Goal: Task Accomplishment & Management: Complete application form

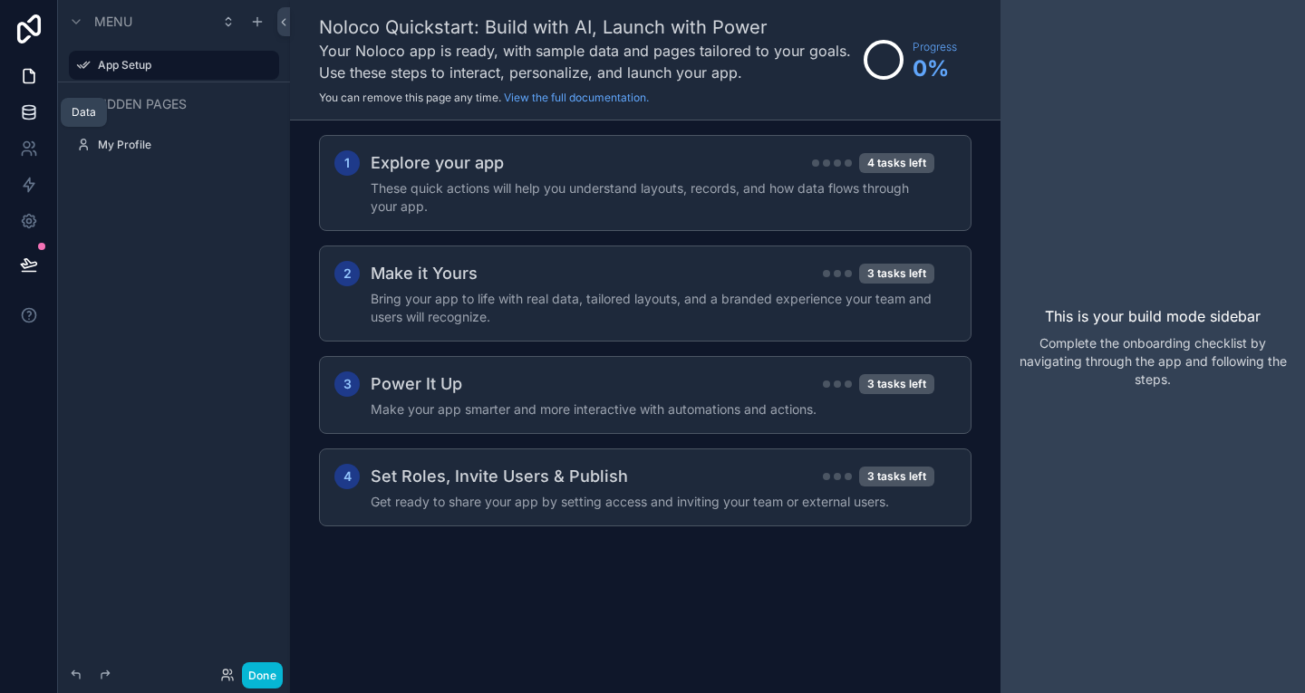
click at [27, 108] on icon at bounding box center [29, 112] width 18 height 18
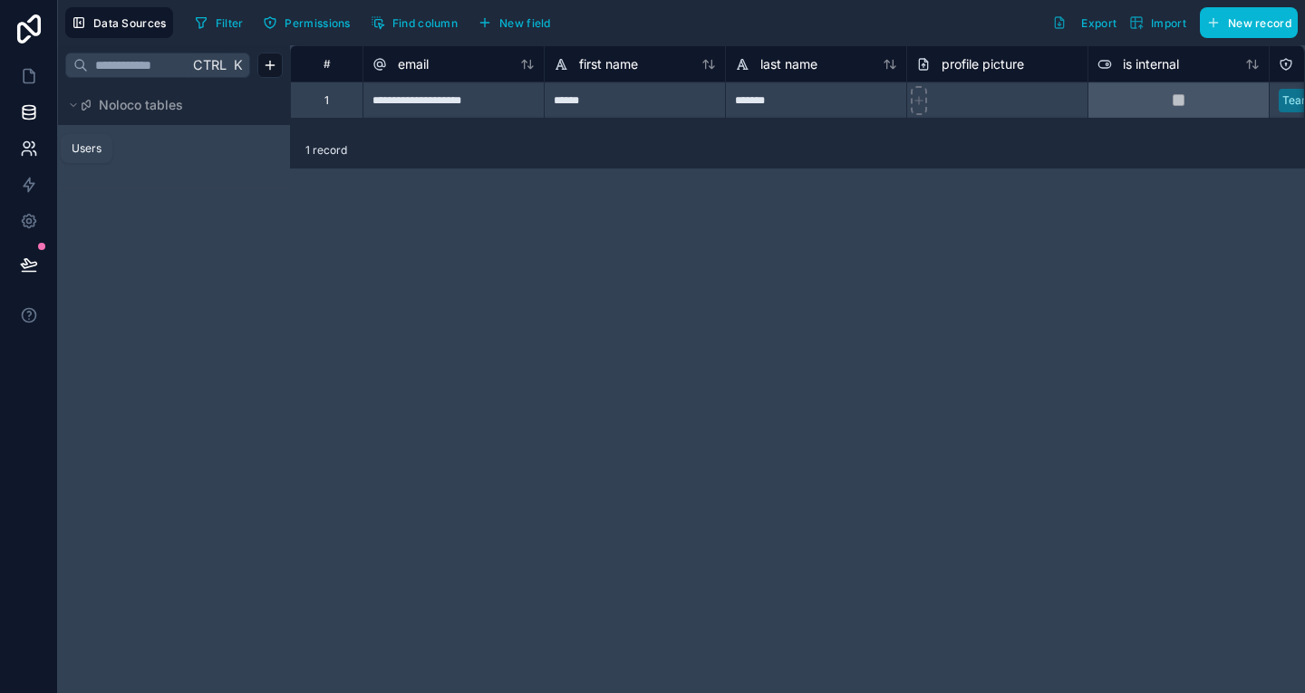
click at [24, 143] on icon at bounding box center [27, 145] width 6 height 6
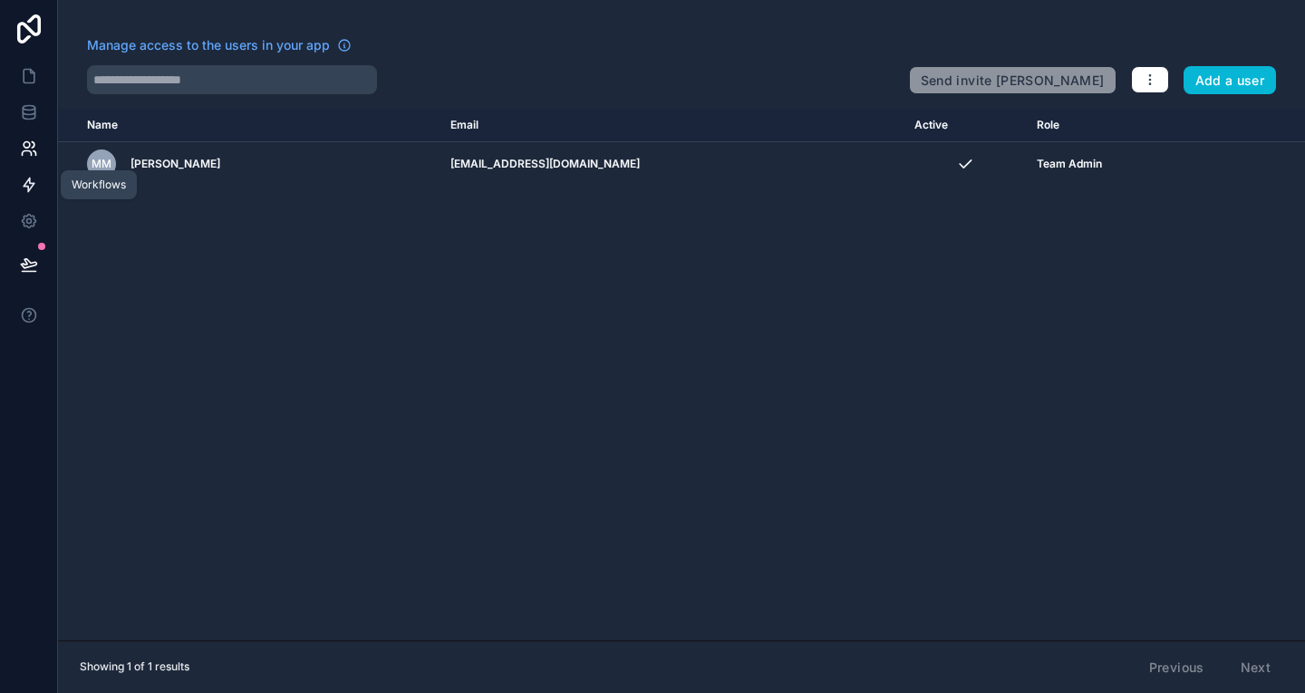
click at [26, 187] on icon at bounding box center [29, 186] width 11 height 14
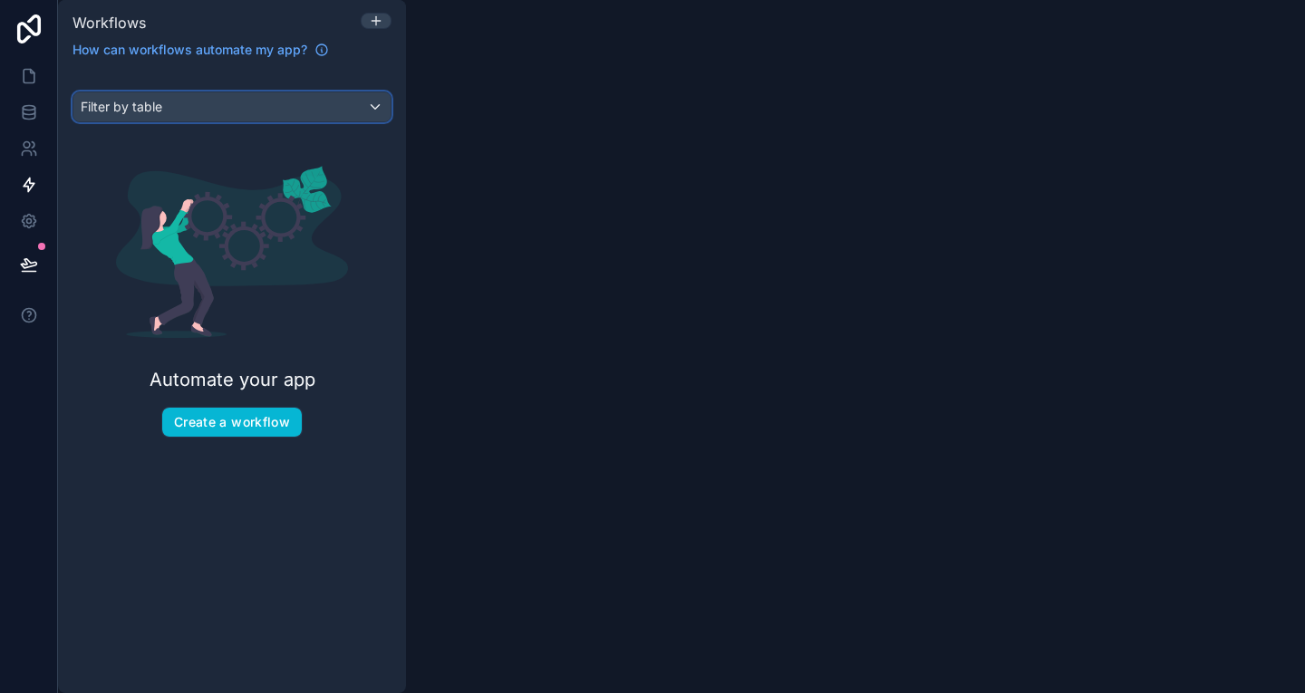
click at [364, 107] on div "Filter by table" at bounding box center [231, 106] width 317 height 29
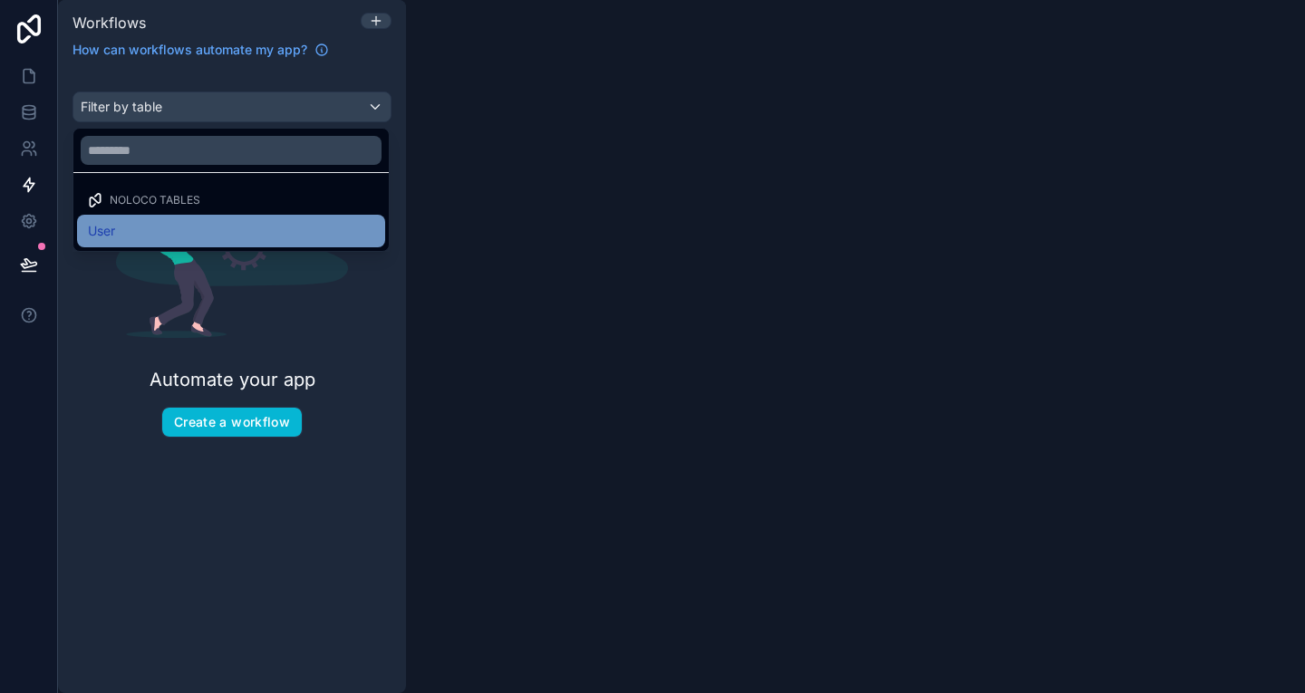
click at [119, 231] on div "User" at bounding box center [231, 231] width 286 height 22
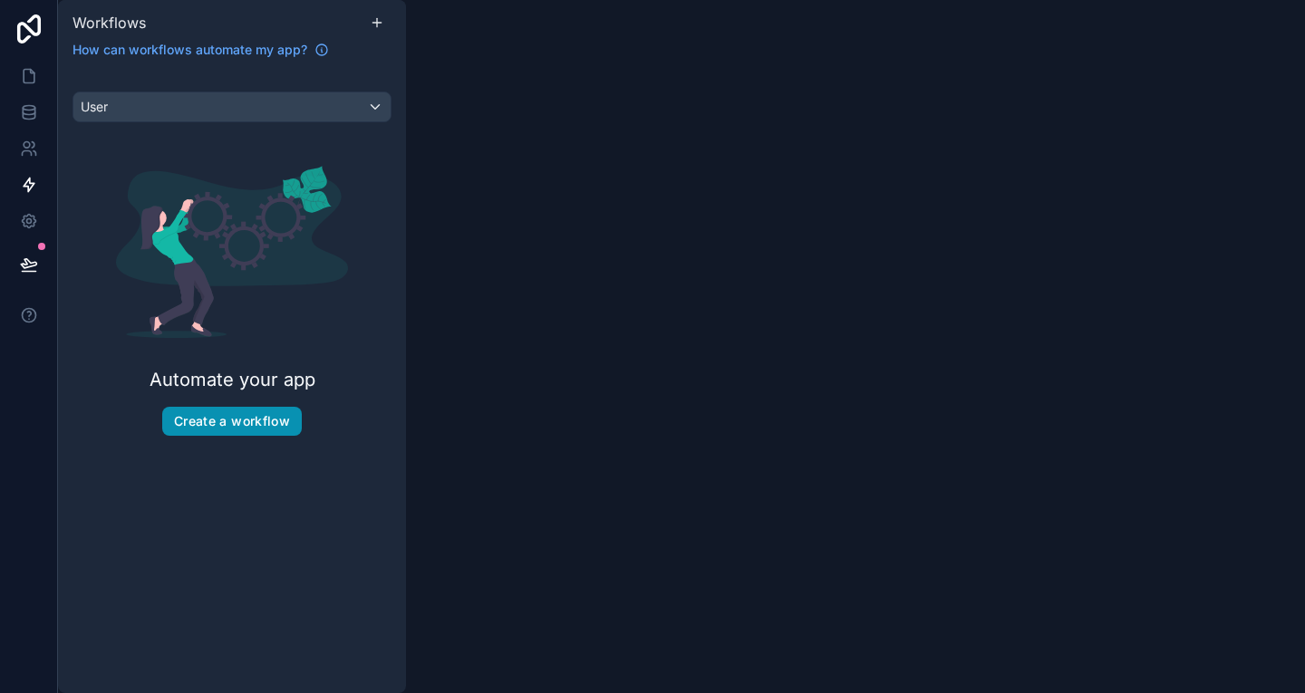
click at [218, 415] on button "Create a workflow" at bounding box center [232, 421] width 140 height 29
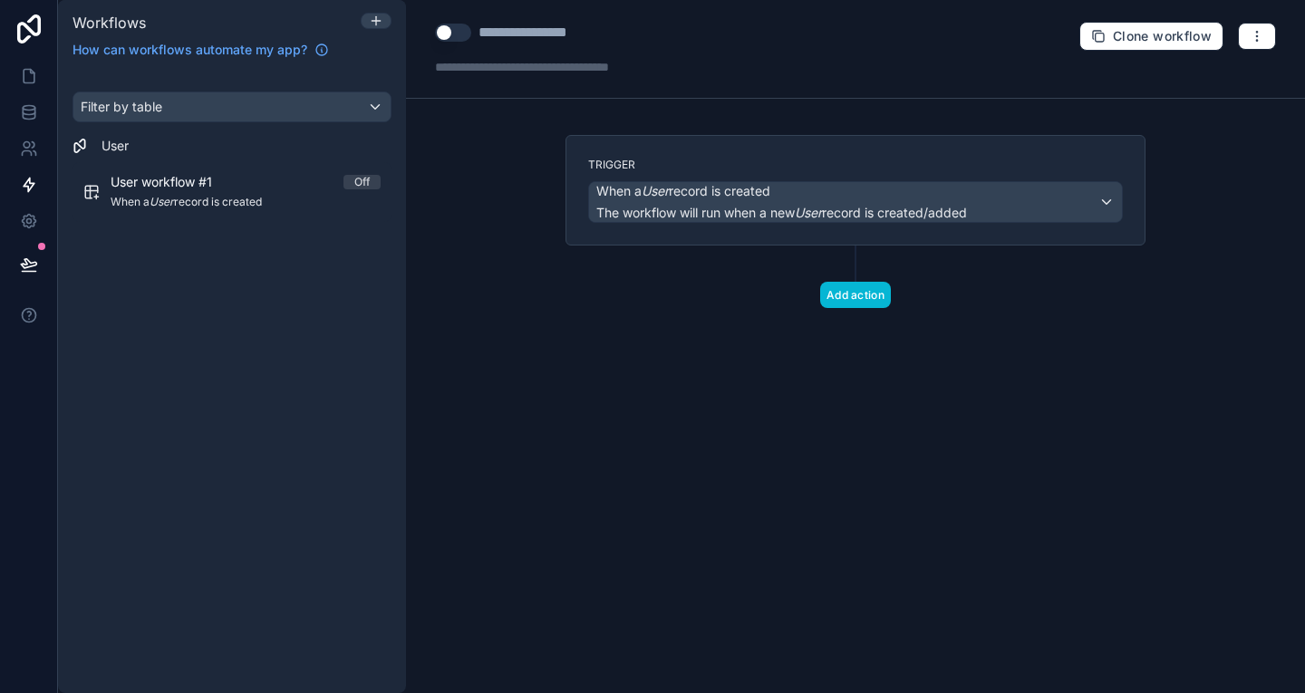
click at [232, 422] on div "Filter by table User User workflow #1 Off When a User record is created" at bounding box center [232, 382] width 348 height 624
click at [24, 80] on icon at bounding box center [29, 77] width 11 height 14
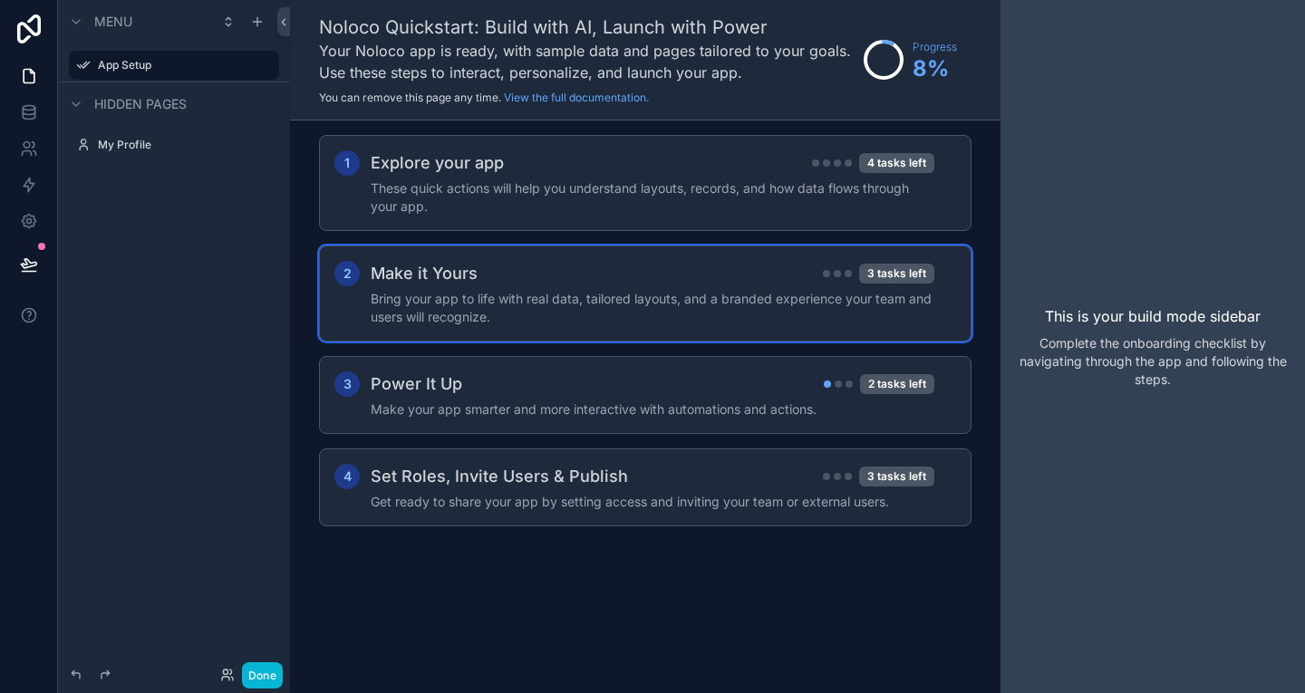
click at [450, 300] on h4 "Bring your app to life with real data, tailored layouts, and a branded experien…" at bounding box center [653, 308] width 564 height 36
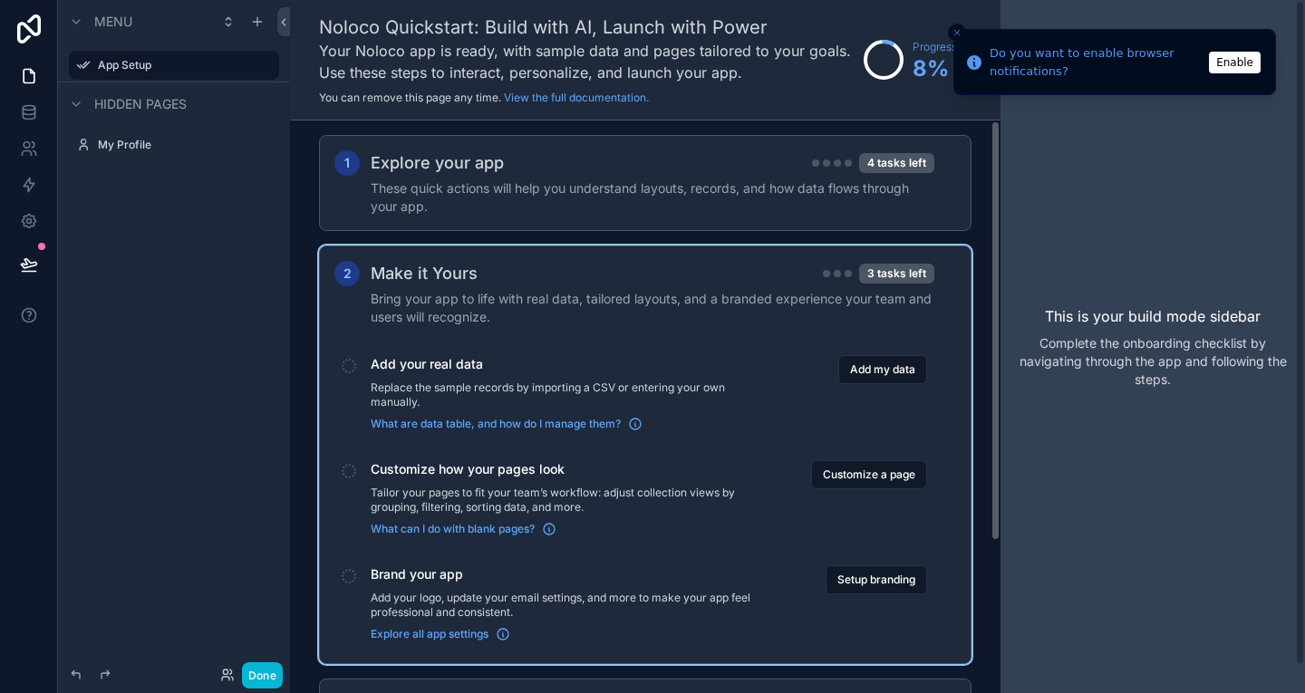
click at [1084, 181] on div "This is your build mode sidebar Complete the onboarding checklist by navigating…" at bounding box center [1153, 346] width 305 height 693
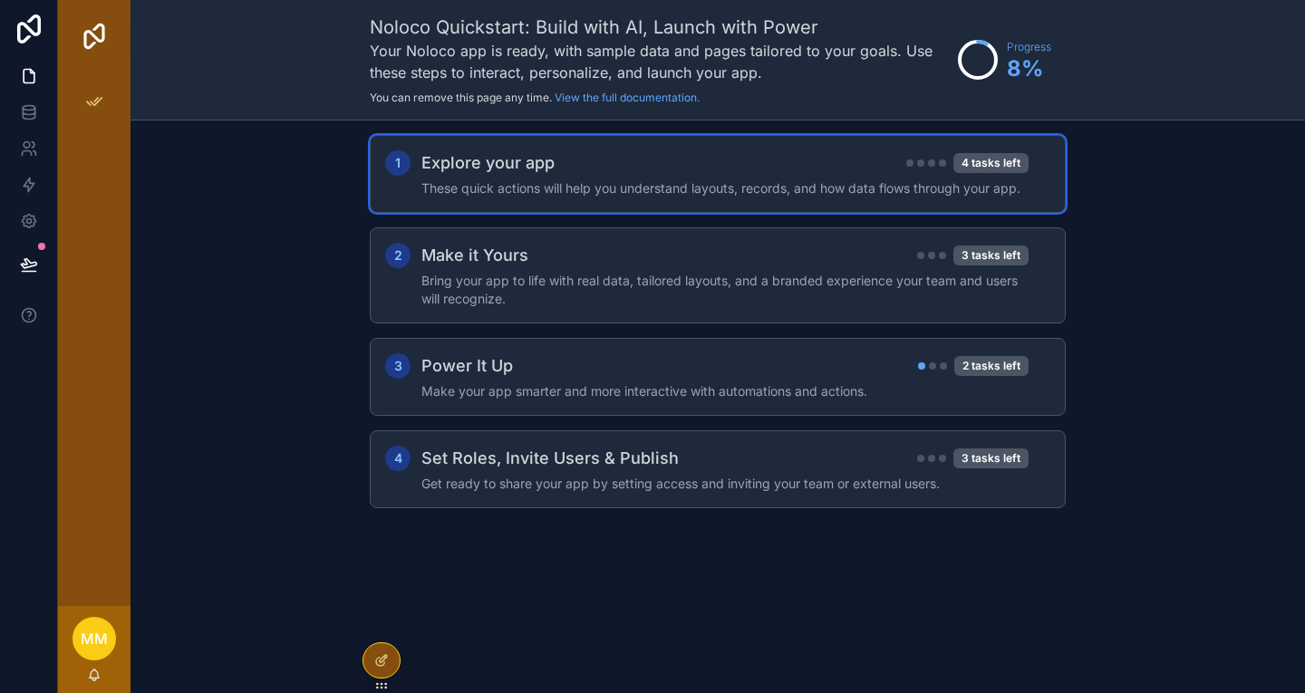
click at [738, 180] on h4 "These quick actions will help you understand layouts, records, and how data flo…" at bounding box center [725, 188] width 607 height 18
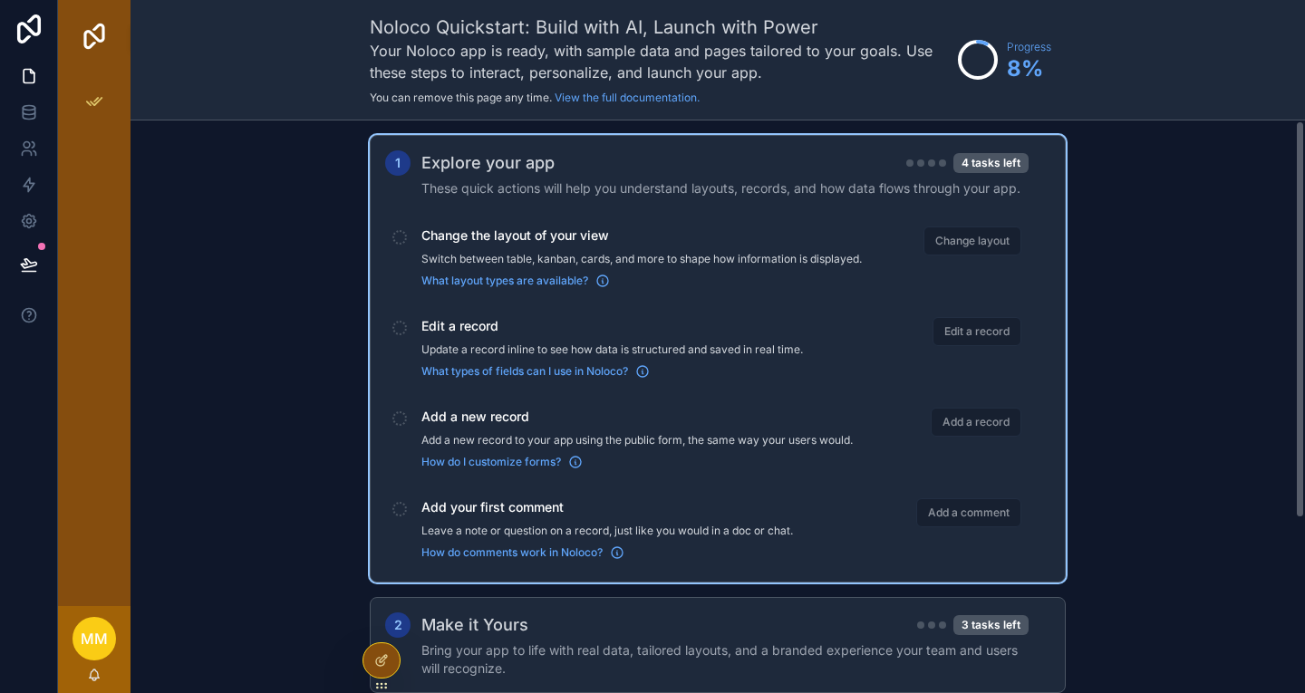
click at [951, 244] on span "Change layout" at bounding box center [973, 241] width 98 height 29
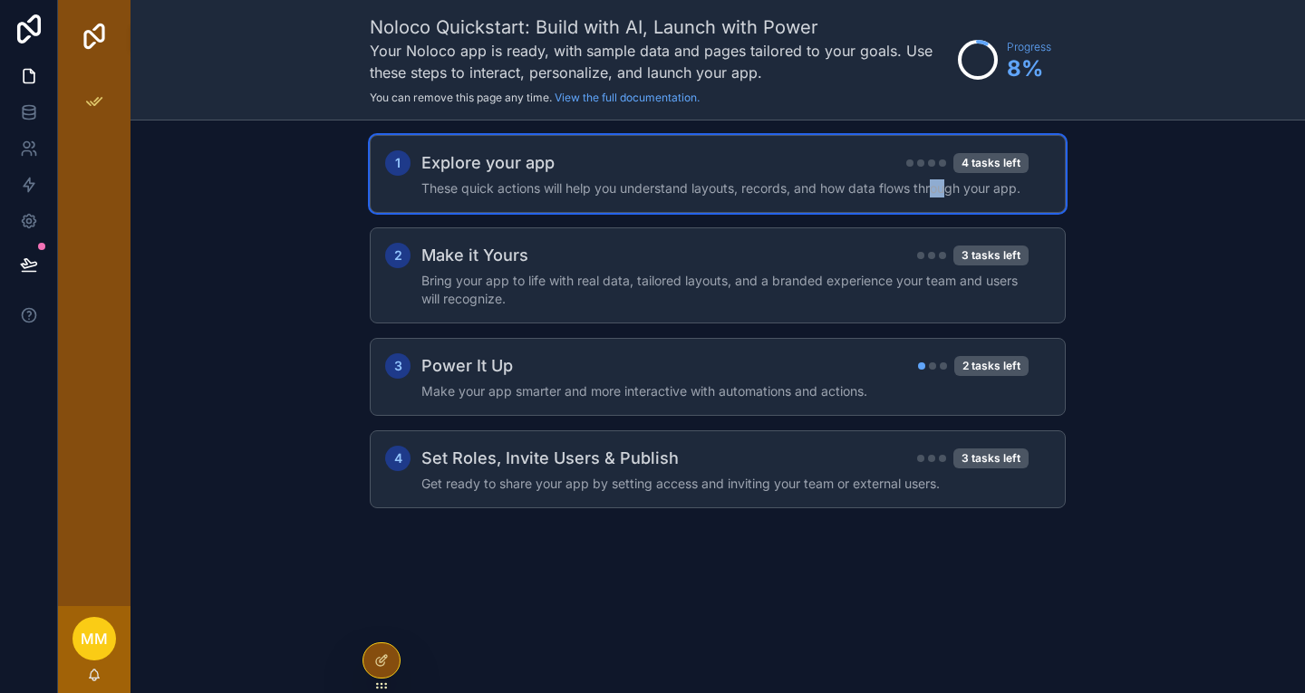
click at [935, 183] on h4 "These quick actions will help you understand layouts, records, and how data flo…" at bounding box center [725, 188] width 607 height 18
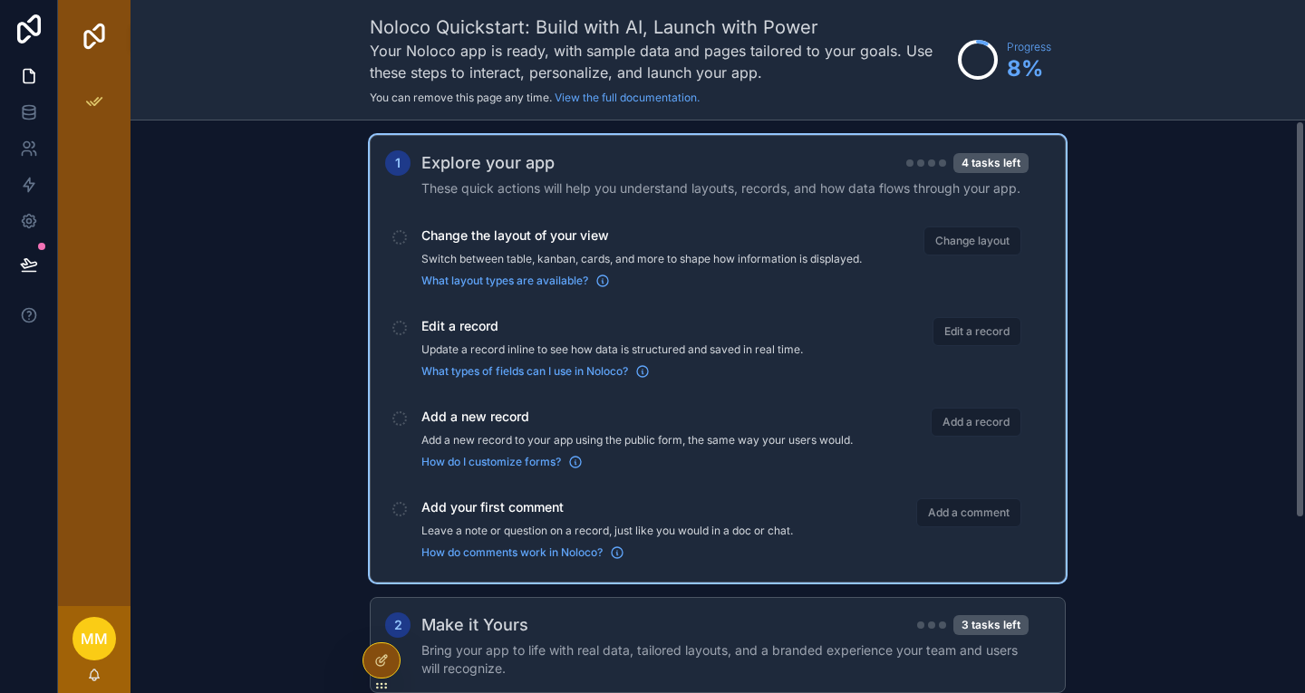
click at [397, 240] on div "scrollable content" at bounding box center [400, 237] width 15 height 15
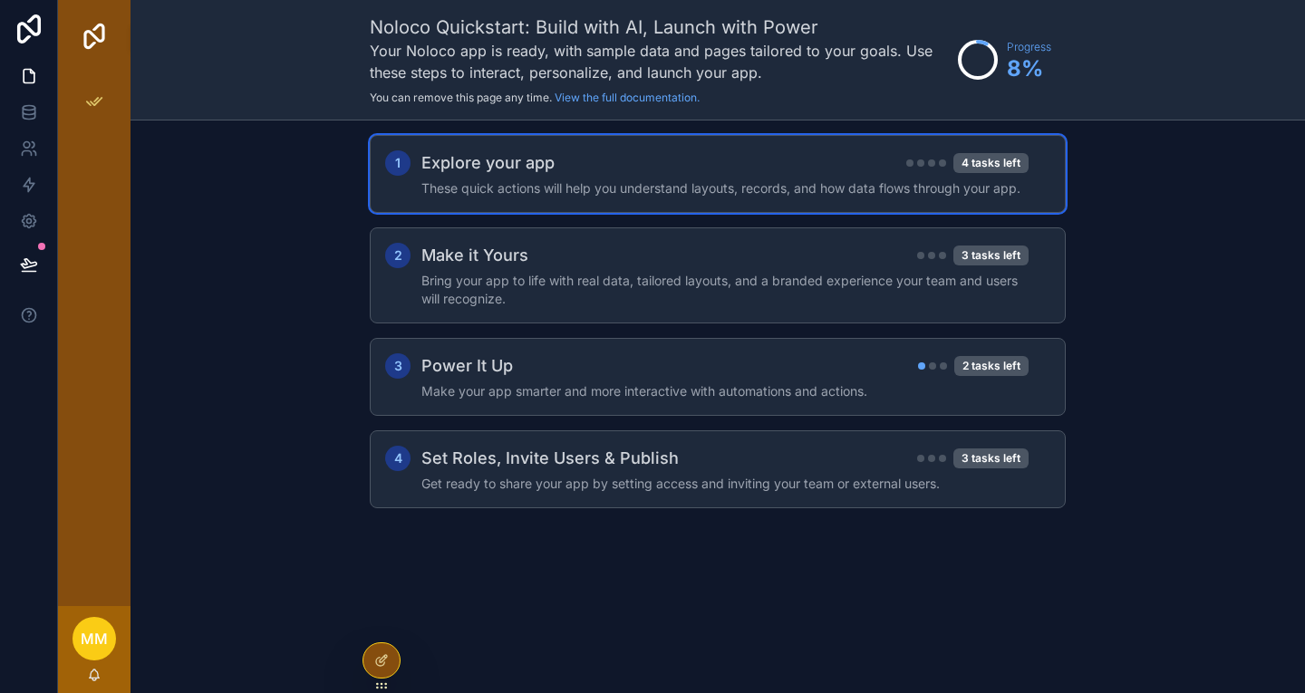
click at [436, 189] on h4 "These quick actions will help you understand layouts, records, and how data flo…" at bounding box center [725, 188] width 607 height 18
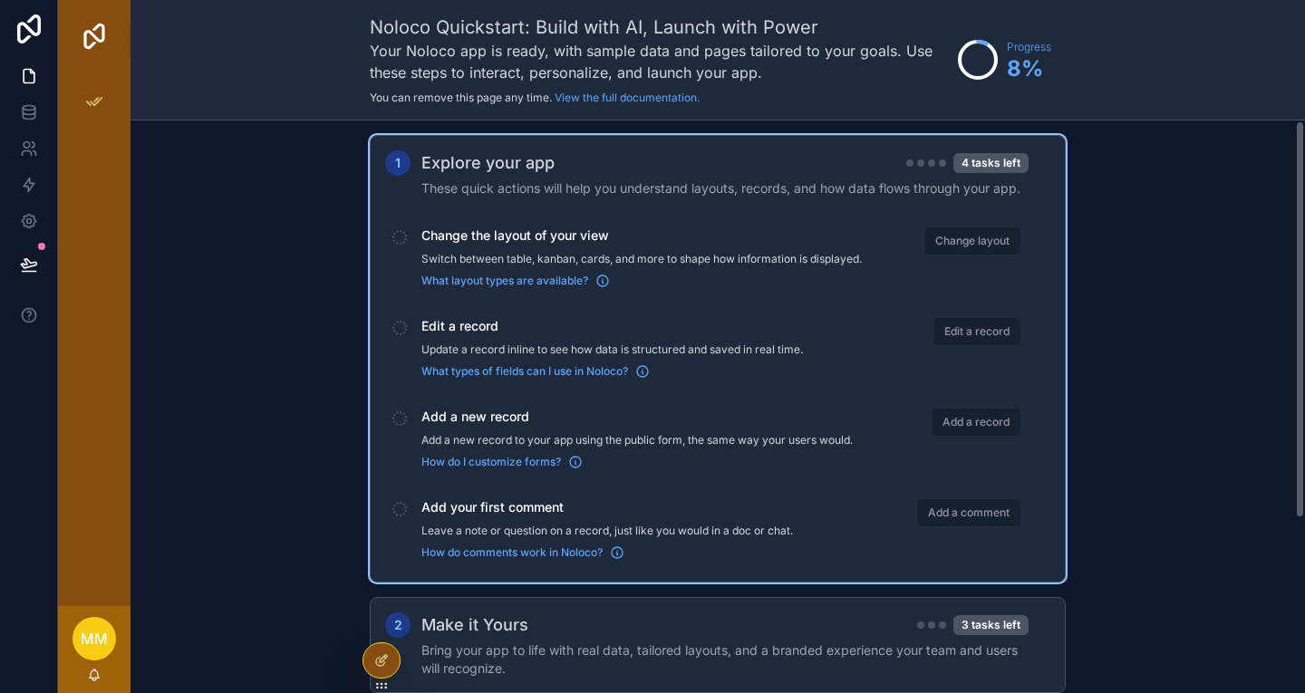
click at [500, 235] on span "Change the layout of your view" at bounding box center [642, 236] width 441 height 18
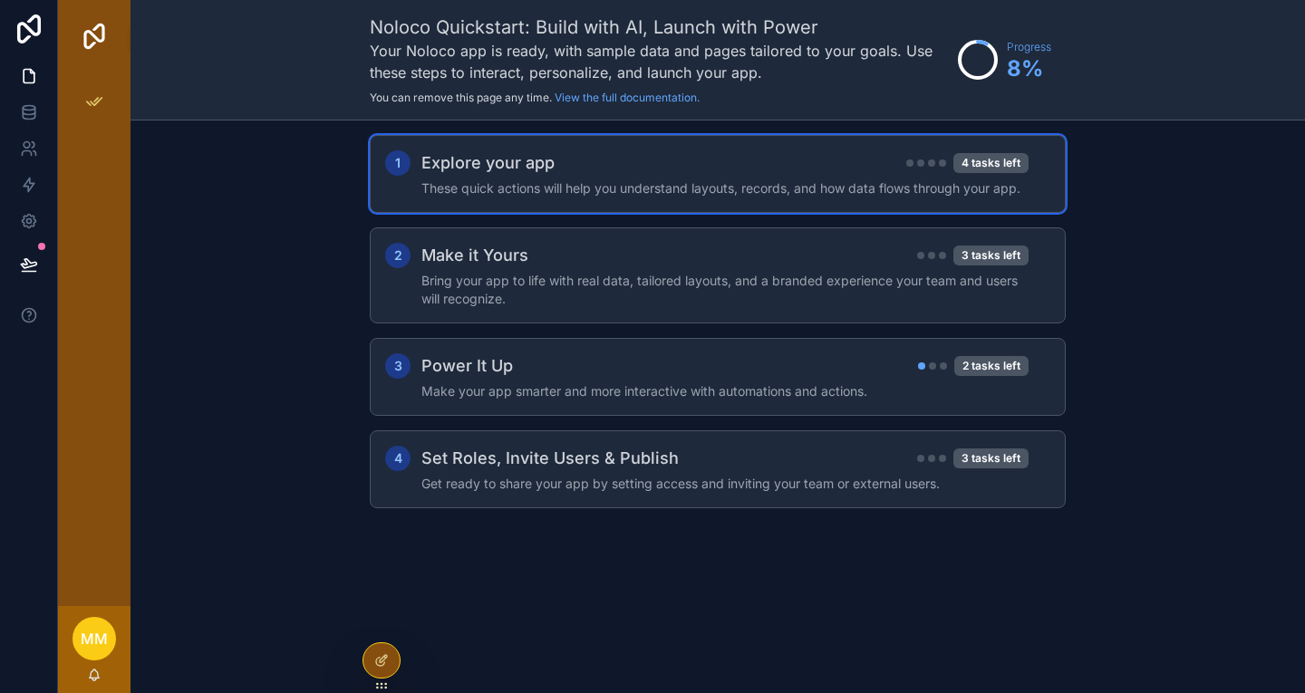
click at [579, 166] on div "Explore your app 4 tasks left" at bounding box center [725, 162] width 607 height 25
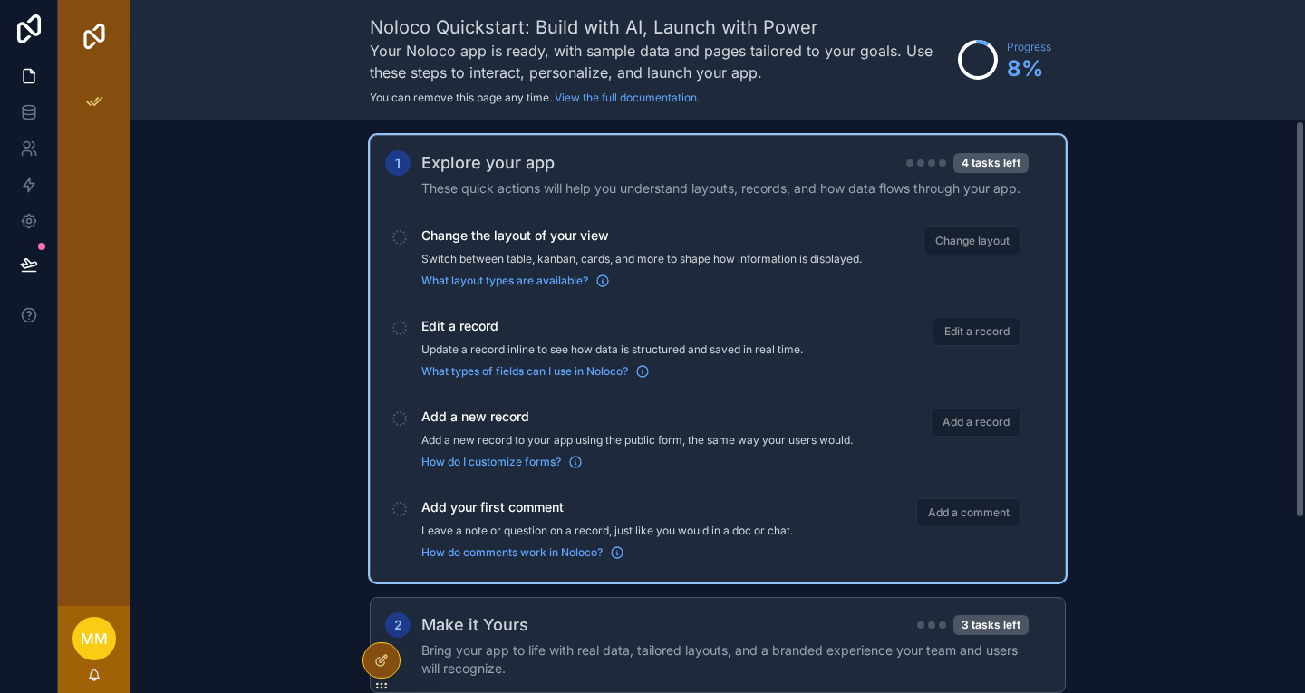
click at [970, 239] on span "Change layout" at bounding box center [973, 241] width 98 height 29
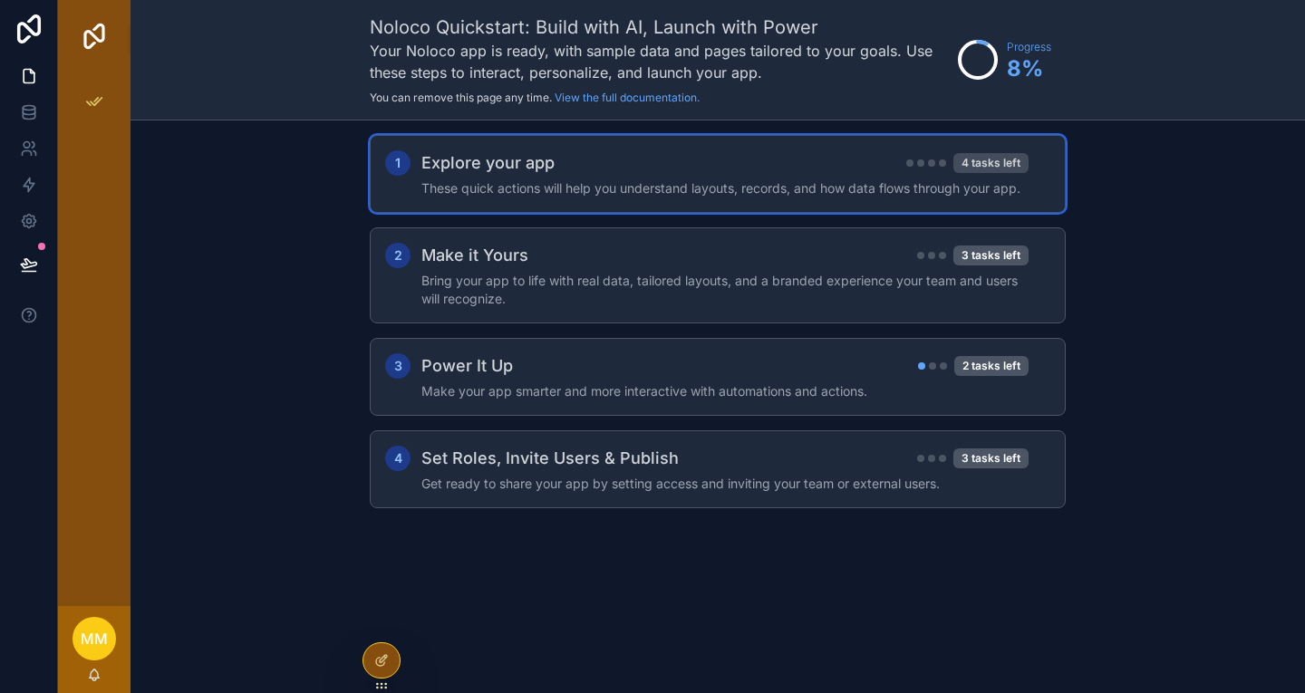
click at [980, 171] on div "4 tasks left" at bounding box center [991, 163] width 75 height 20
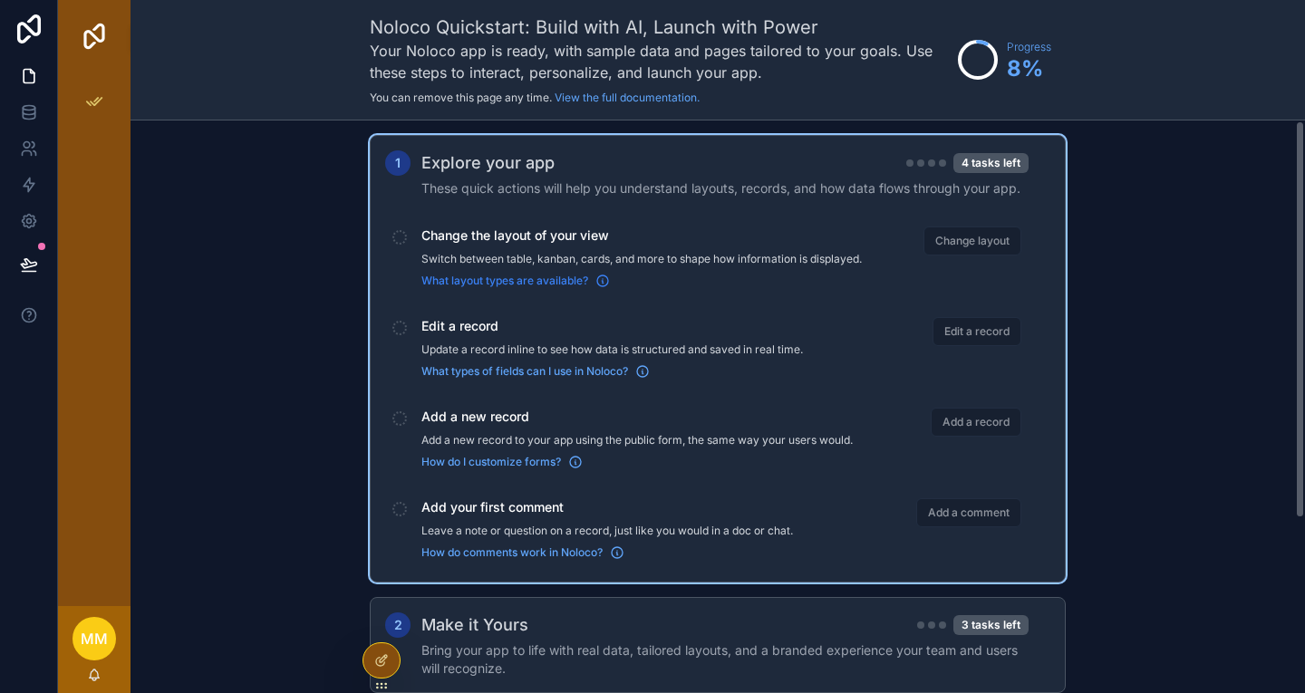
click at [603, 284] on icon "scrollable content" at bounding box center [602, 282] width 1 height 3
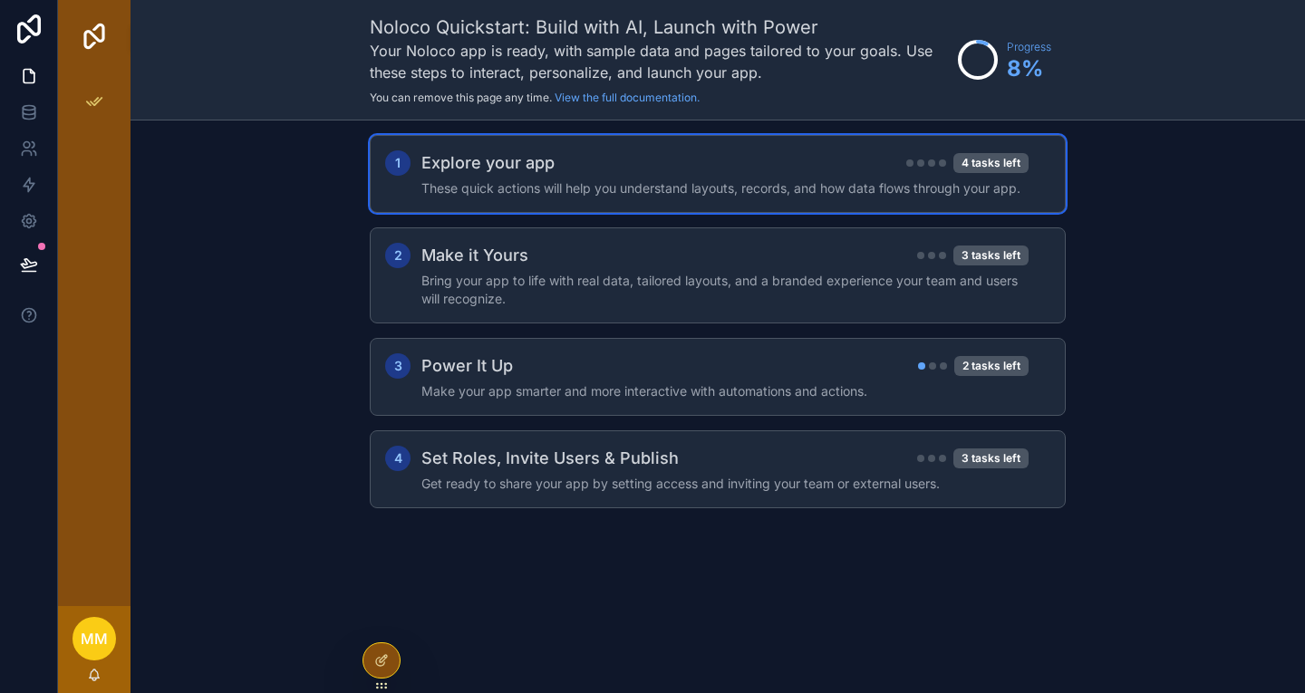
click at [785, 180] on h4 "These quick actions will help you understand layouts, records, and how data flo…" at bounding box center [725, 188] width 607 height 18
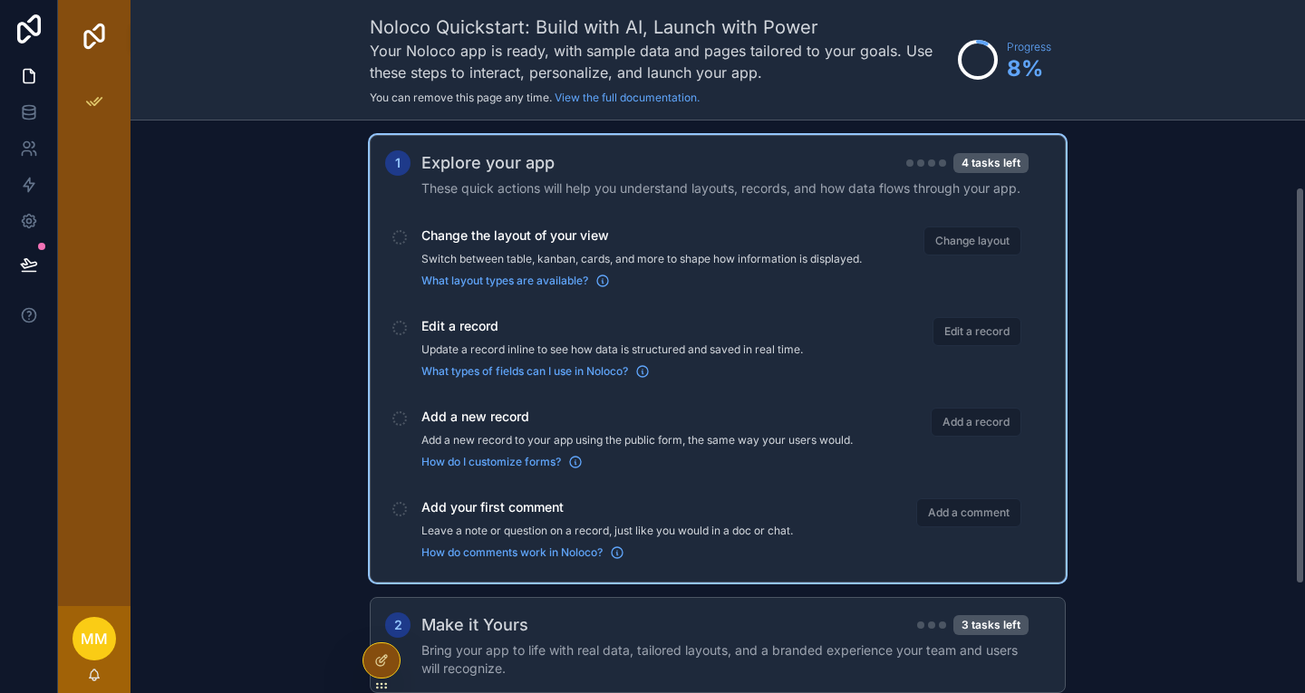
scroll to position [250, 0]
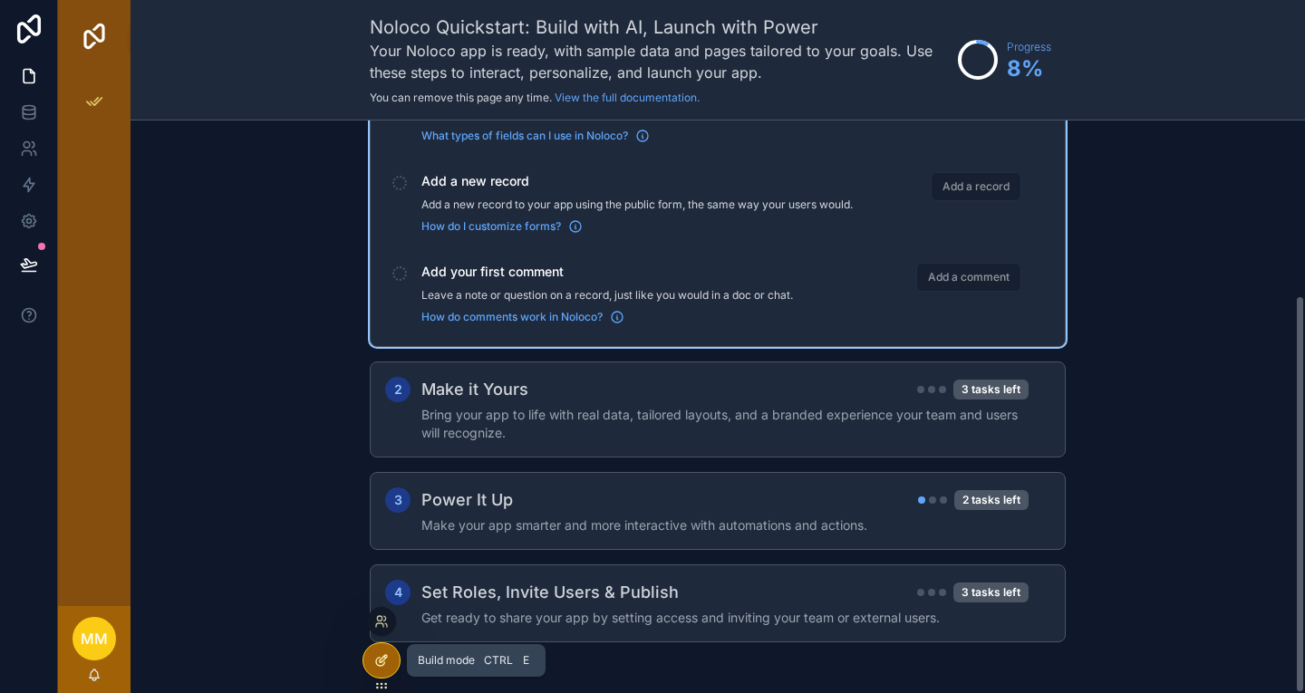
click at [382, 657] on icon at bounding box center [381, 661] width 15 height 15
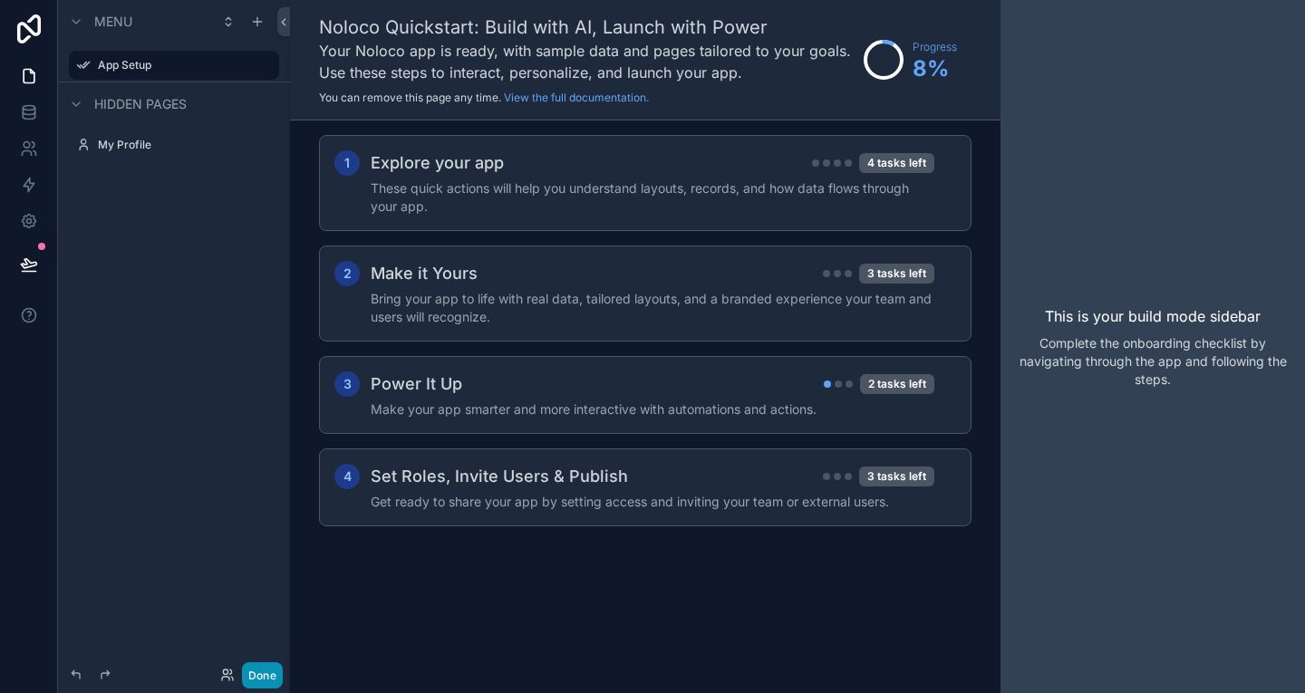
click at [257, 672] on button "Done" at bounding box center [262, 676] width 41 height 26
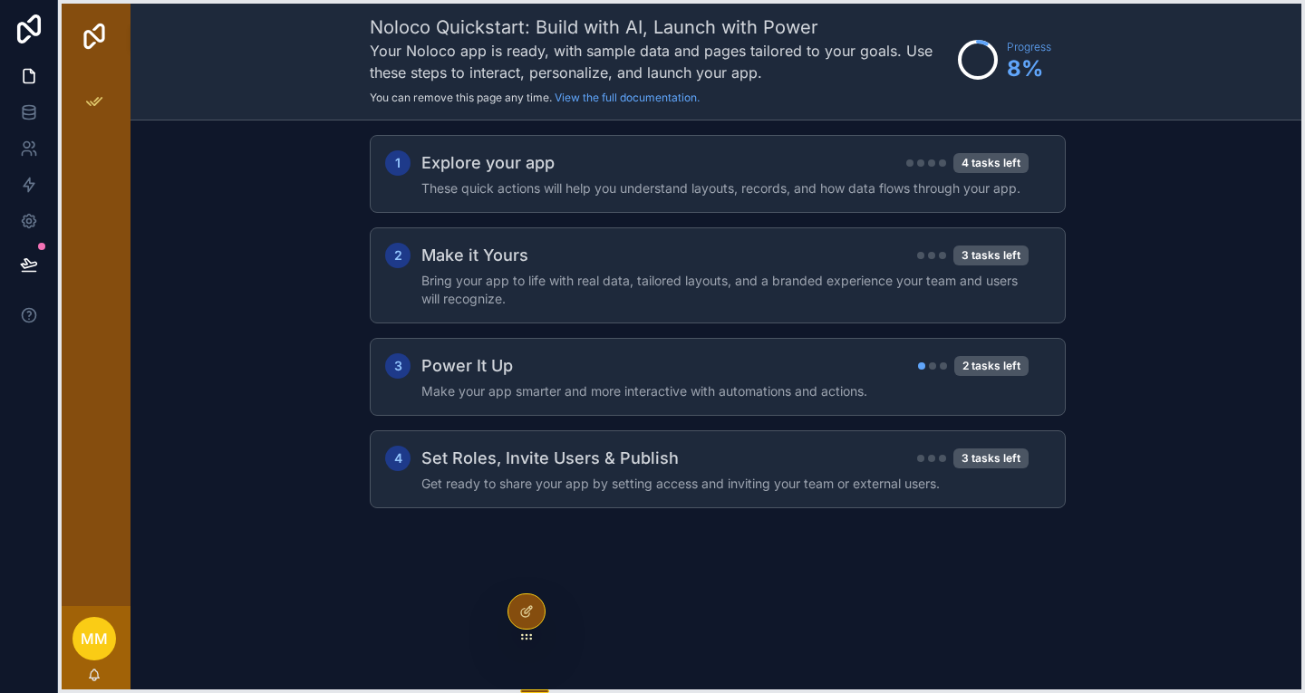
drag, startPoint x: 382, startPoint y: 681, endPoint x: 375, endPoint y: 620, distance: 61.1
click at [519, 630] on icon at bounding box center [526, 637] width 15 height 15
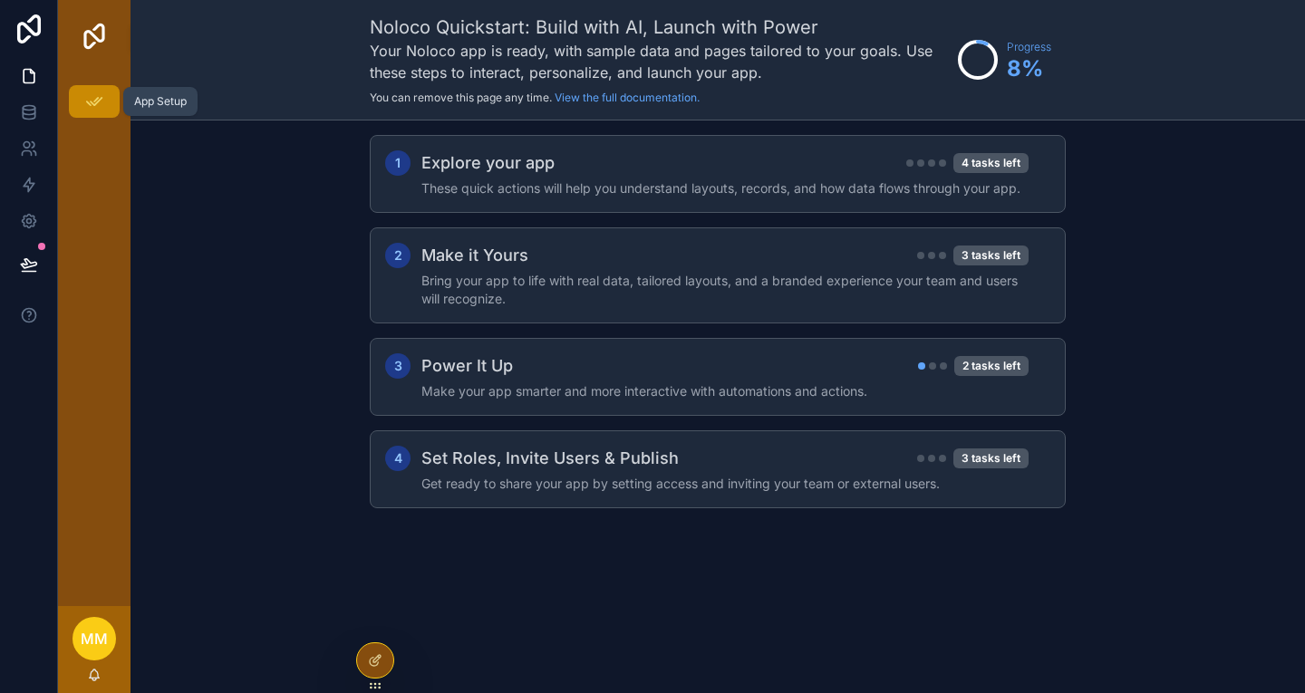
click at [97, 101] on icon "scrollable content" at bounding box center [94, 101] width 18 height 18
click at [92, 34] on img "scrollable content" at bounding box center [94, 36] width 29 height 29
click at [26, 75] on icon at bounding box center [29, 76] width 18 height 18
click at [23, 25] on icon at bounding box center [29, 29] width 24 height 29
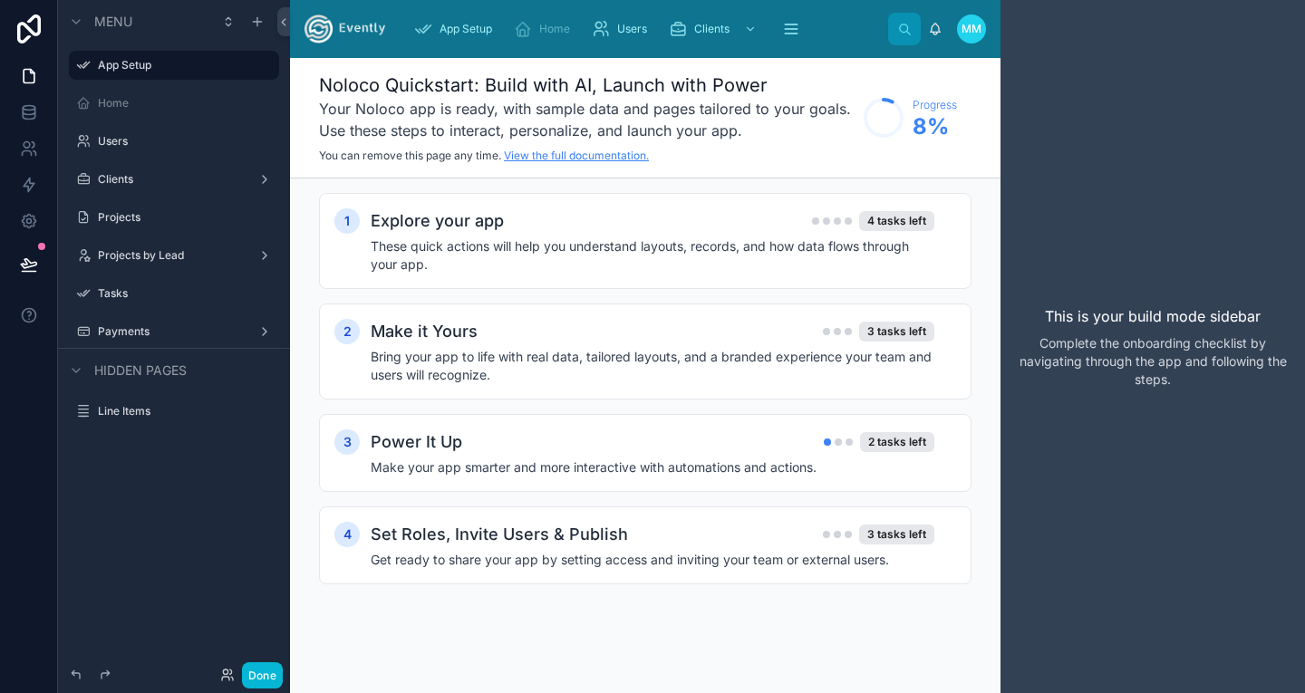
click at [564, 156] on link "View the full documentation." at bounding box center [576, 156] width 145 height 14
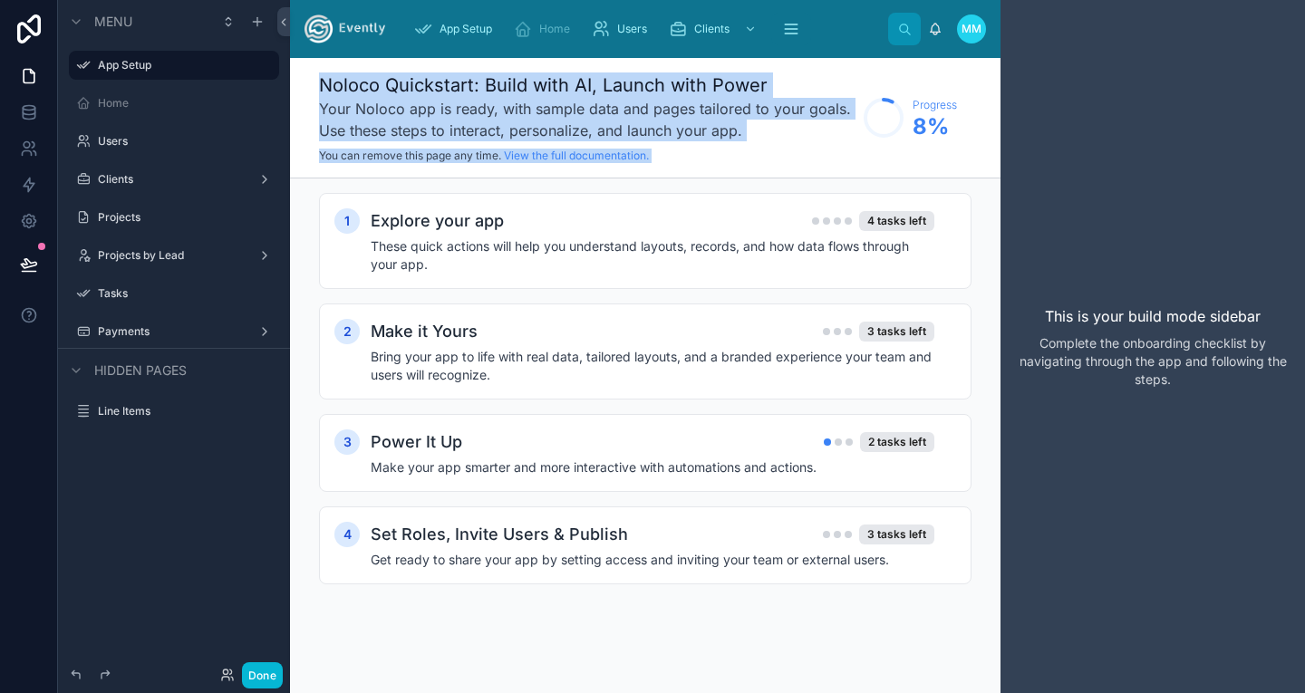
drag, startPoint x: 838, startPoint y: 32, endPoint x: 886, endPoint y: 172, distance: 148.5
click at [886, 172] on div "App Setup Home Users Clients Projects 20 Projects by Lead Tasks 20 Payments 23 …" at bounding box center [645, 346] width 711 height 693
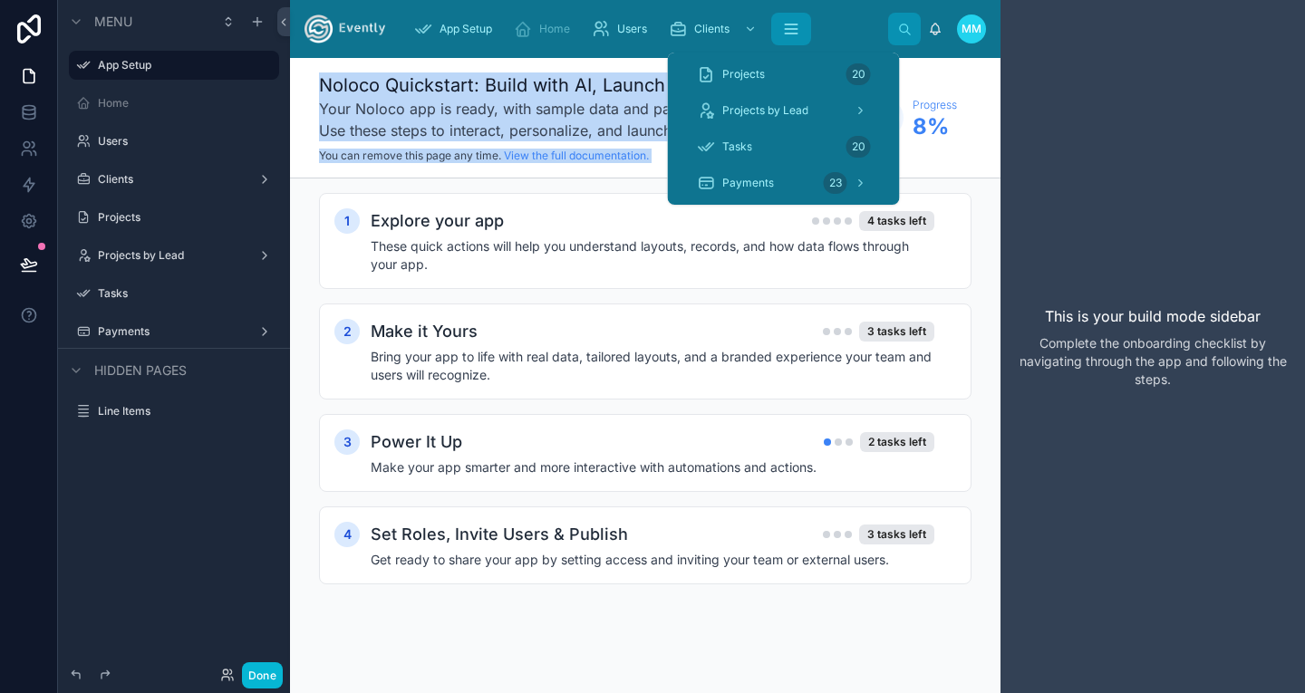
click at [790, 27] on icon "scrollable content" at bounding box center [791, 29] width 18 height 18
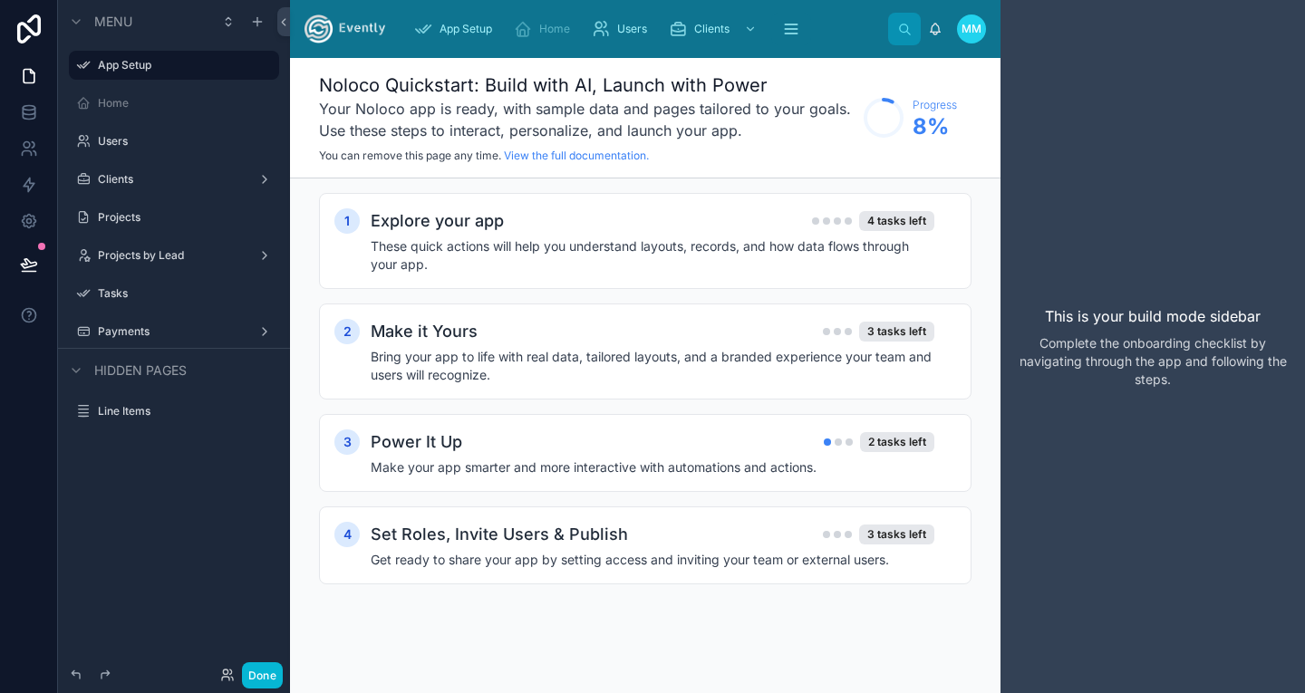
click at [846, 29] on div "App Setup Home Users Clients Projects 20 Projects by Lead Tasks 20 Payments 23" at bounding box center [644, 29] width 489 height 40
click at [129, 142] on label "Users" at bounding box center [170, 141] width 145 height 15
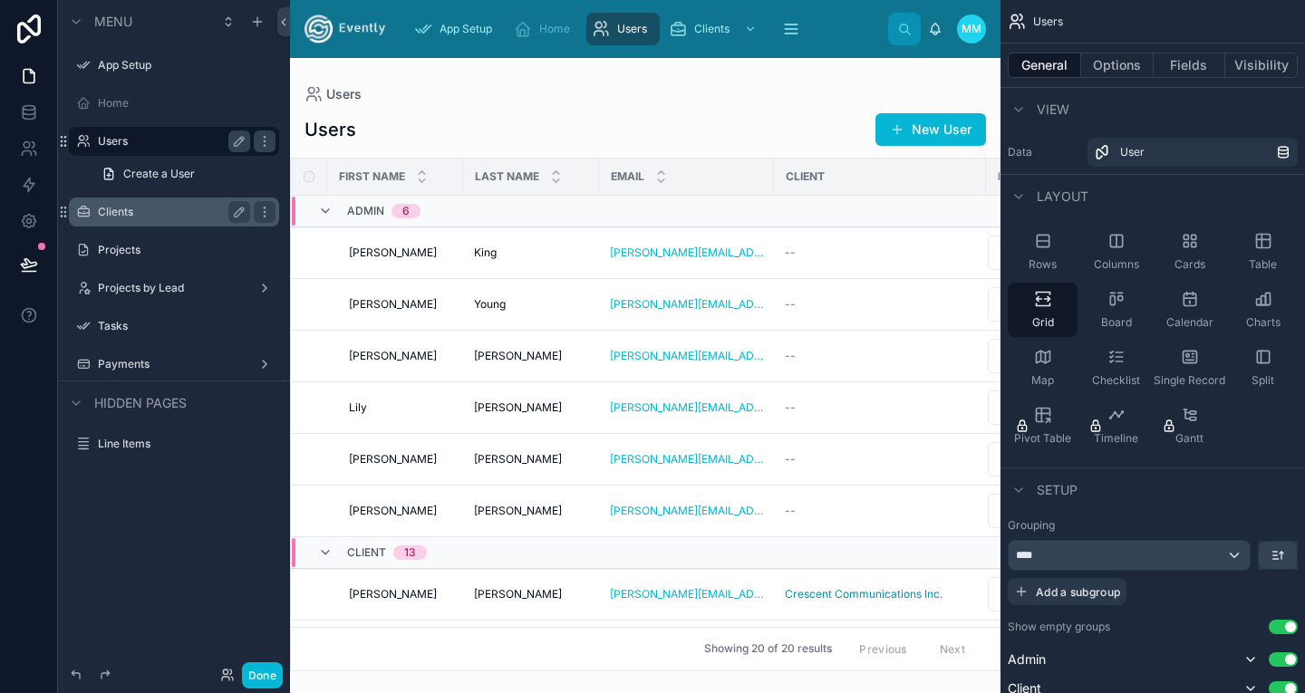
click at [145, 210] on label "Clients" at bounding box center [170, 212] width 145 height 15
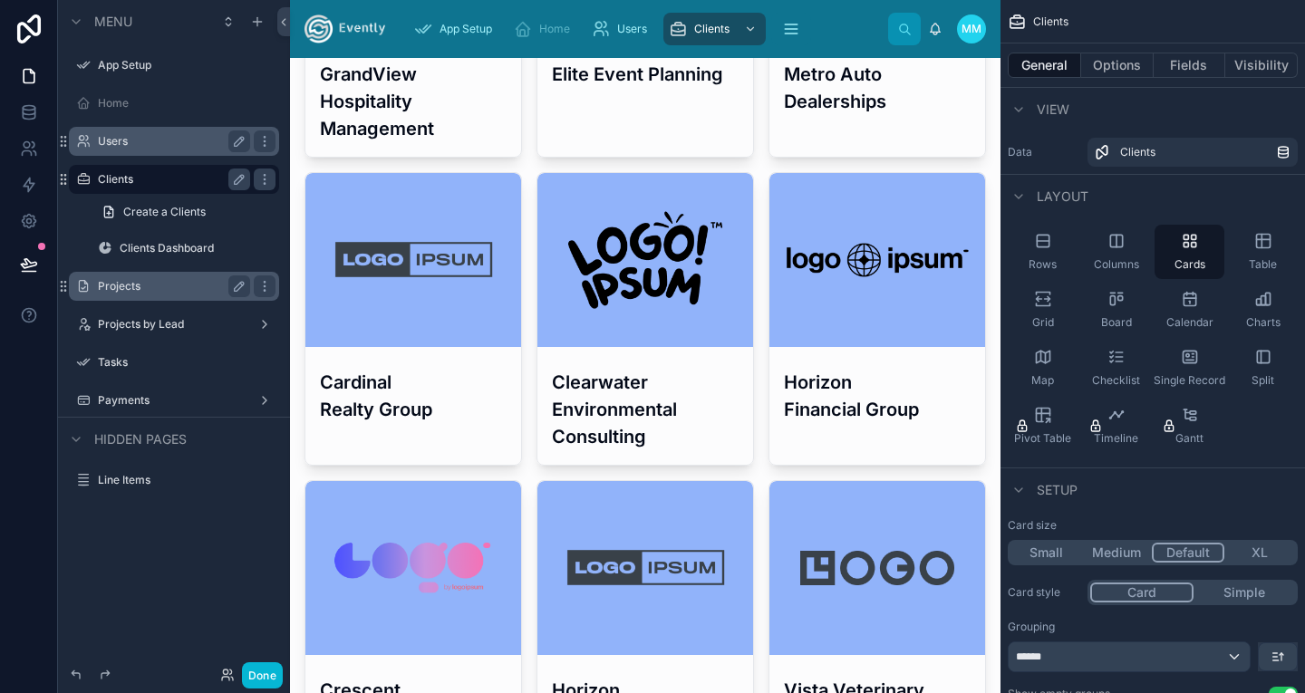
scroll to position [333, 0]
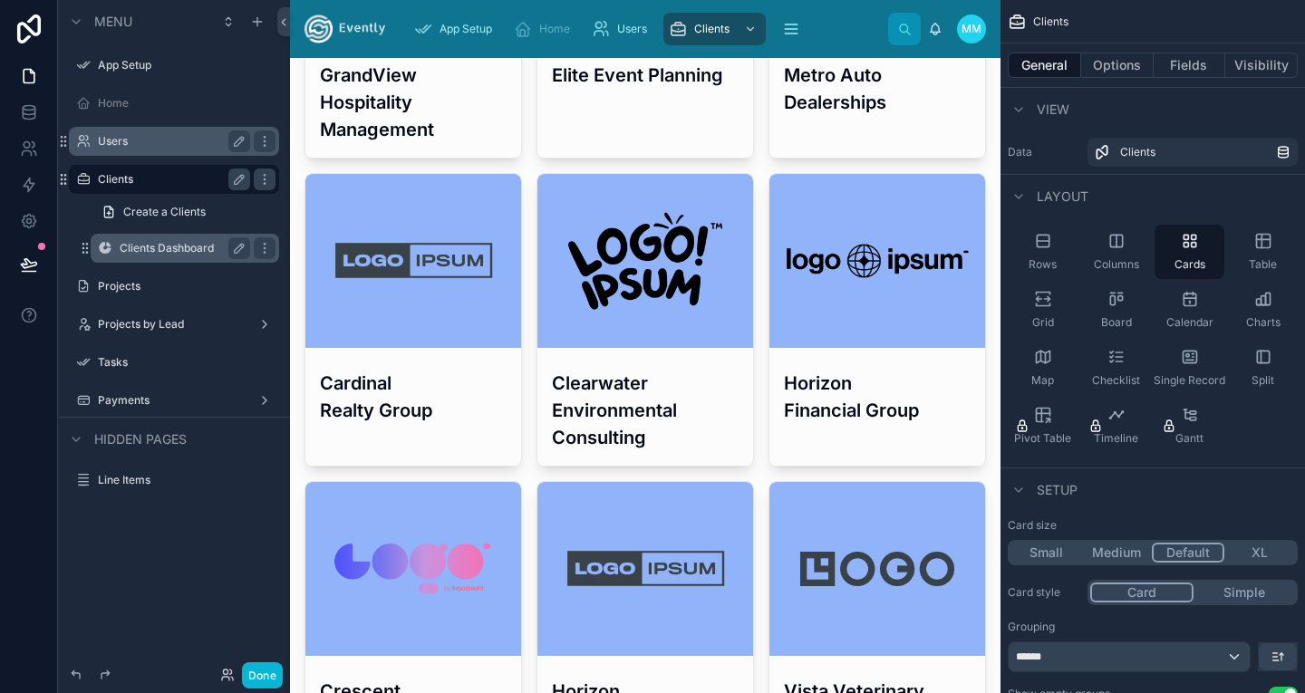
click at [154, 246] on label "Clients Dashboard" at bounding box center [181, 248] width 123 height 15
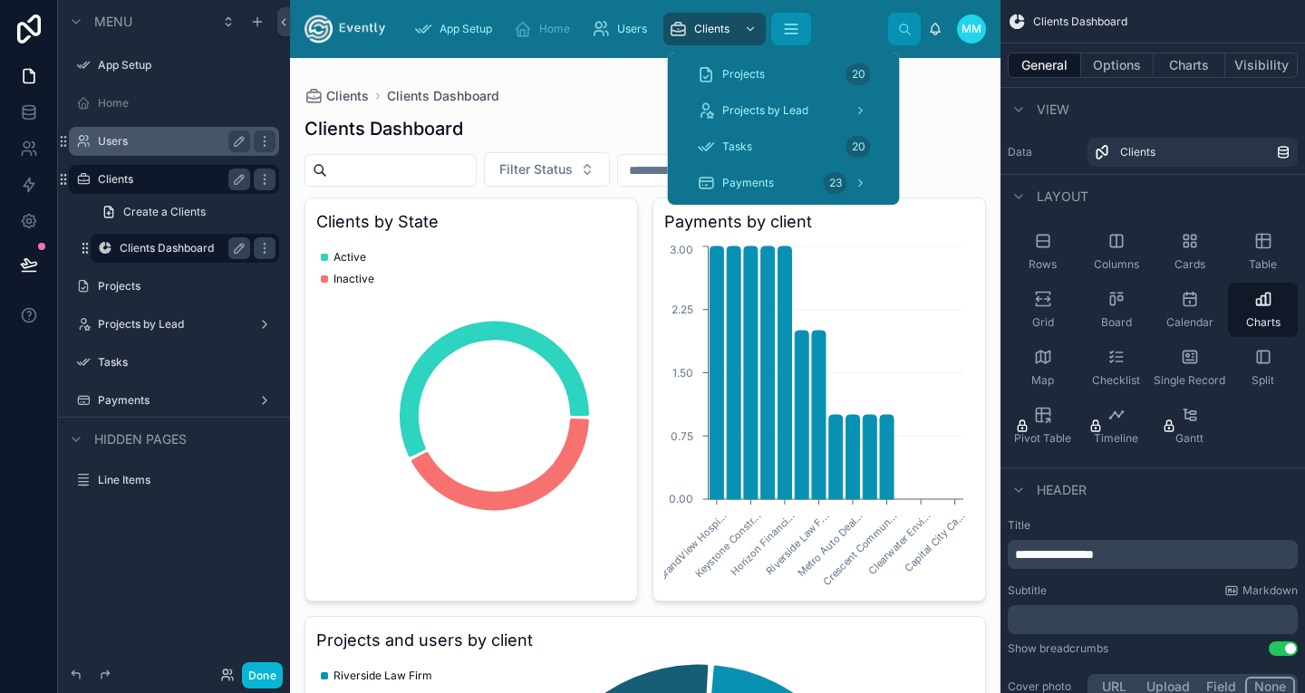
click at [793, 22] on icon "scrollable content" at bounding box center [791, 29] width 18 height 18
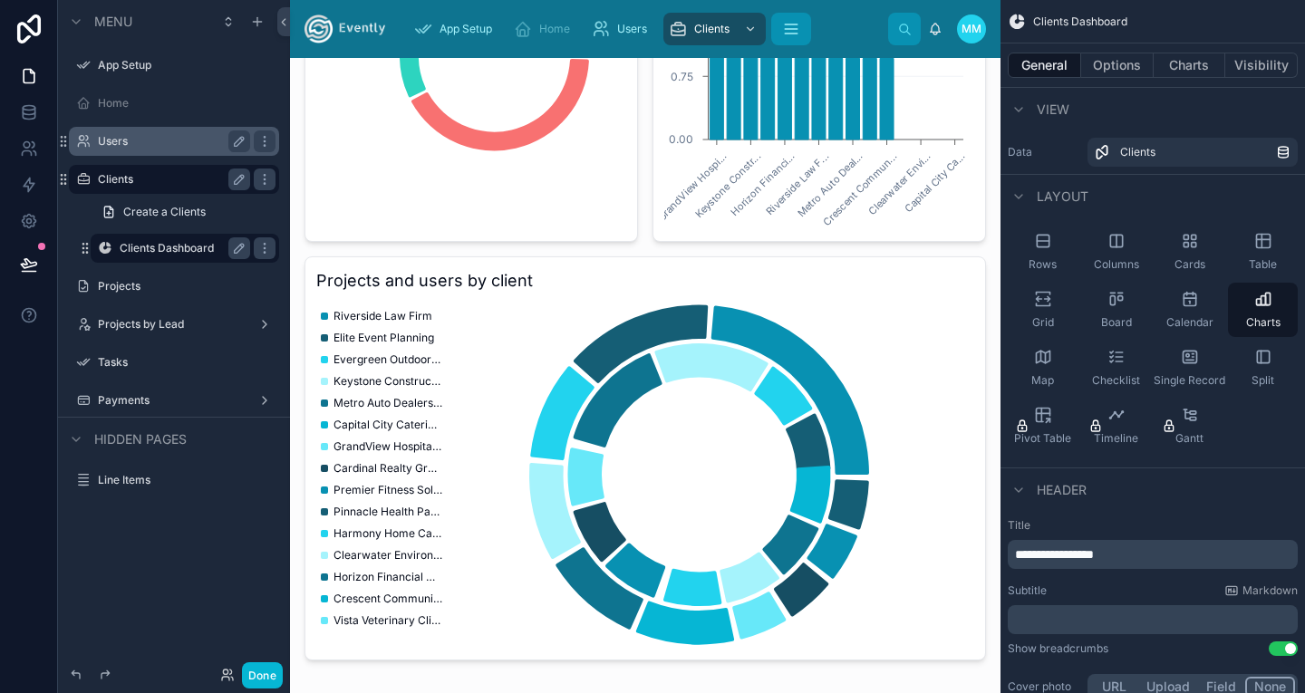
scroll to position [407, 0]
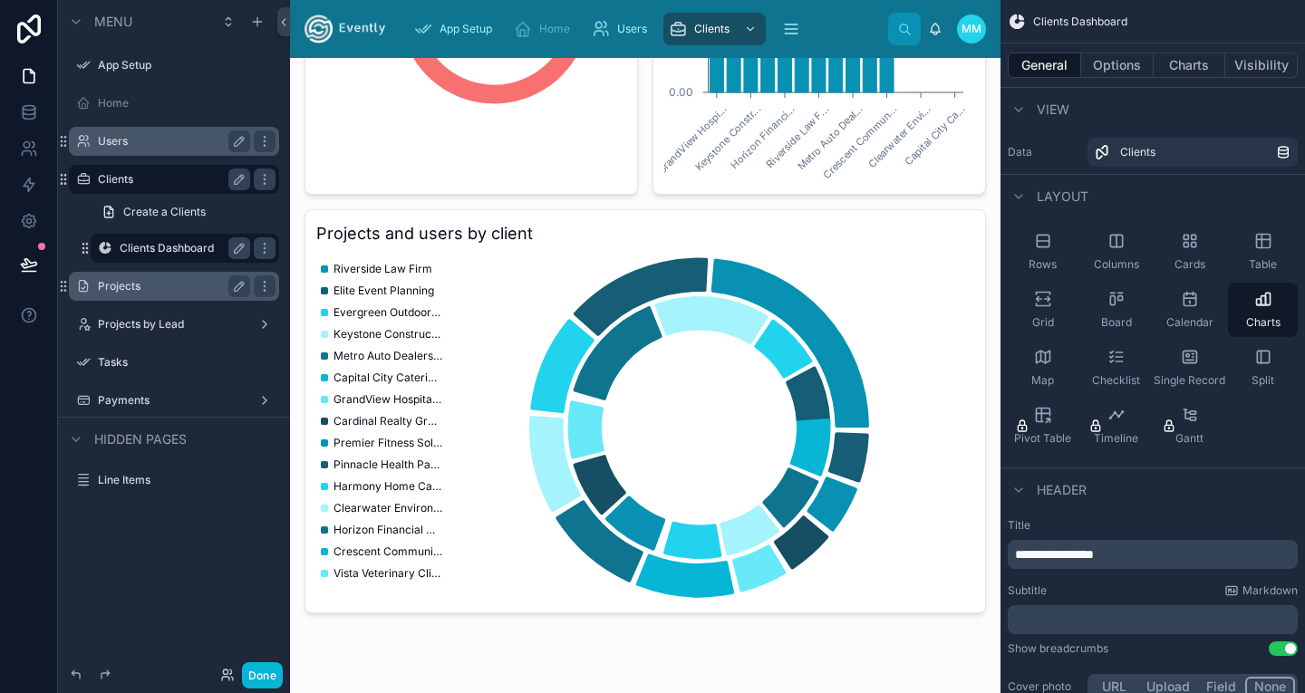
click at [120, 290] on label "Projects" at bounding box center [170, 286] width 145 height 15
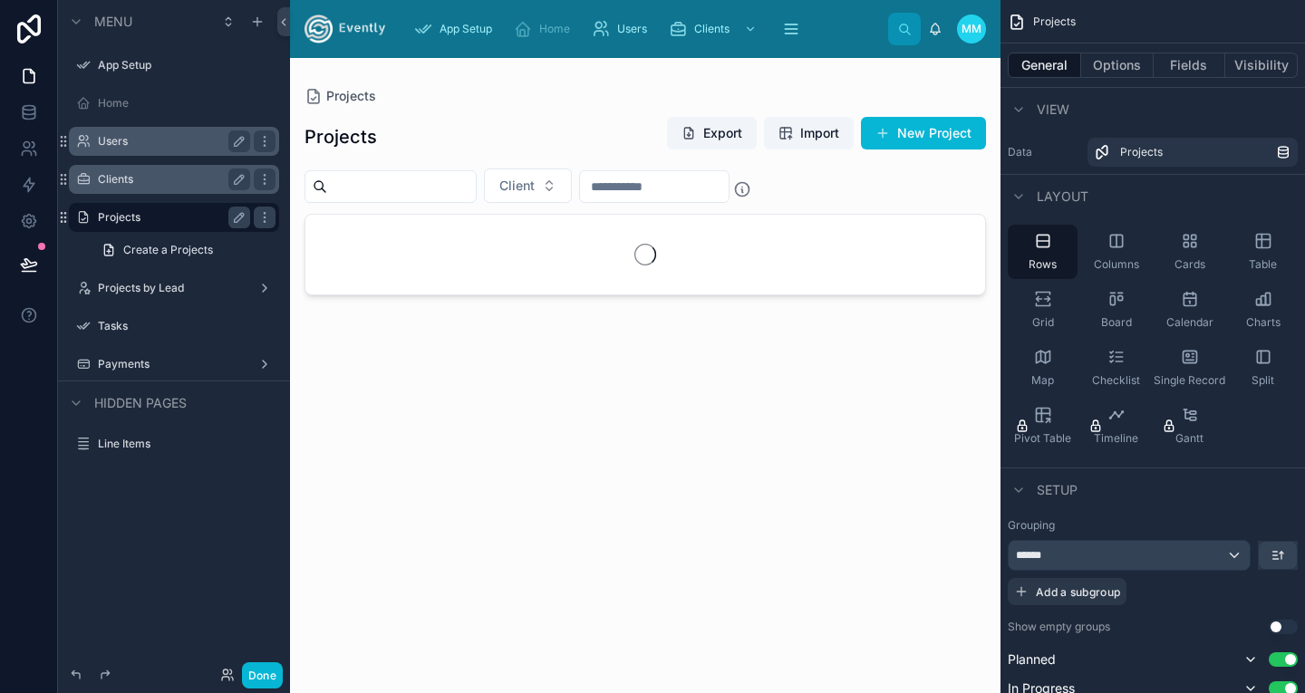
click at [913, 131] on div at bounding box center [645, 365] width 711 height 614
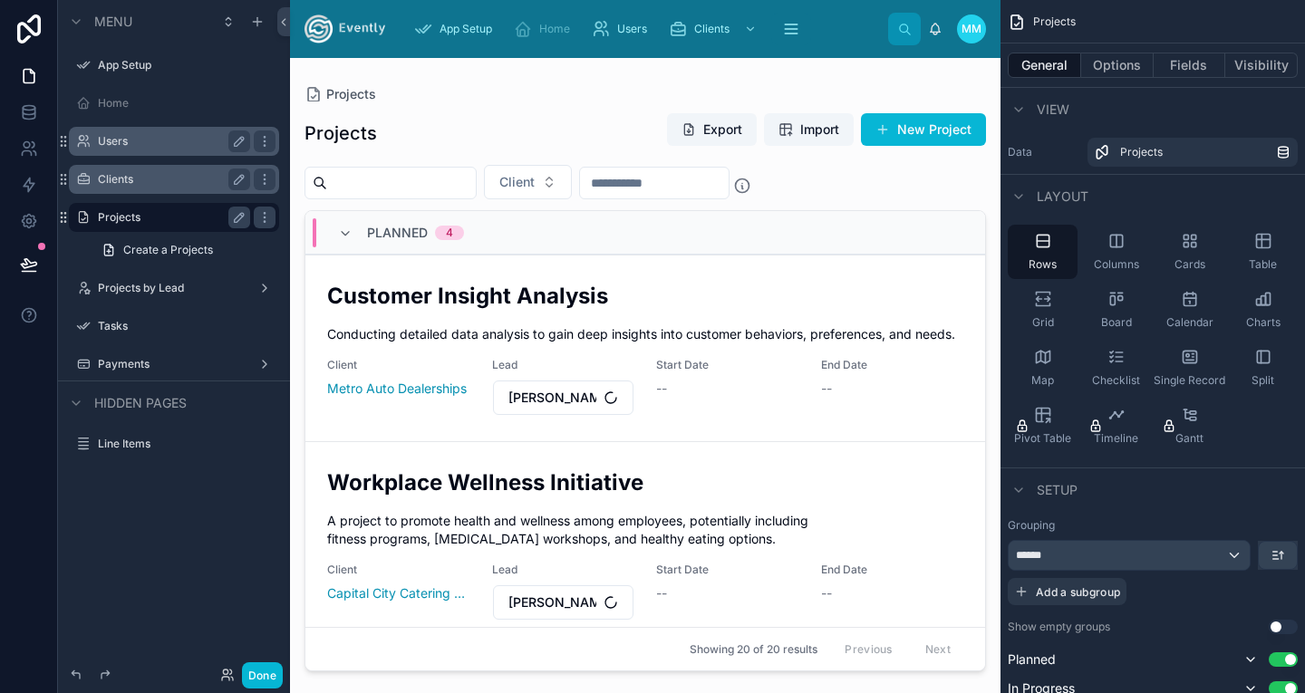
click at [913, 131] on button "New Project" at bounding box center [923, 129] width 125 height 33
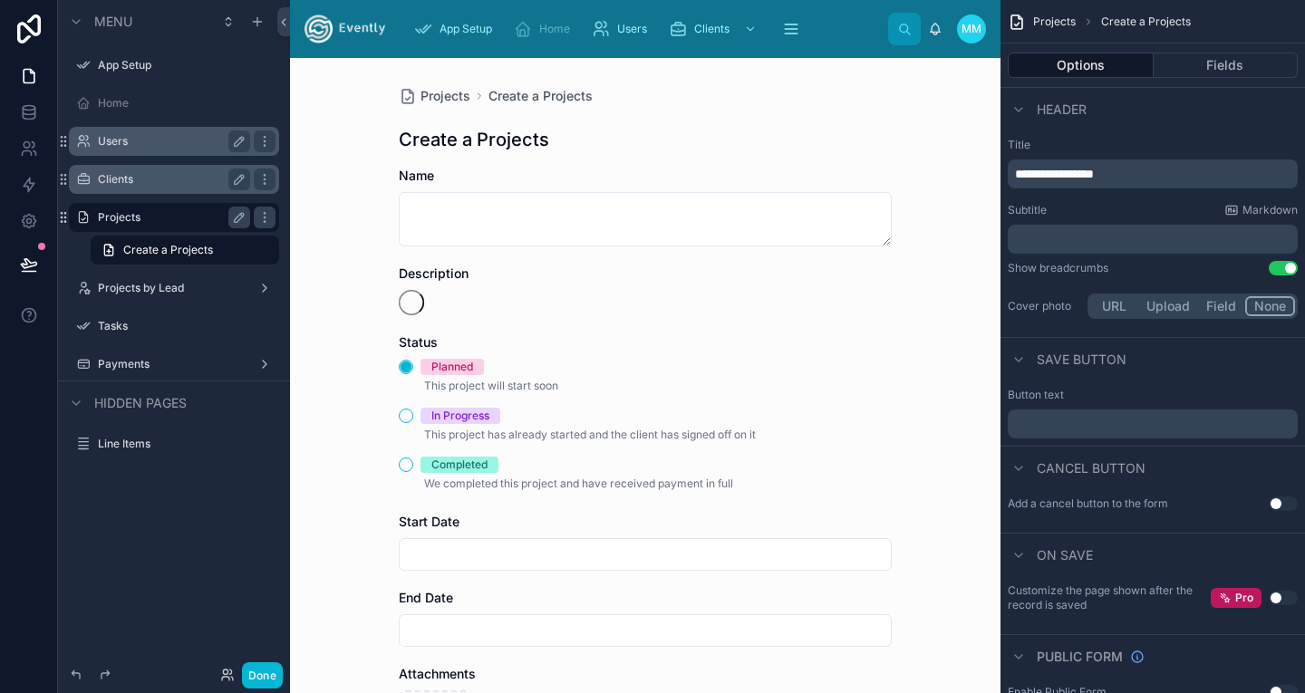
click at [913, 131] on div "Projects Create a Projects Create a Projects Name Description Status Planned Th…" at bounding box center [645, 375] width 711 height 635
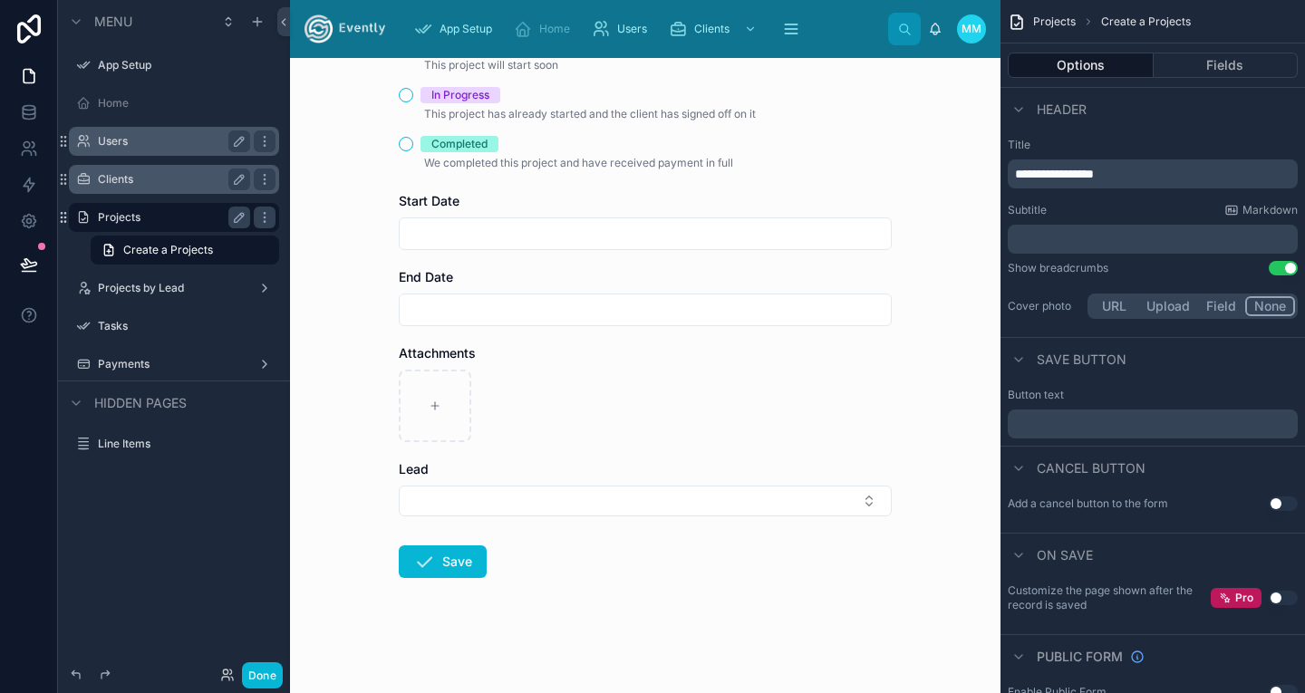
scroll to position [378, 0]
click at [129, 360] on label "Payments" at bounding box center [170, 364] width 145 height 15
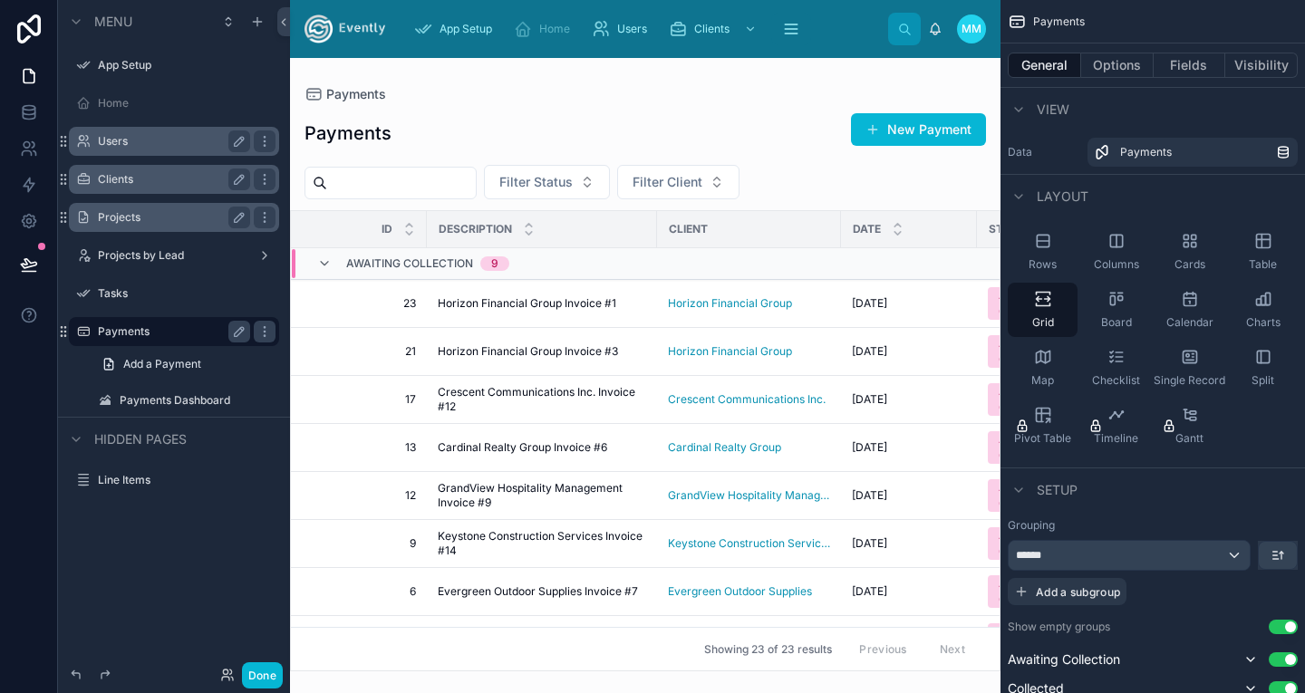
click at [123, 179] on label "Clients" at bounding box center [170, 179] width 145 height 15
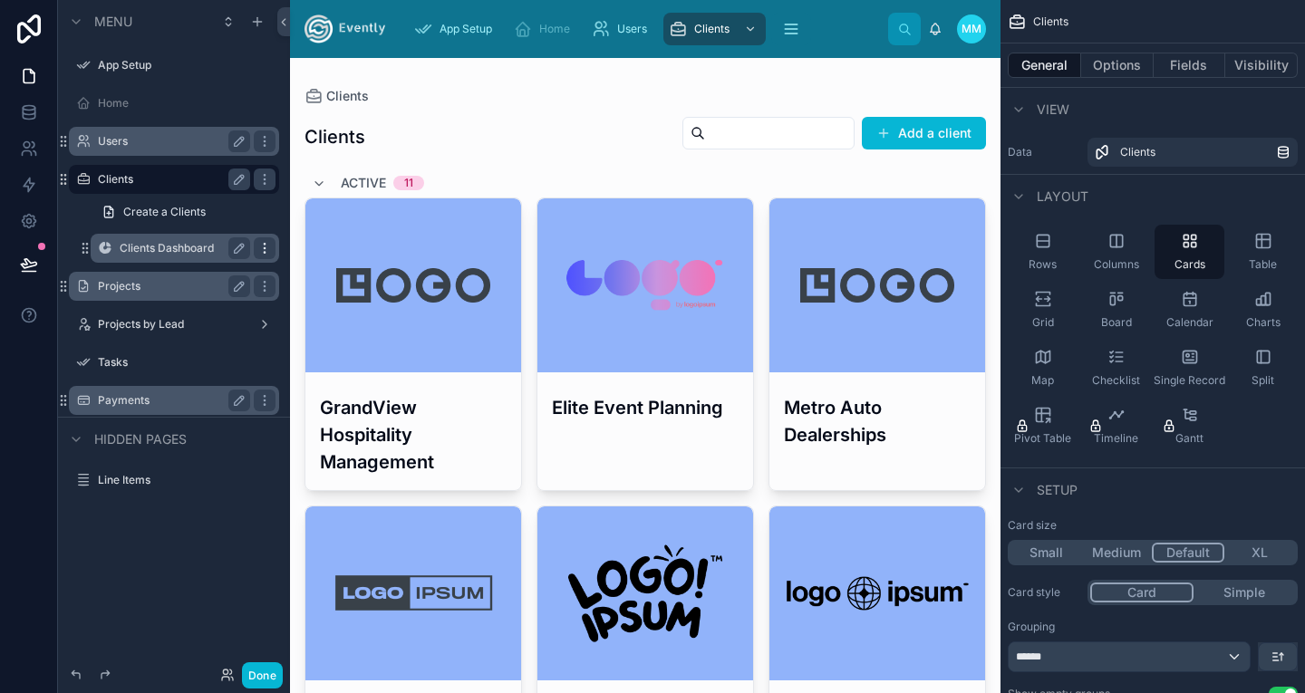
click at [267, 241] on icon "scrollable content" at bounding box center [264, 248] width 15 height 15
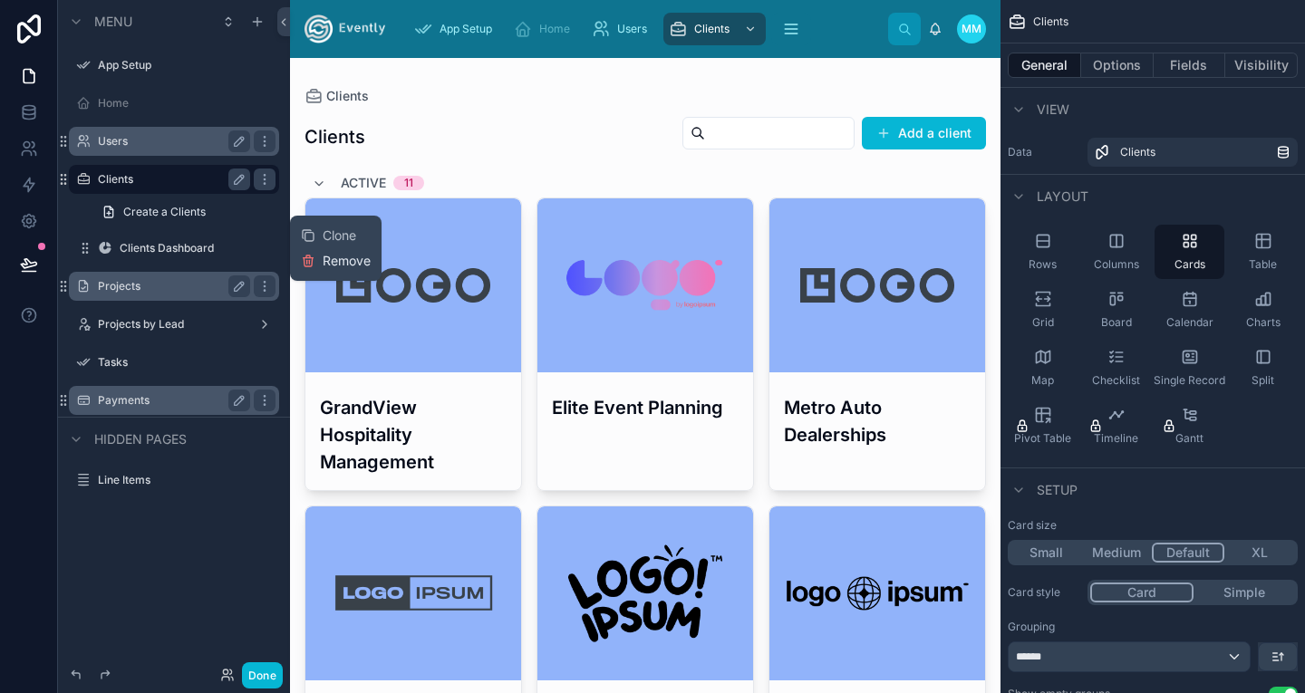
click at [328, 259] on span "Remove" at bounding box center [347, 261] width 48 height 18
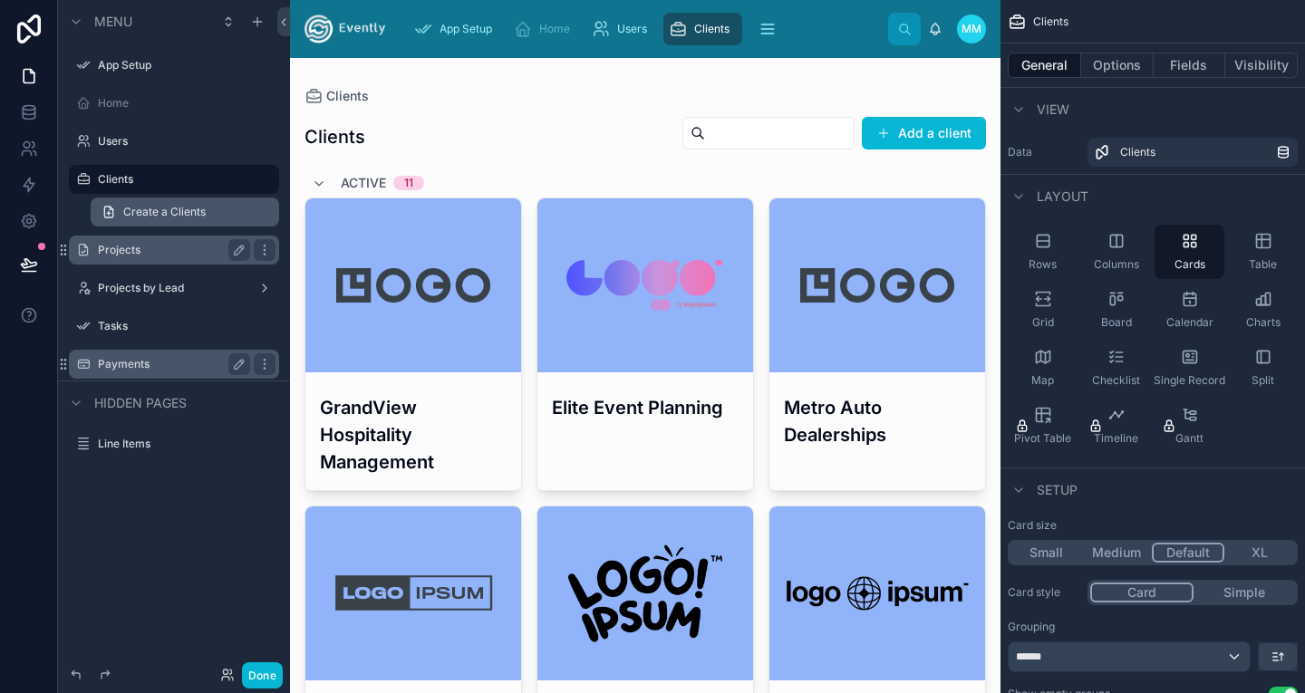
click at [155, 215] on span "Create a Clients" at bounding box center [164, 212] width 82 height 15
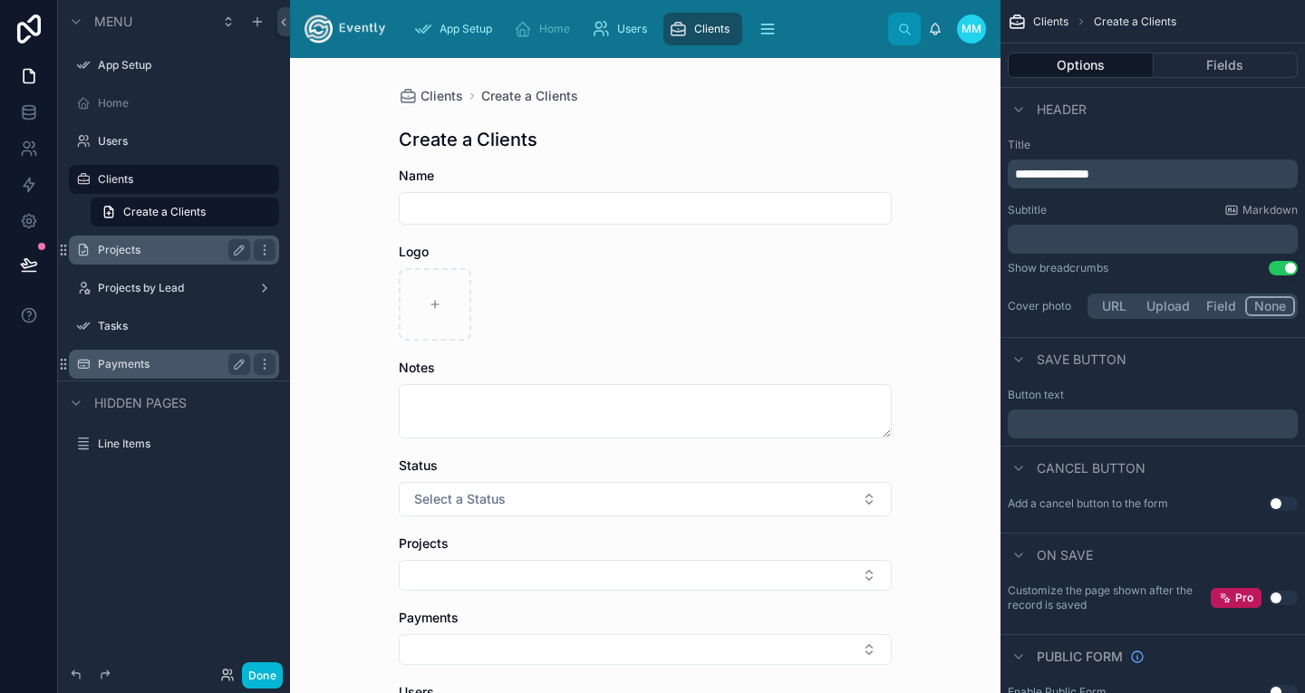
click at [1112, 23] on span "Create a Clients" at bounding box center [1135, 22] width 82 height 15
click at [1062, 22] on span "Clients" at bounding box center [1050, 22] width 35 height 15
click at [122, 69] on label "App Setup" at bounding box center [170, 65] width 145 height 15
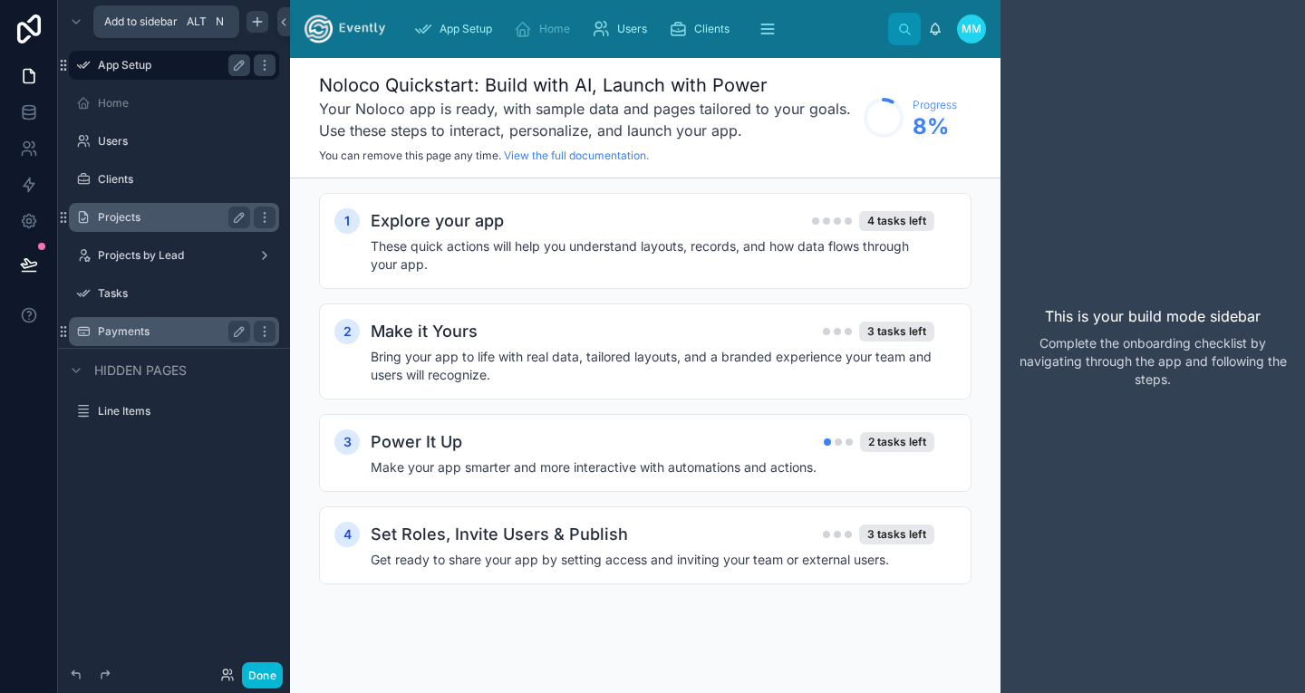
click at [254, 19] on icon "scrollable content" at bounding box center [257, 22] width 15 height 15
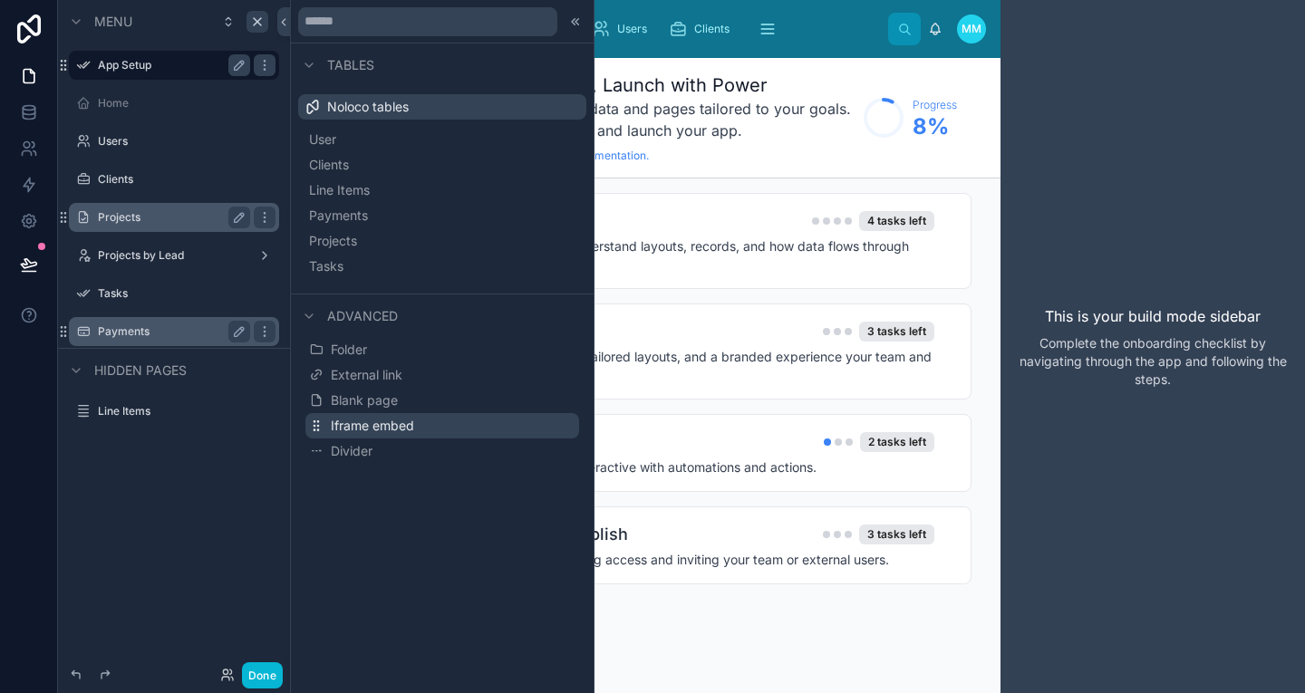
click at [359, 418] on span "Iframe embed" at bounding box center [372, 426] width 83 height 18
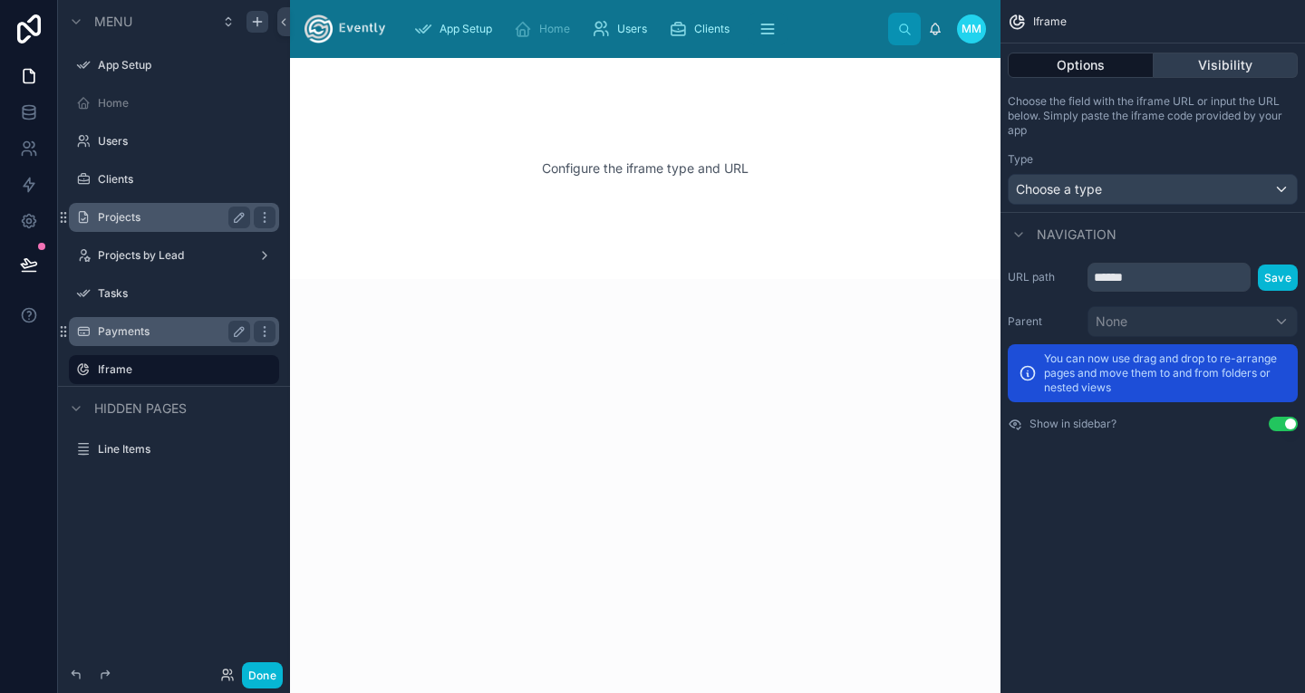
click at [1223, 63] on button "Visibility" at bounding box center [1226, 65] width 145 height 25
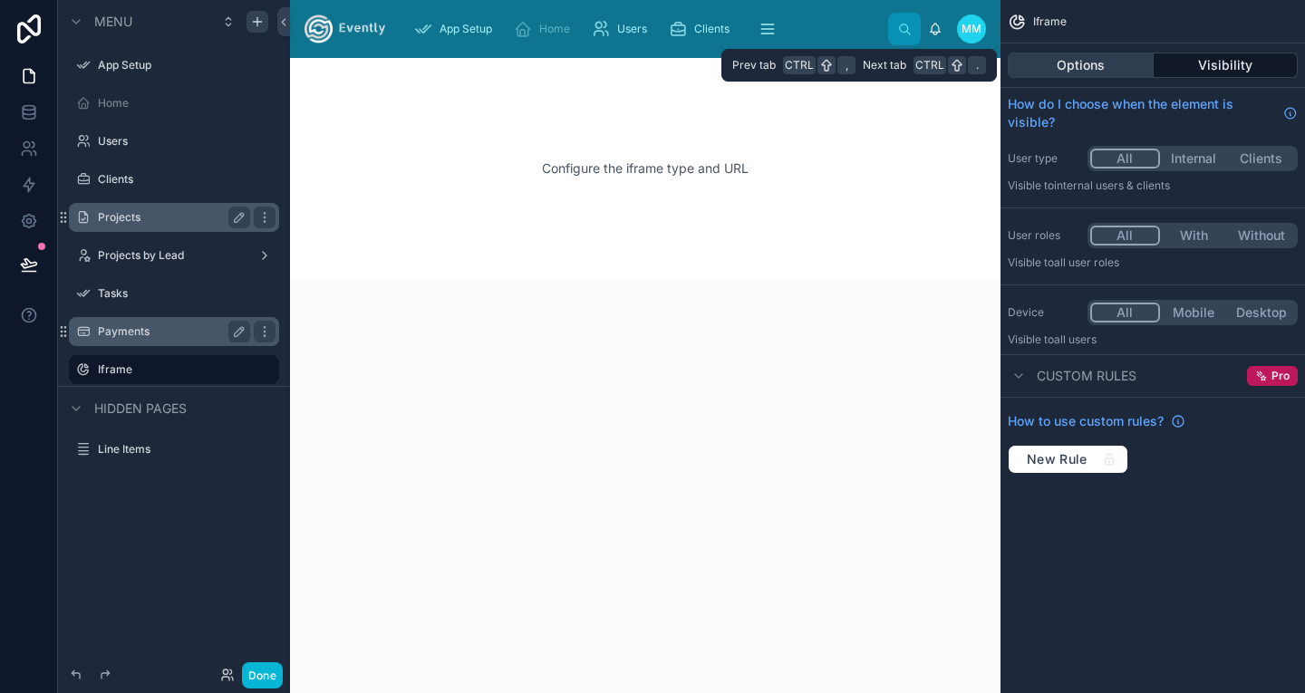
click at [1111, 65] on button "Options" at bounding box center [1081, 65] width 146 height 25
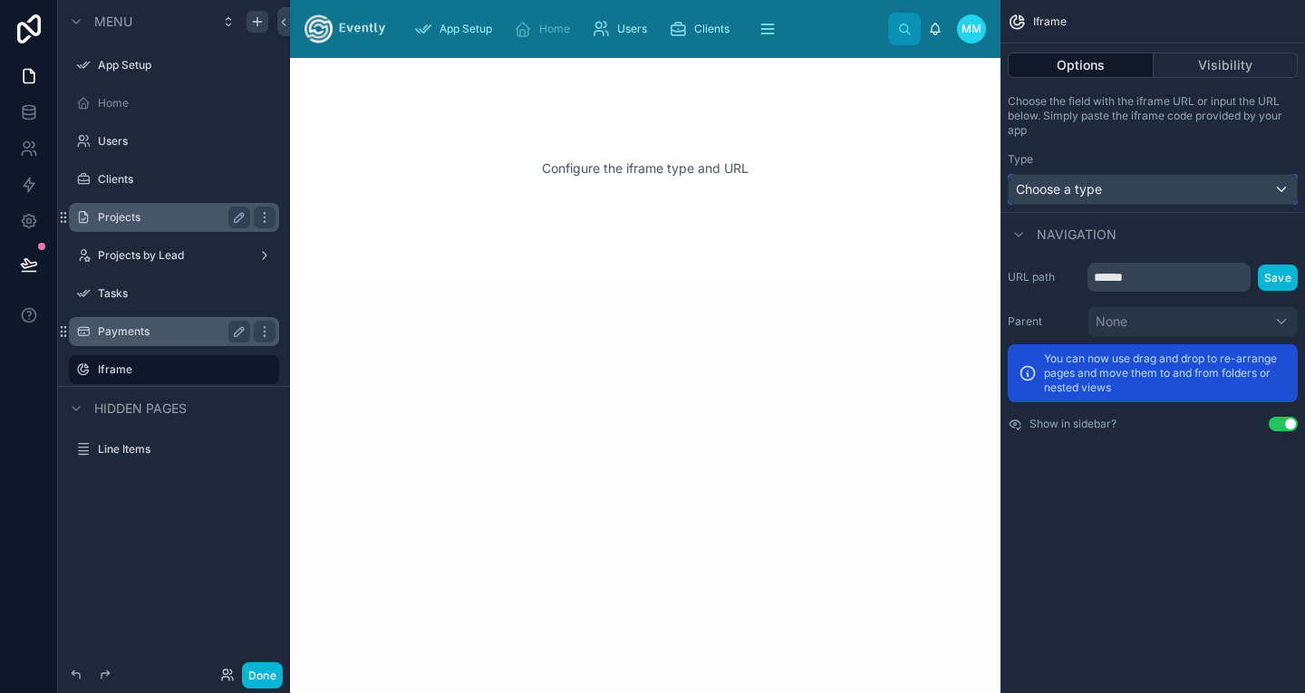
click at [1104, 186] on div "Choose a type" at bounding box center [1153, 189] width 288 height 29
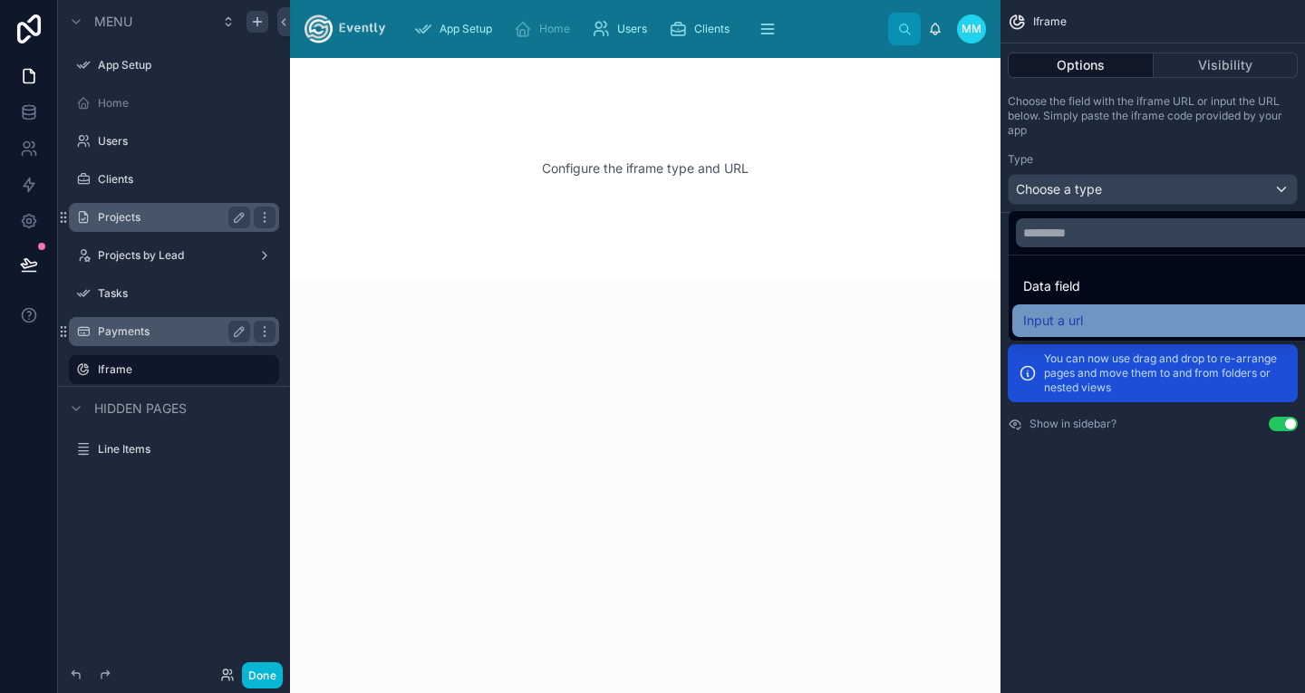
click at [1060, 320] on span "Input a url" at bounding box center [1053, 321] width 60 height 22
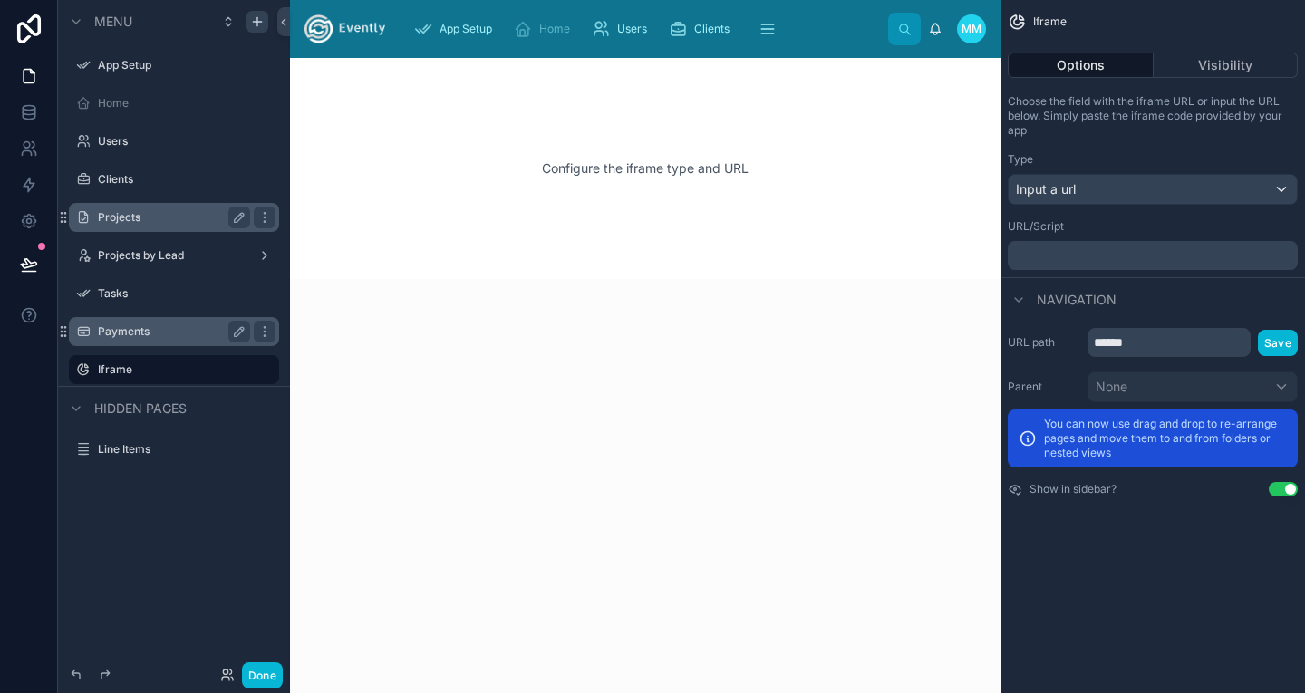
click at [614, 170] on div "Configure the iframe type and URL" at bounding box center [645, 168] width 653 height 163
click at [1047, 263] on div "﻿" at bounding box center [1153, 255] width 290 height 29
click at [1042, 249] on p "﻿" at bounding box center [1154, 255] width 279 height 15
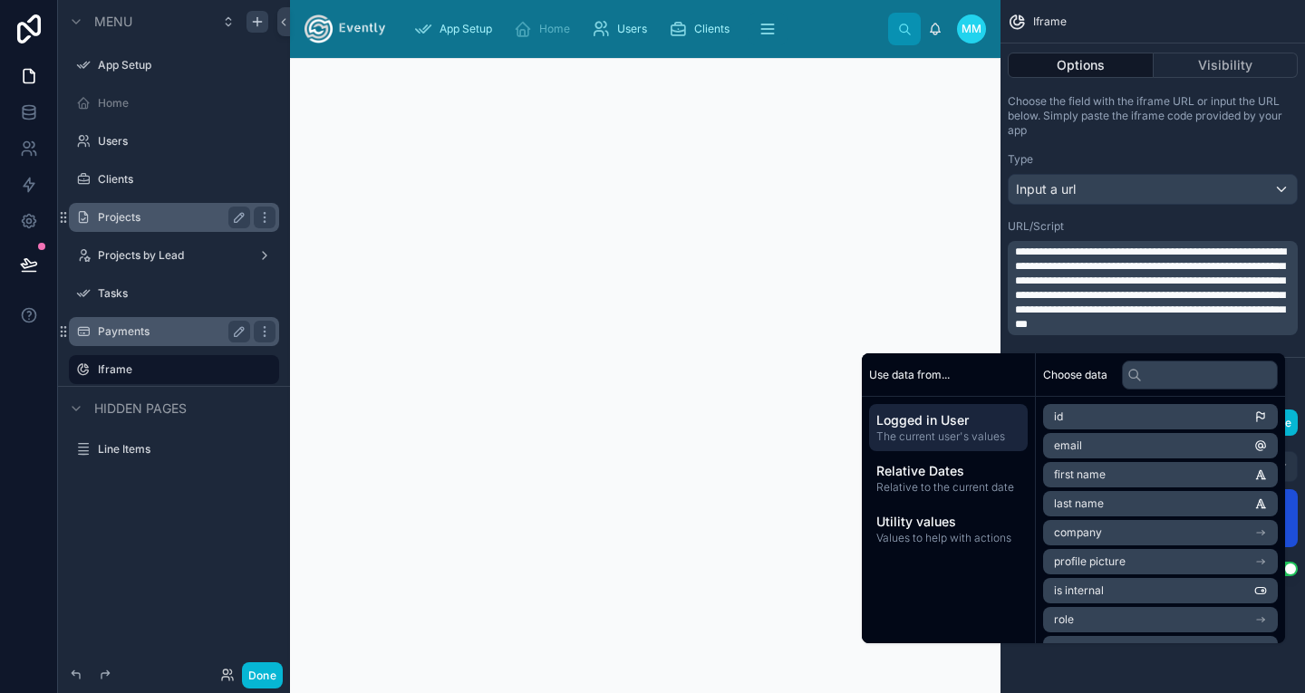
click at [1130, 219] on div "URL/Script" at bounding box center [1153, 226] width 290 height 15
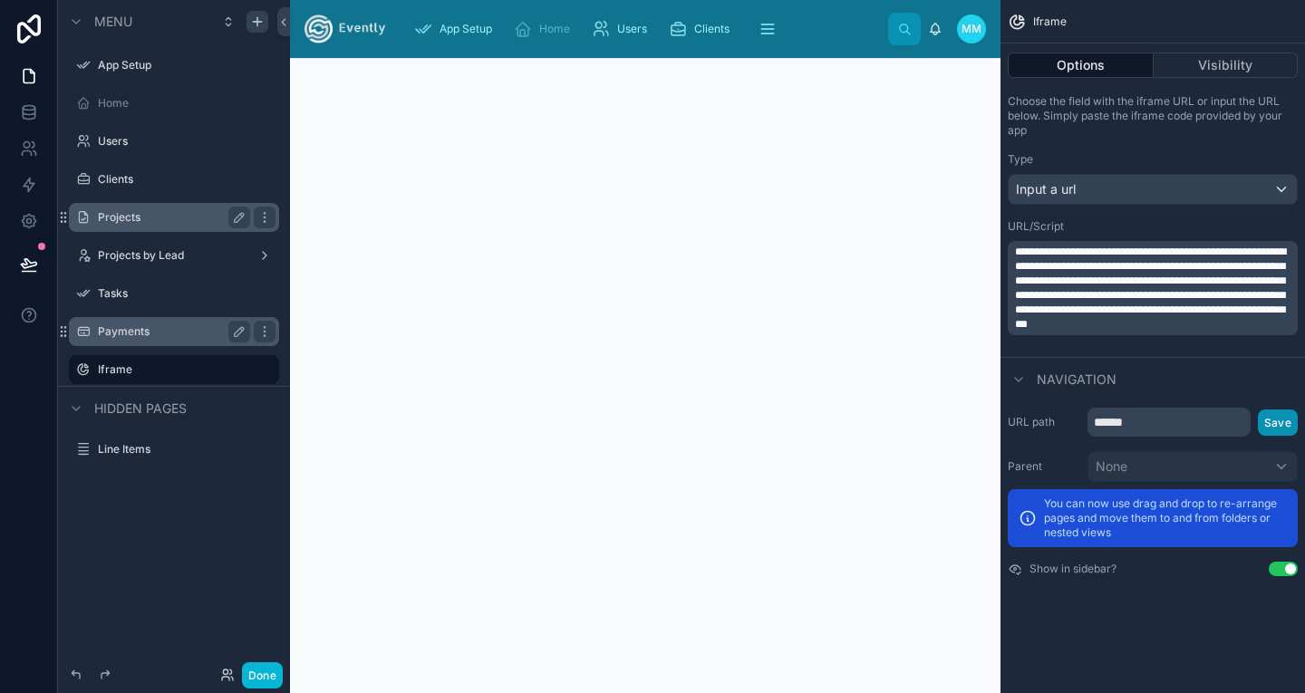
click at [1280, 422] on button "Save" at bounding box center [1278, 423] width 40 height 26
click at [1280, 418] on button "Save" at bounding box center [1278, 423] width 40 height 26
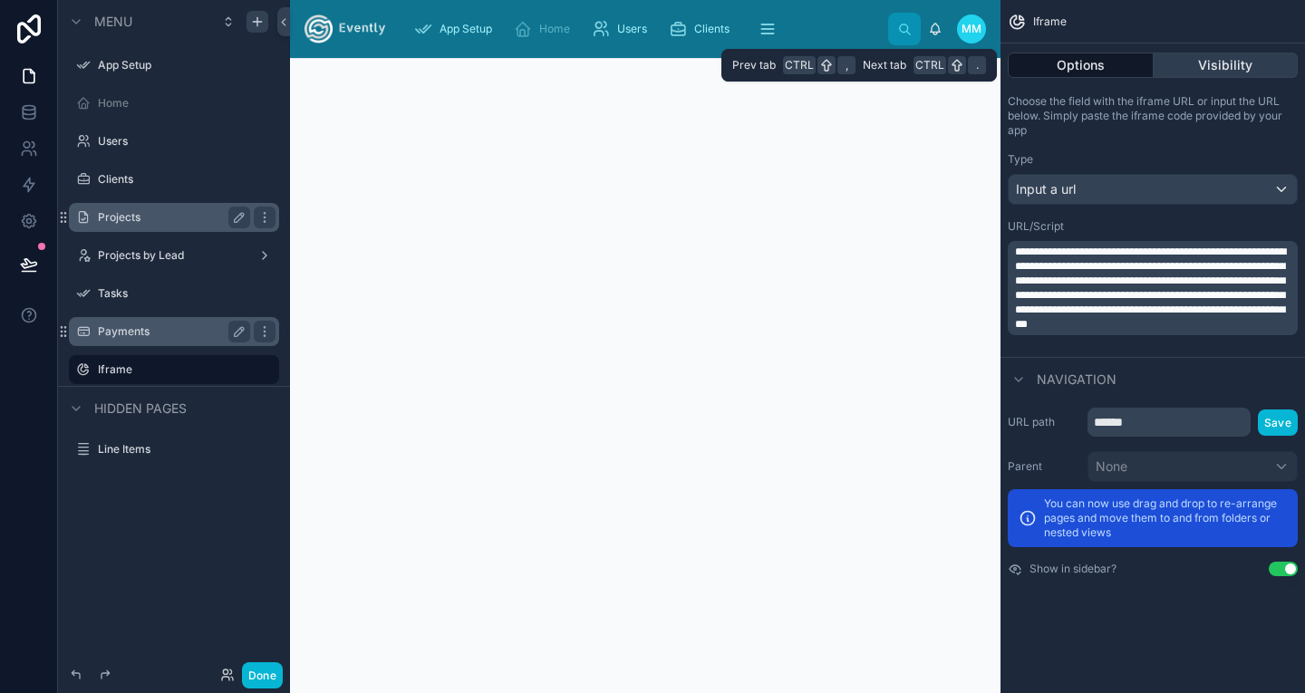
click at [1216, 59] on button "Visibility" at bounding box center [1226, 65] width 145 height 25
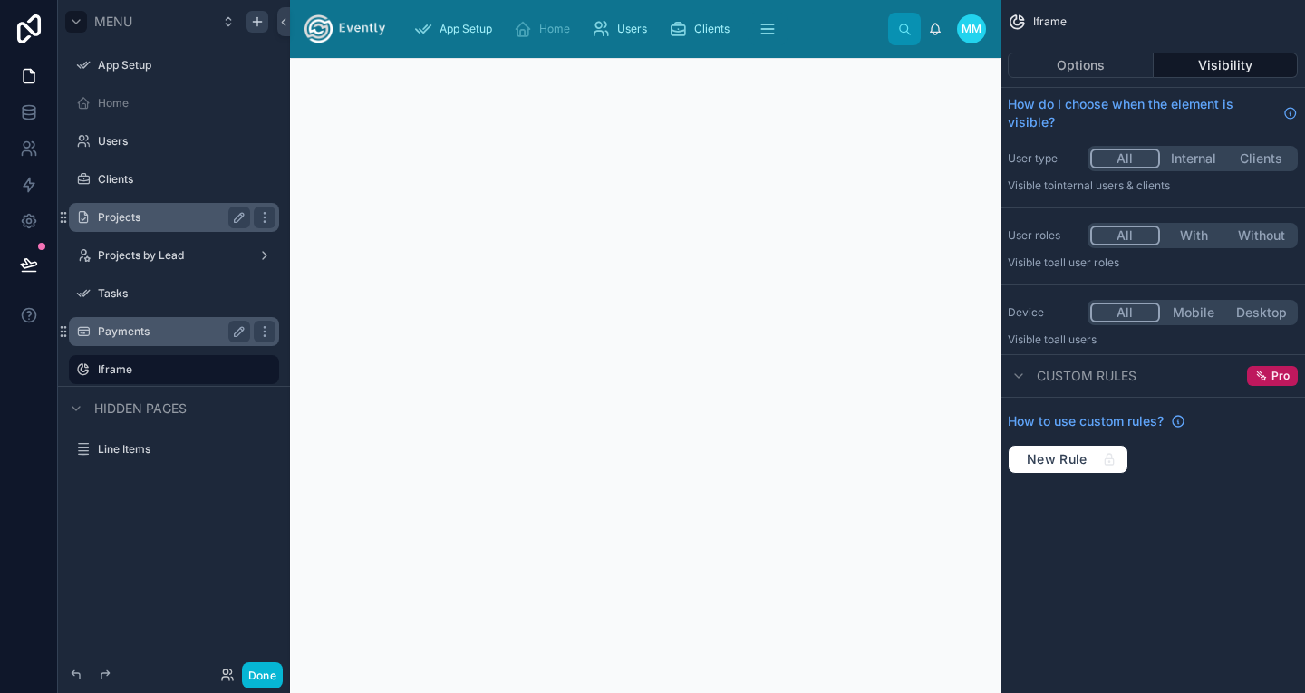
click at [70, 21] on icon "scrollable content" at bounding box center [76, 22] width 15 height 15
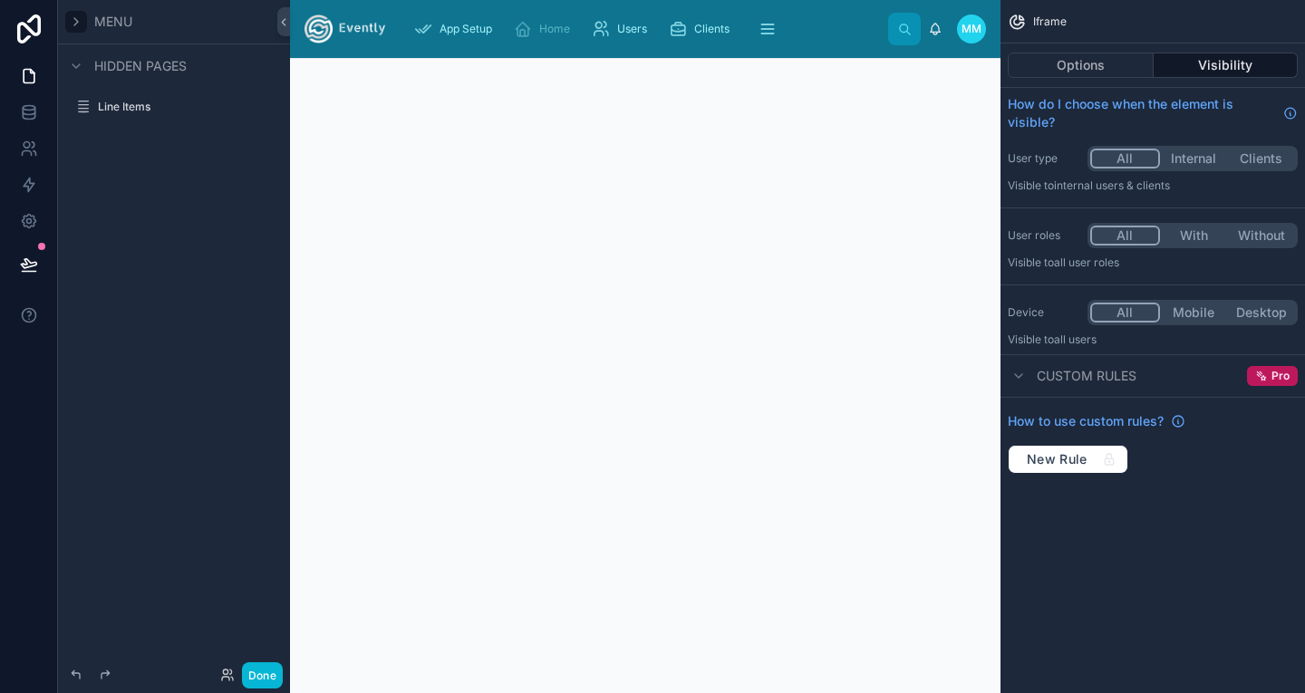
click at [70, 21] on icon "scrollable content" at bounding box center [76, 22] width 15 height 15
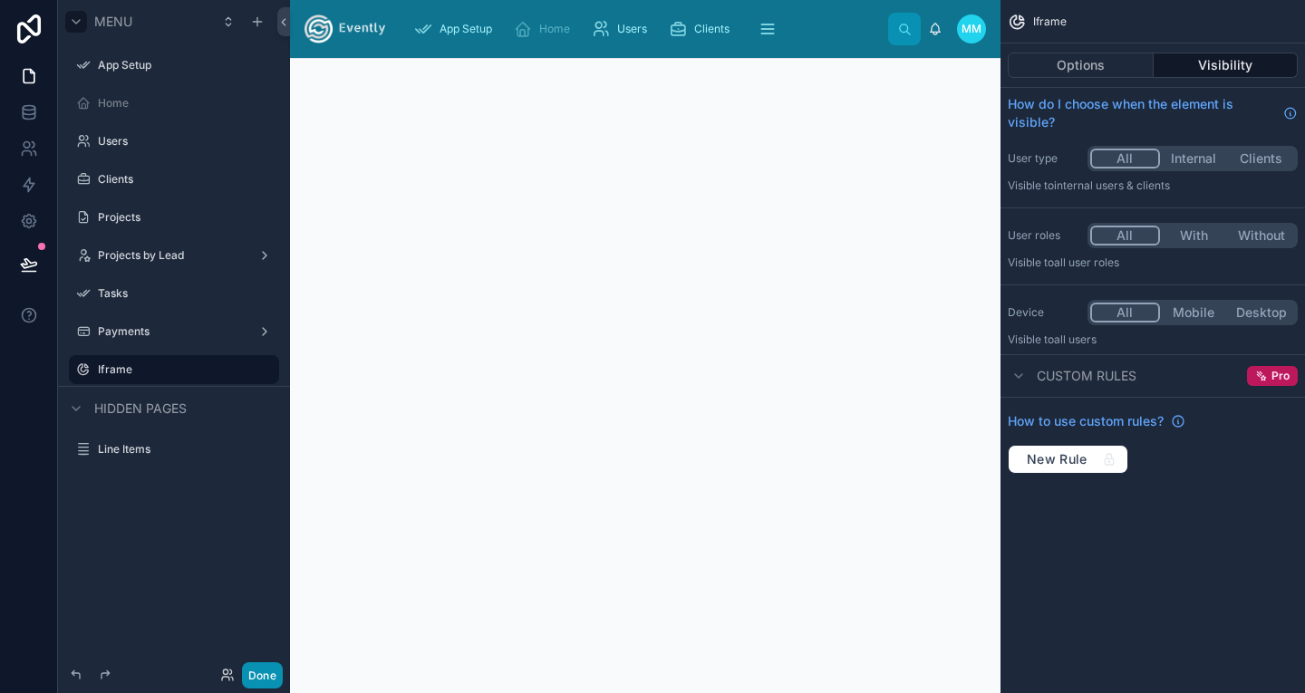
click at [258, 670] on button "Done" at bounding box center [262, 676] width 41 height 26
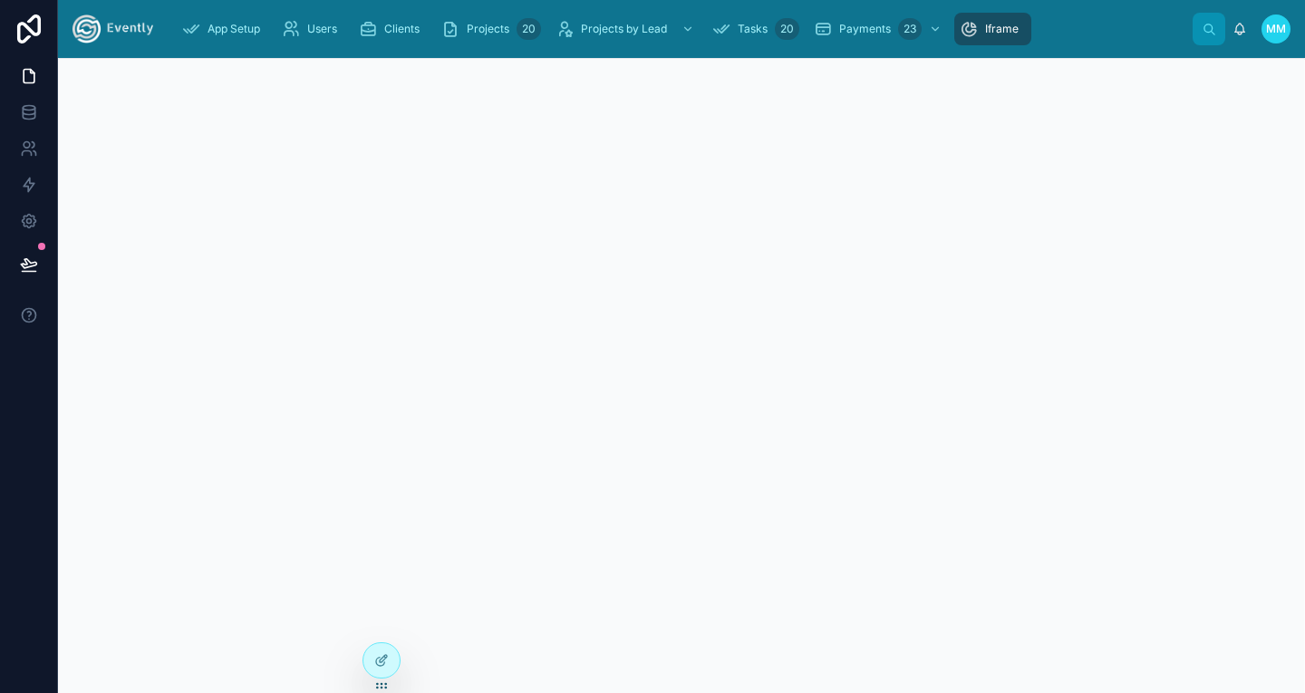
click at [991, 24] on span "Iframe" at bounding box center [1002, 29] width 34 height 15
click at [119, 28] on img at bounding box center [113, 29] width 81 height 29
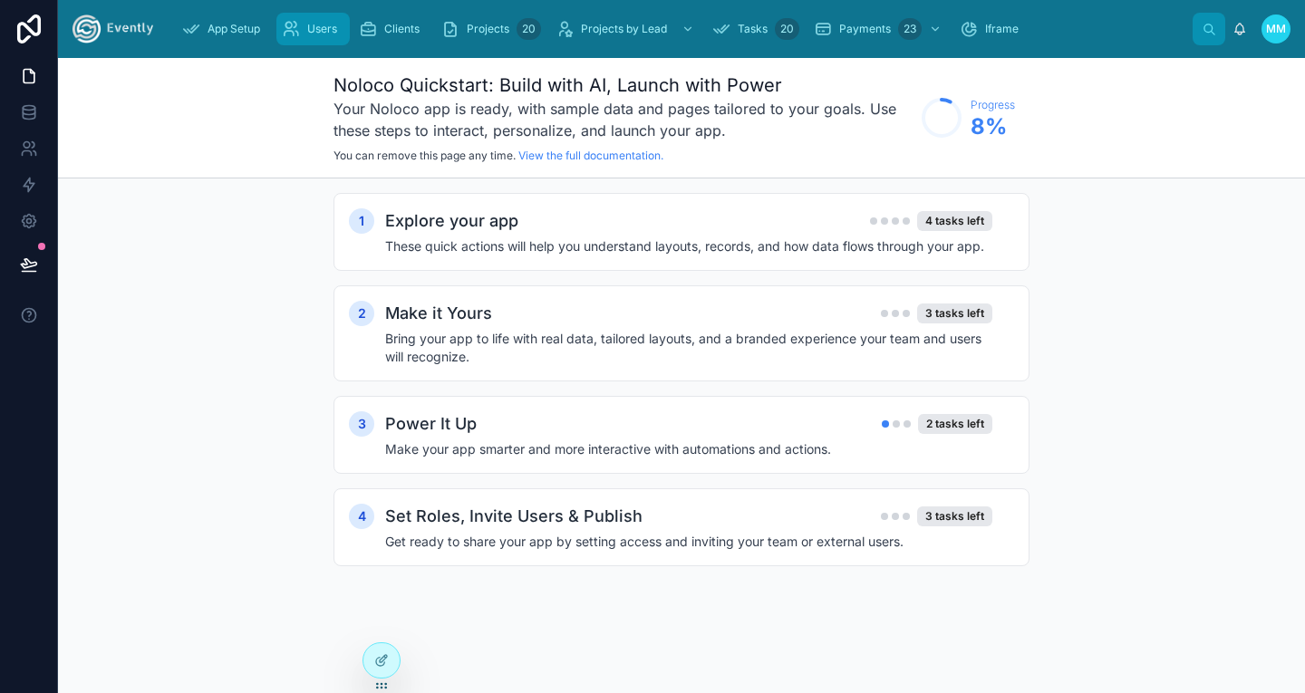
click at [322, 28] on span "Users" at bounding box center [322, 29] width 30 height 15
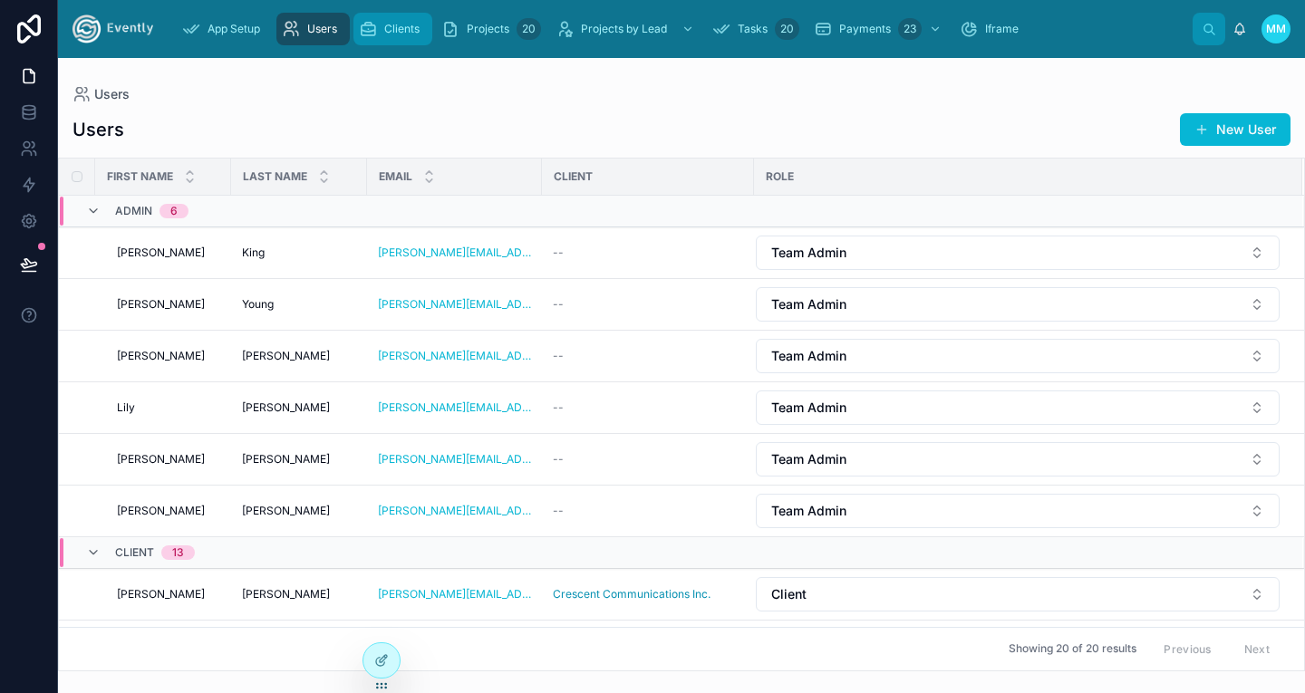
click at [403, 21] on div "Clients" at bounding box center [393, 29] width 68 height 29
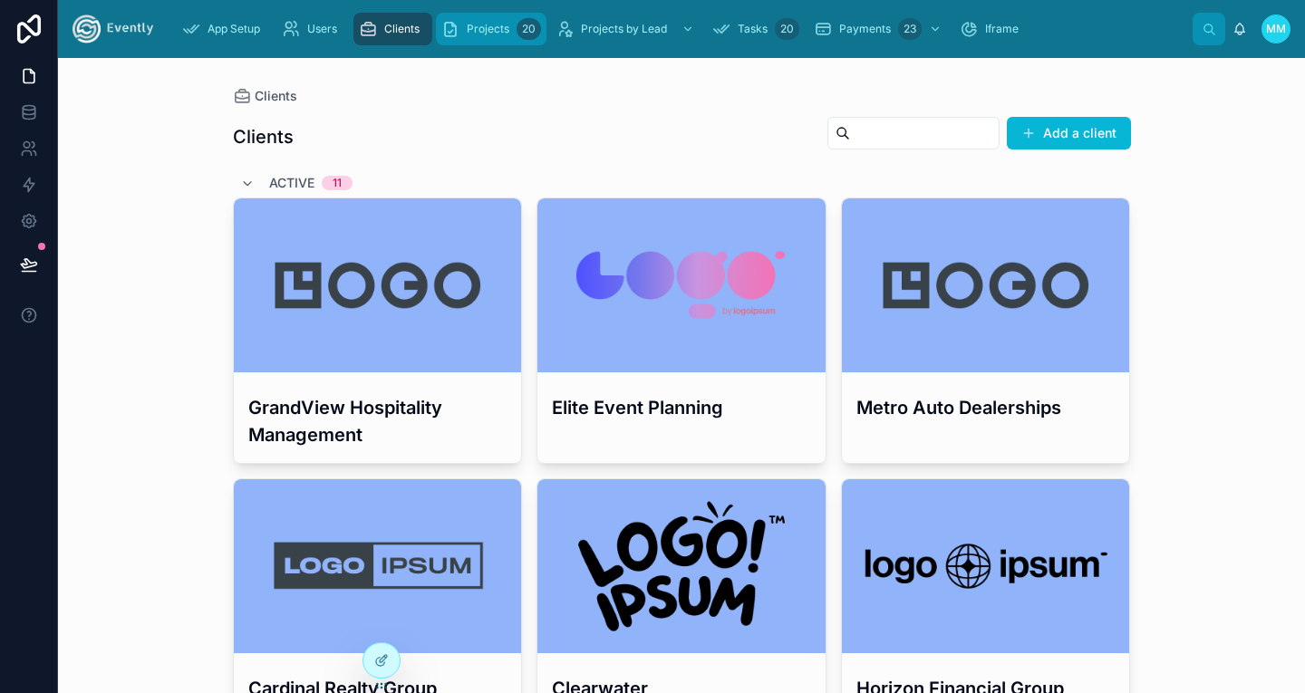
click at [490, 22] on span "Projects" at bounding box center [488, 29] width 43 height 15
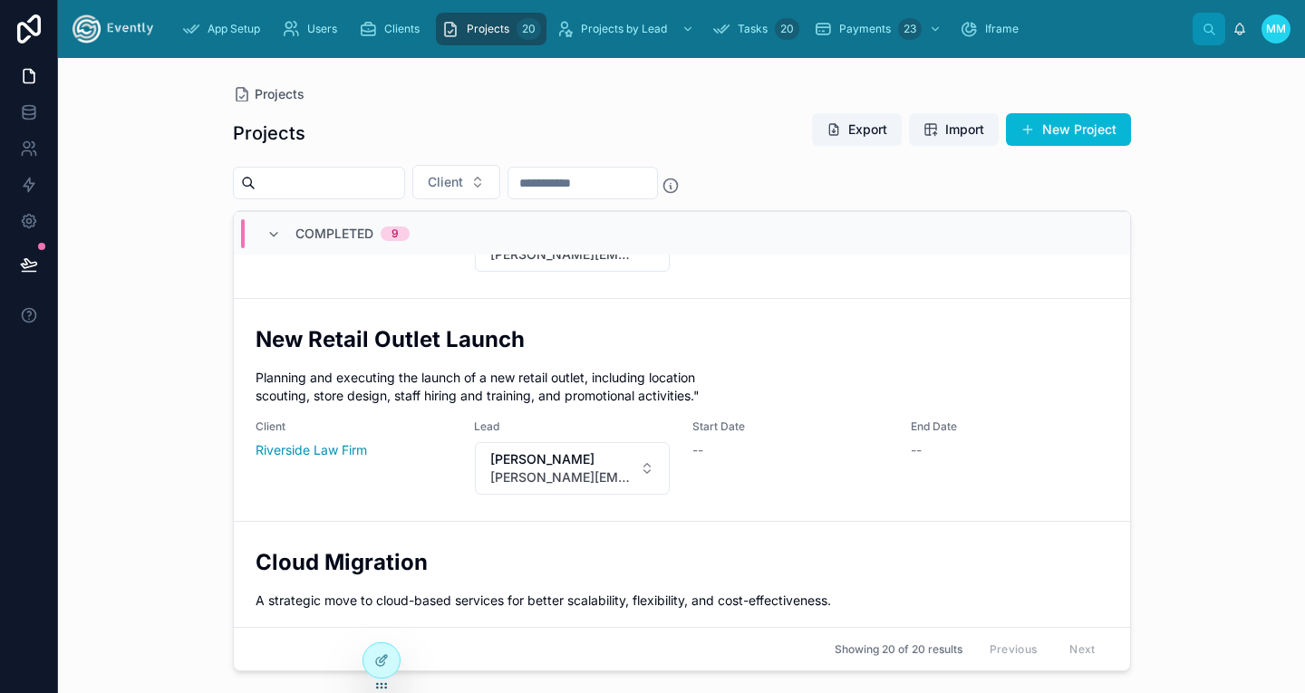
scroll to position [3884, 0]
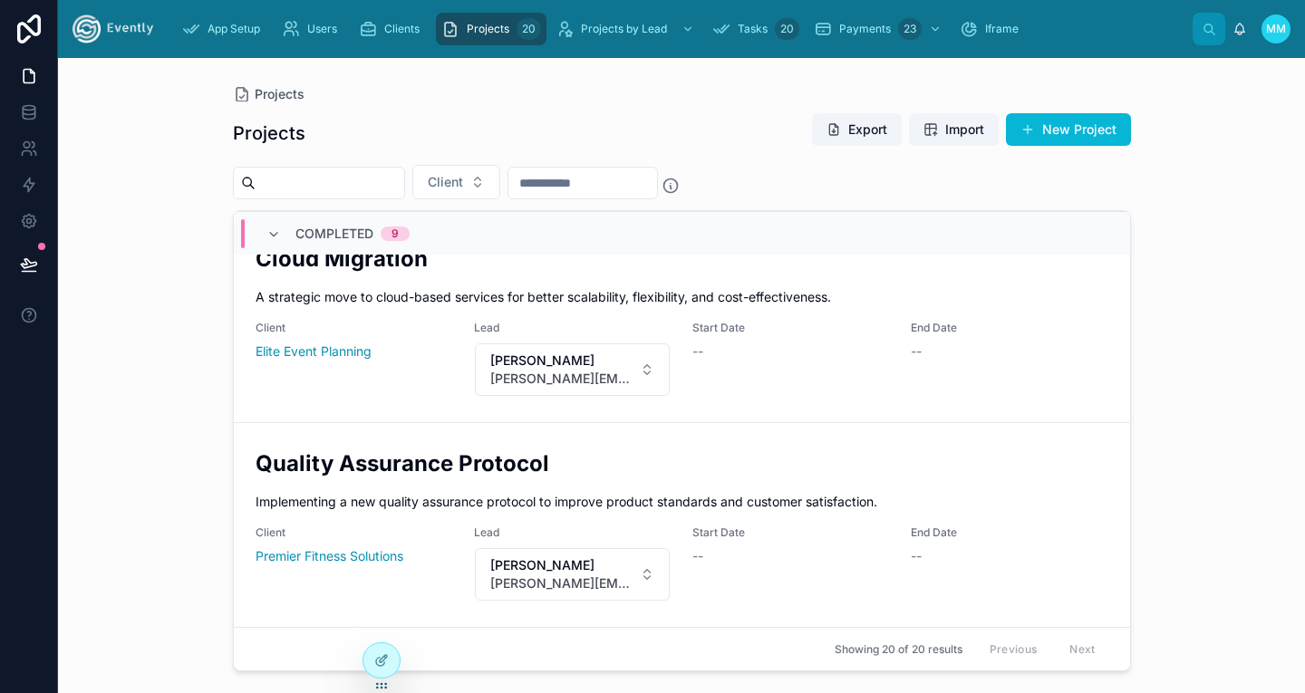
click at [115, 24] on img at bounding box center [113, 29] width 81 height 29
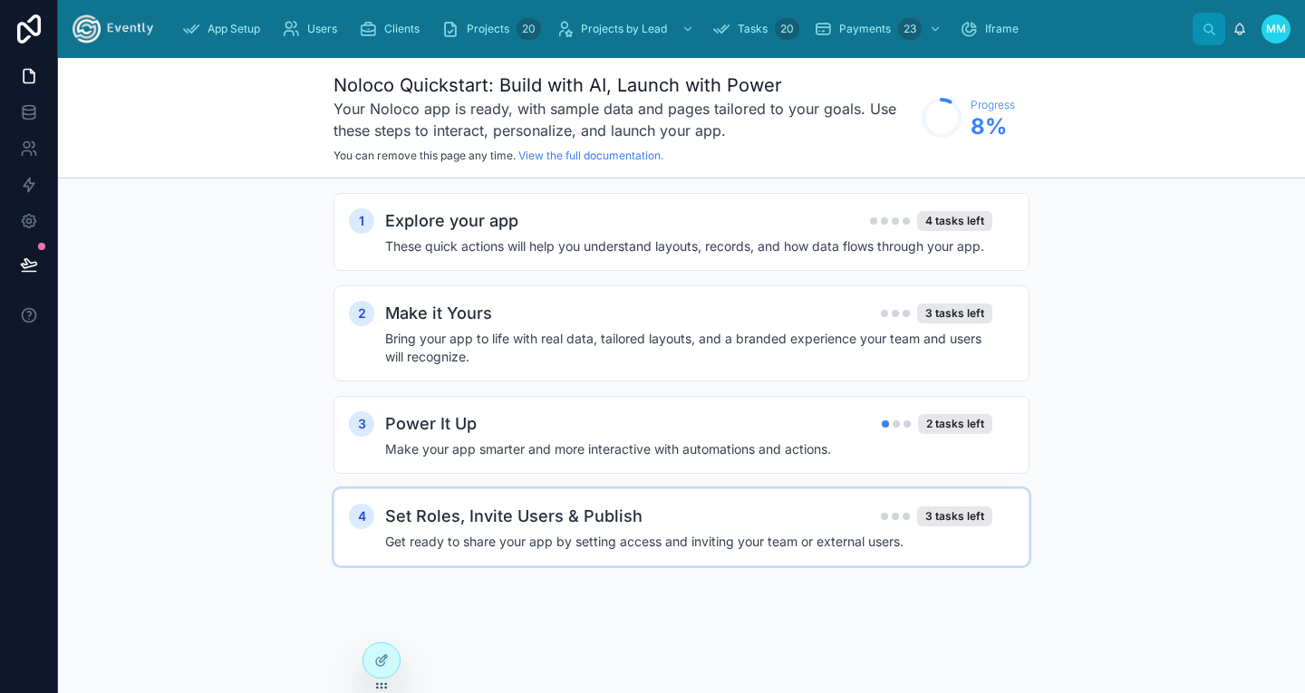
click at [663, 523] on div "Set Roles, Invite Users & Publish 3 tasks left" at bounding box center [688, 516] width 607 height 25
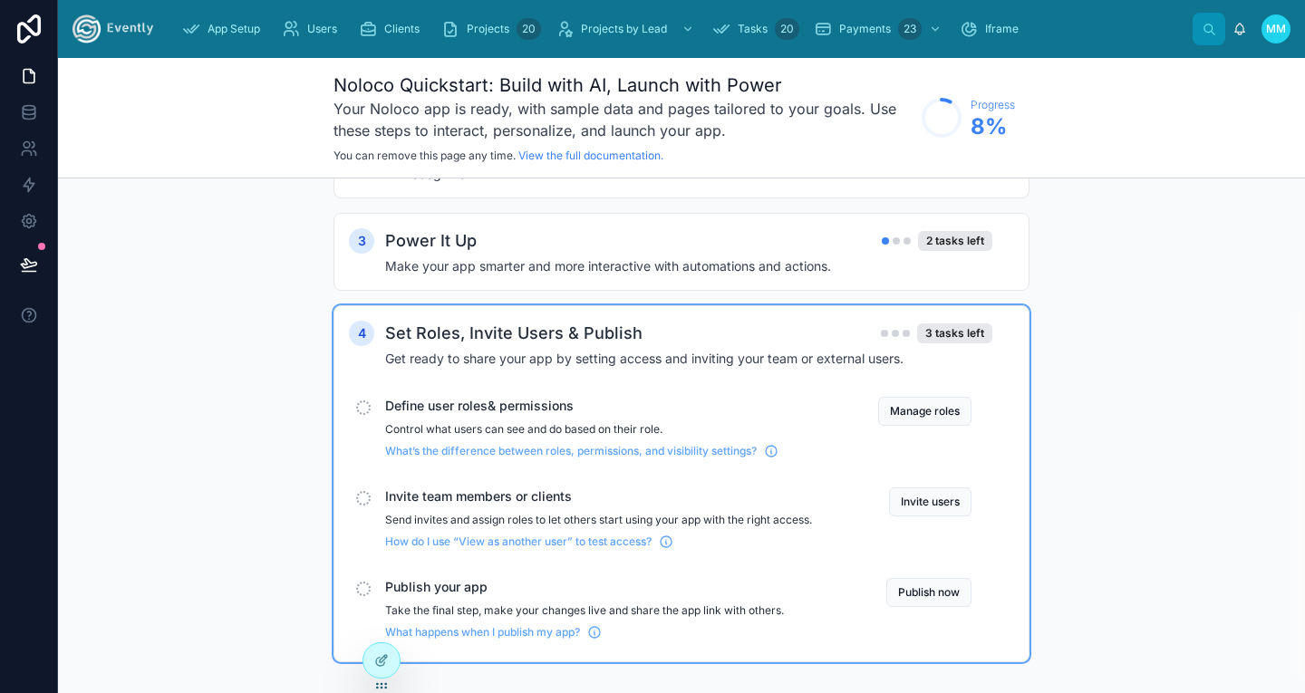
scroll to position [203, 0]
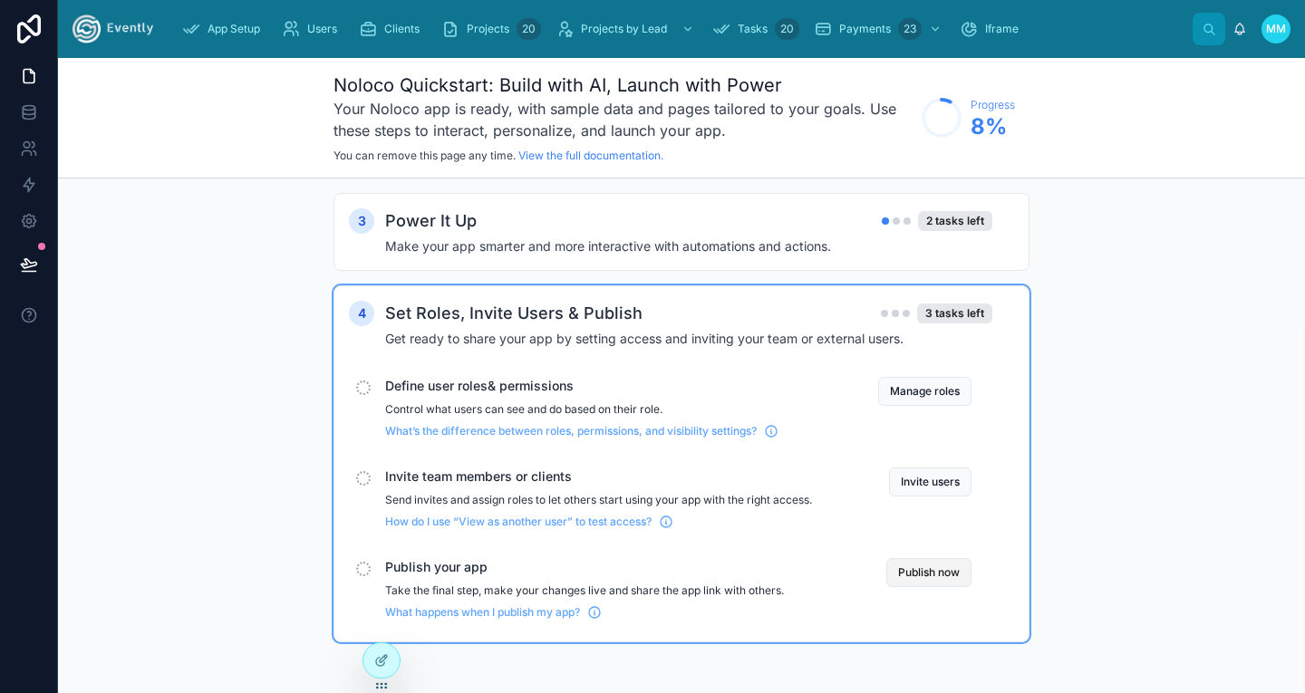
click at [926, 568] on button "Publish now" at bounding box center [929, 572] width 85 height 29
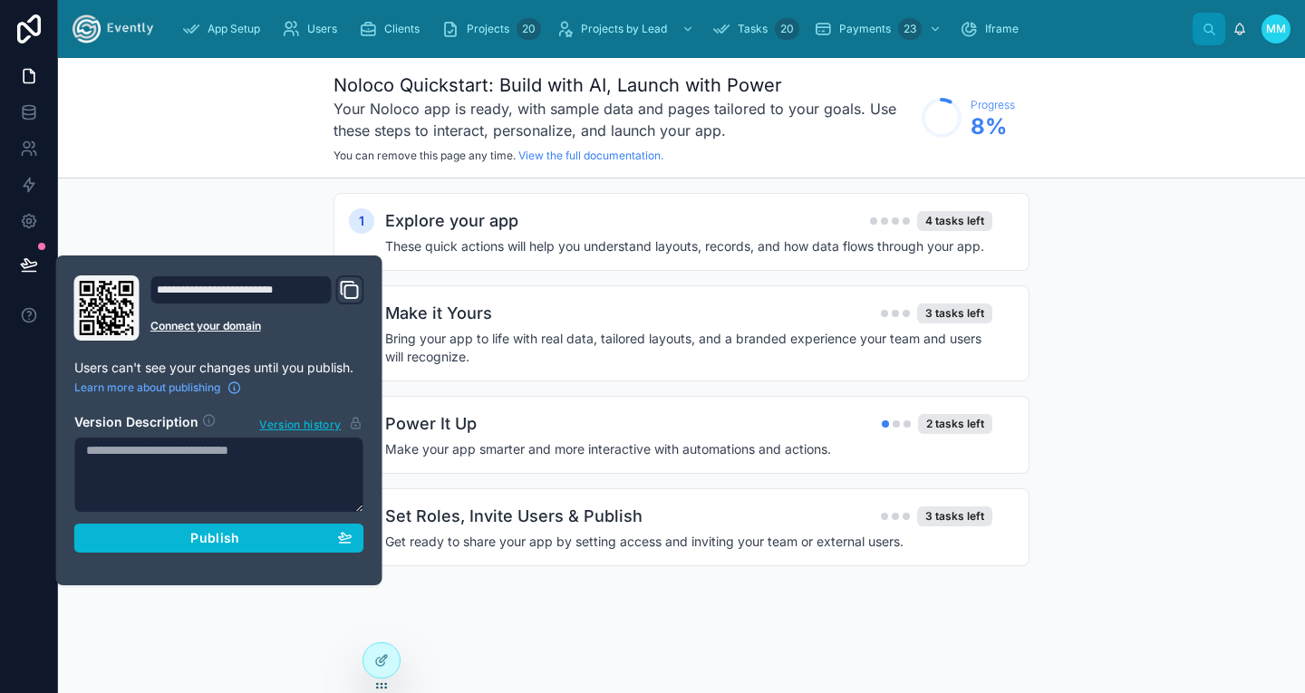
click at [353, 282] on icon "Domain and Custom Link" at bounding box center [348, 288] width 13 height 13
click at [864, 531] on div "Set Roles, Invite Users & Publish 3 tasks left Get ready to share your app by s…" at bounding box center [699, 527] width 629 height 47
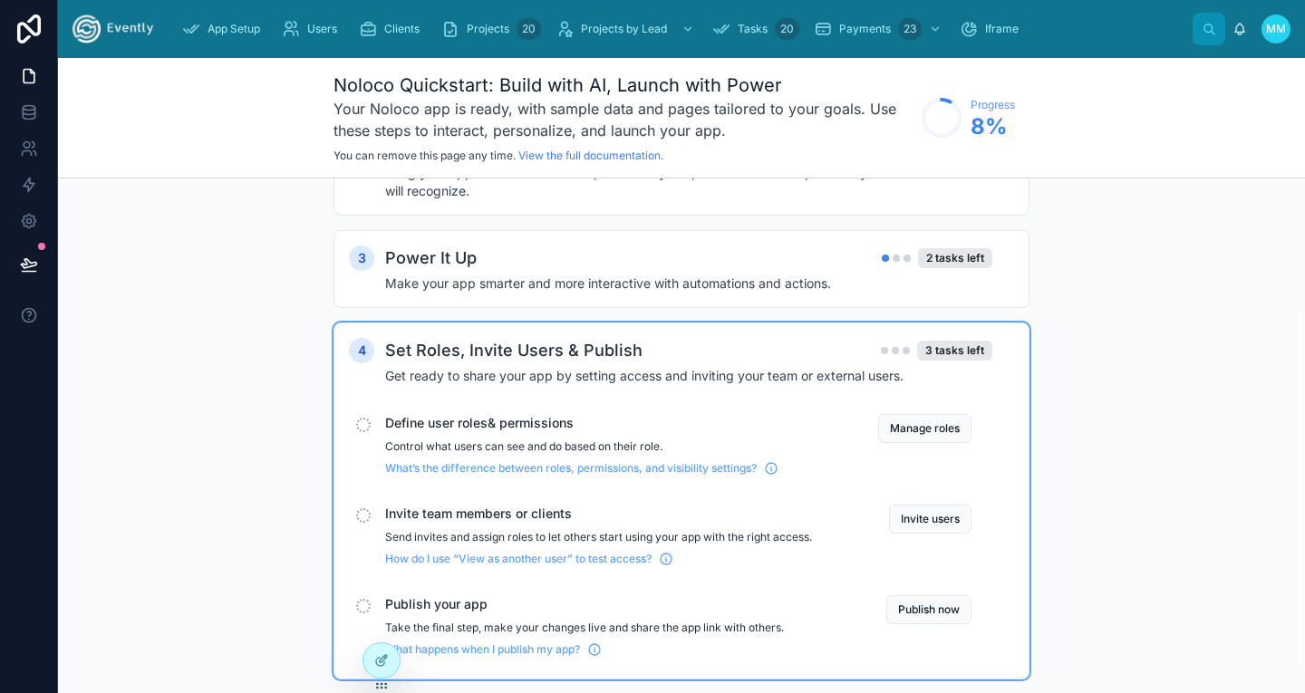
scroll to position [203, 0]
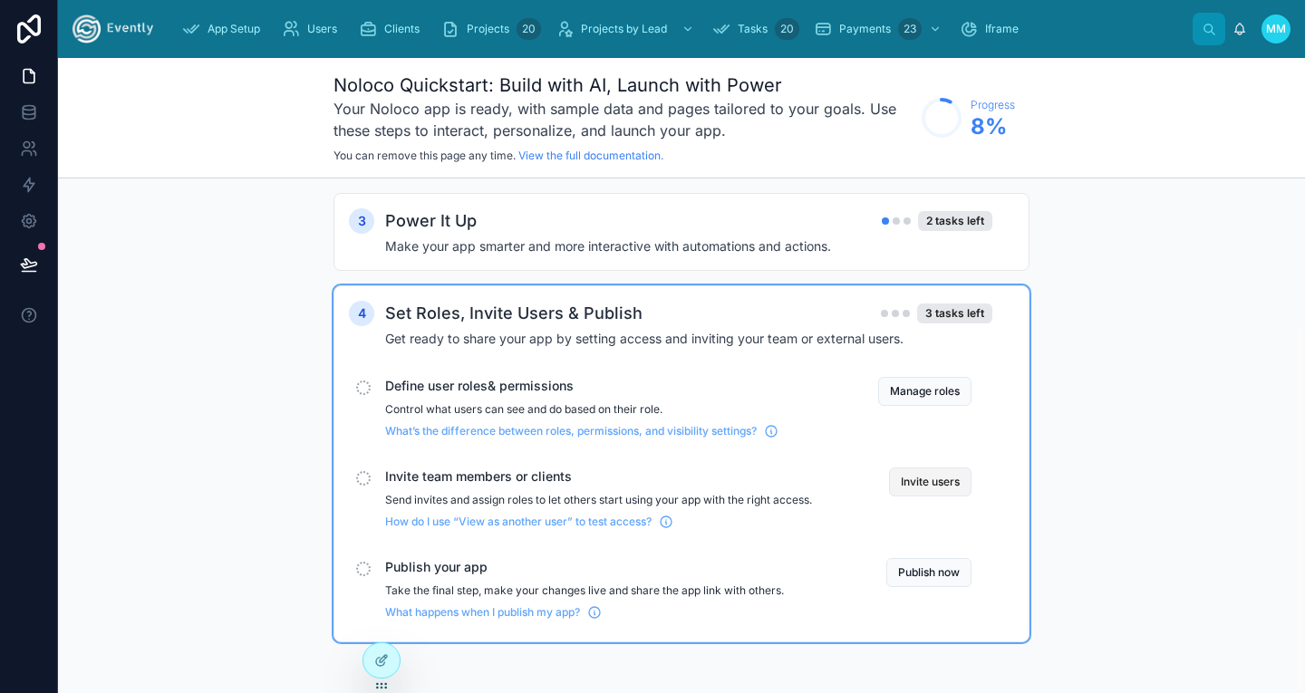
click at [931, 480] on button "Invite users" at bounding box center [930, 482] width 82 height 29
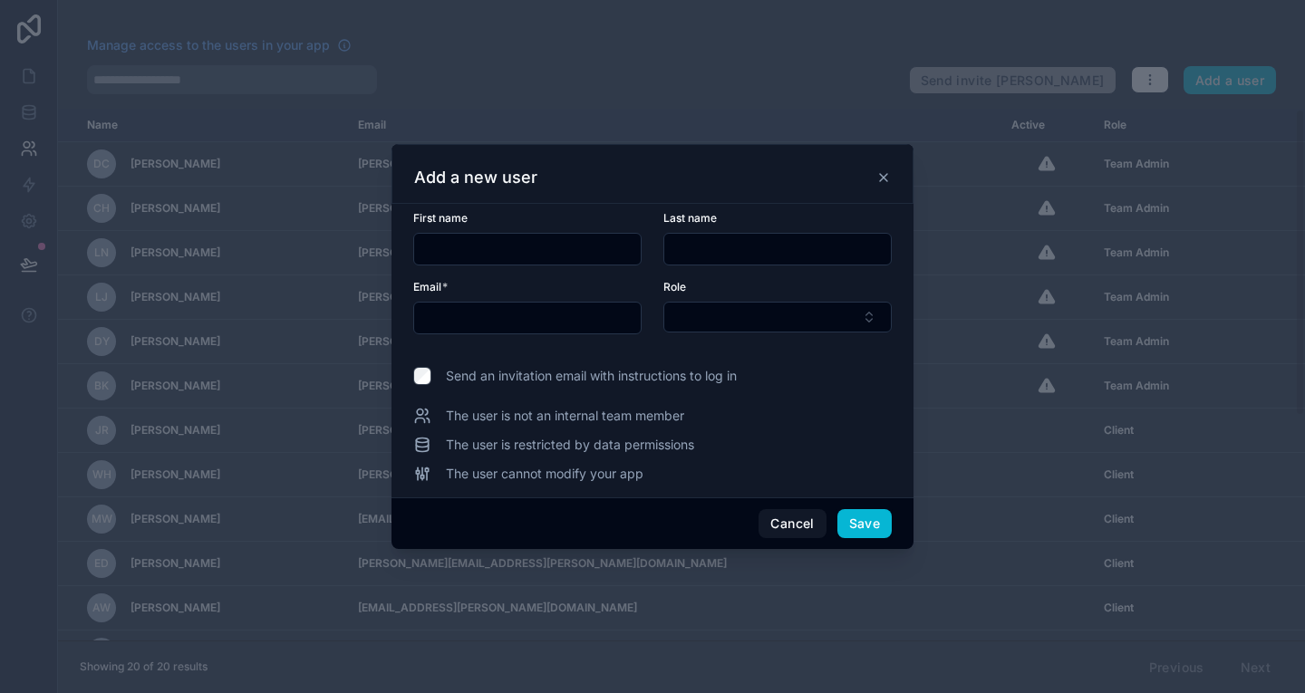
click at [488, 252] on input "text" at bounding box center [527, 249] width 227 height 25
type input "******"
click at [698, 246] on input "text" at bounding box center [777, 249] width 227 height 25
type input "*"
click at [510, 325] on input "text" at bounding box center [527, 317] width 227 height 25
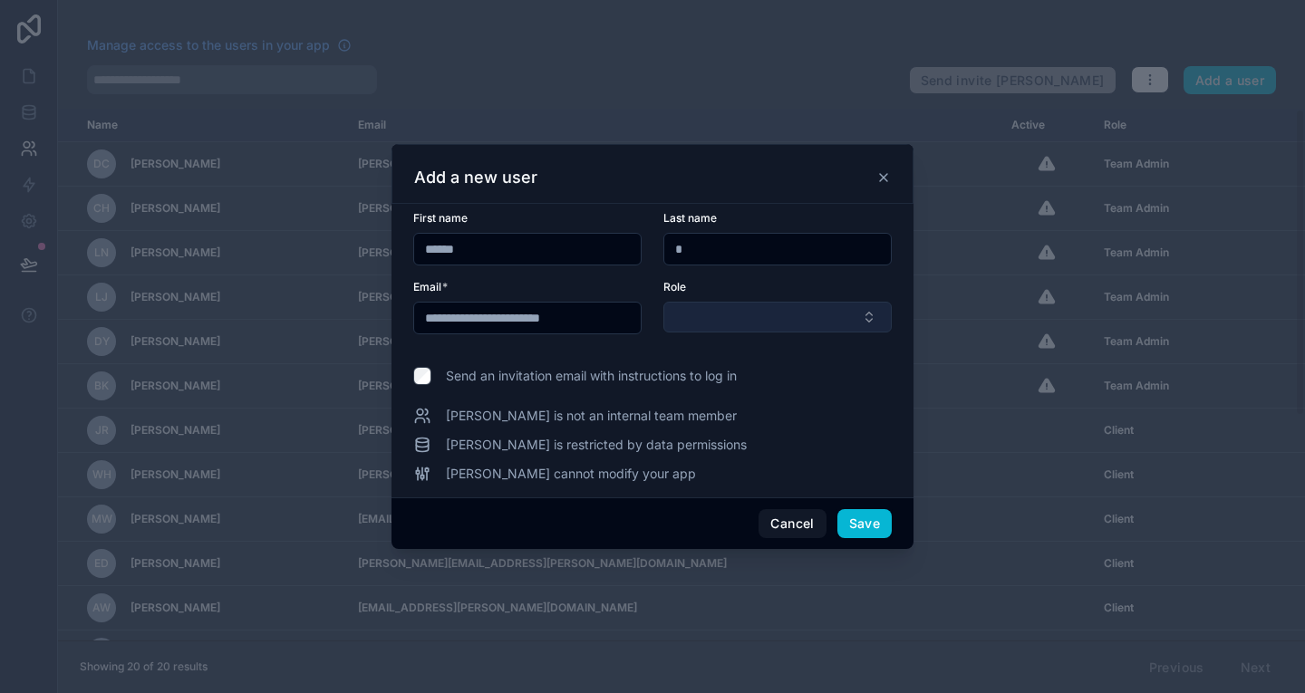
type input "**********"
click at [687, 314] on button "Select Button" at bounding box center [778, 317] width 228 height 31
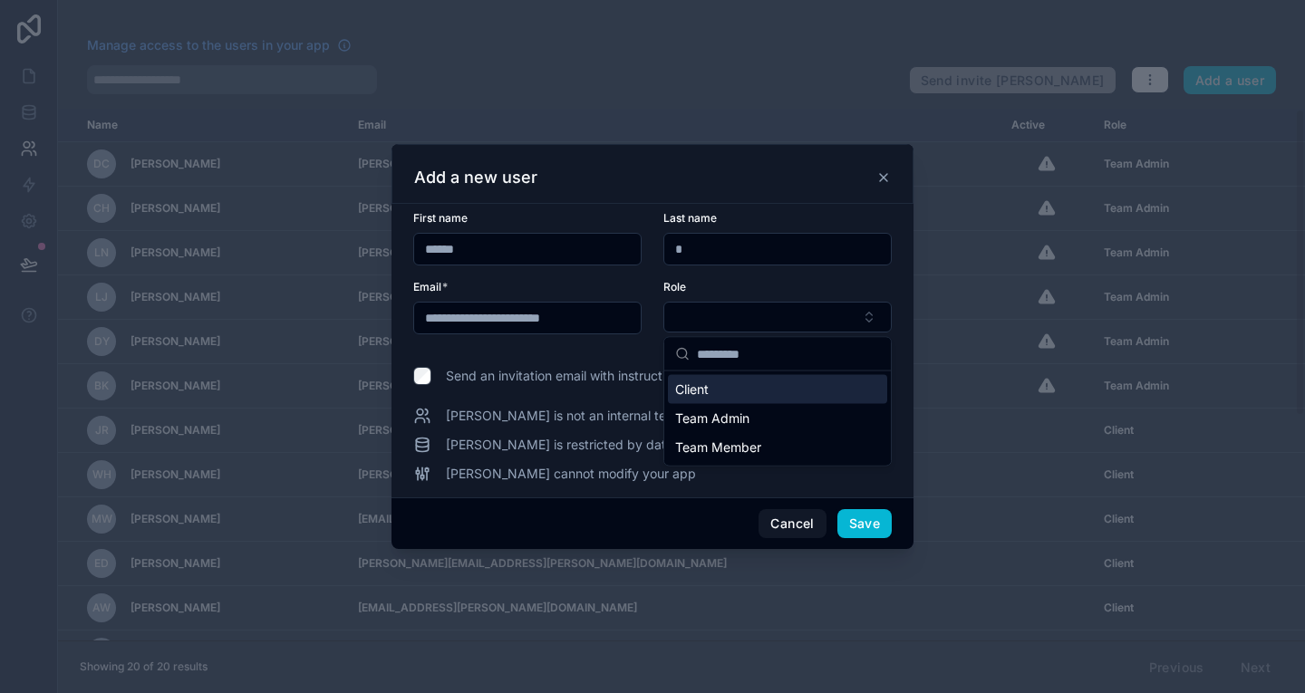
click at [714, 385] on div "Client" at bounding box center [777, 389] width 219 height 29
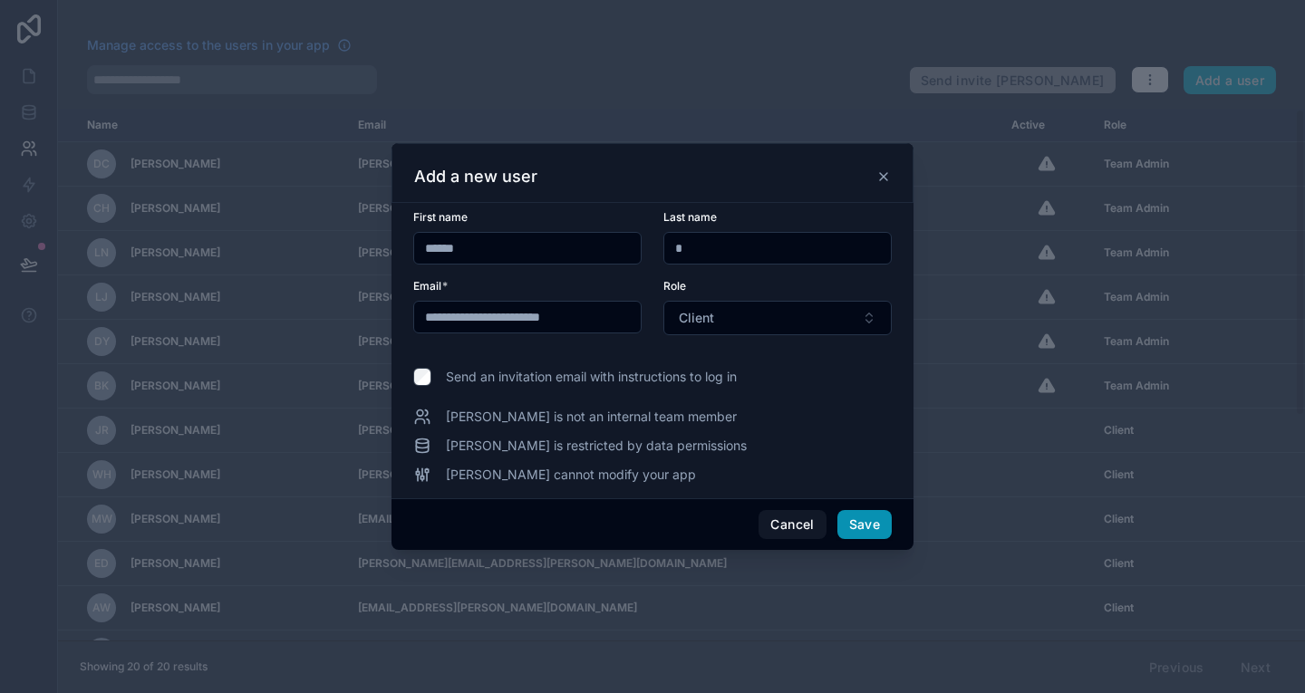
click at [862, 523] on button "Save" at bounding box center [865, 524] width 54 height 29
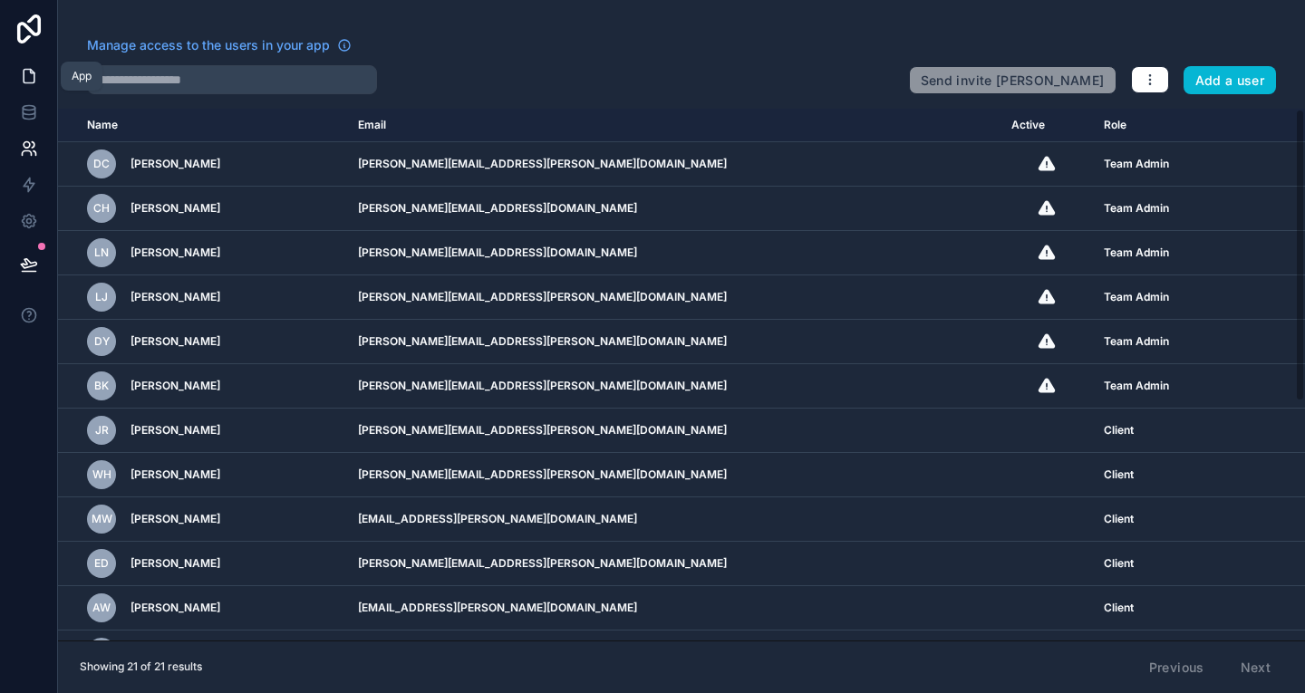
click at [31, 77] on icon at bounding box center [29, 76] width 18 height 18
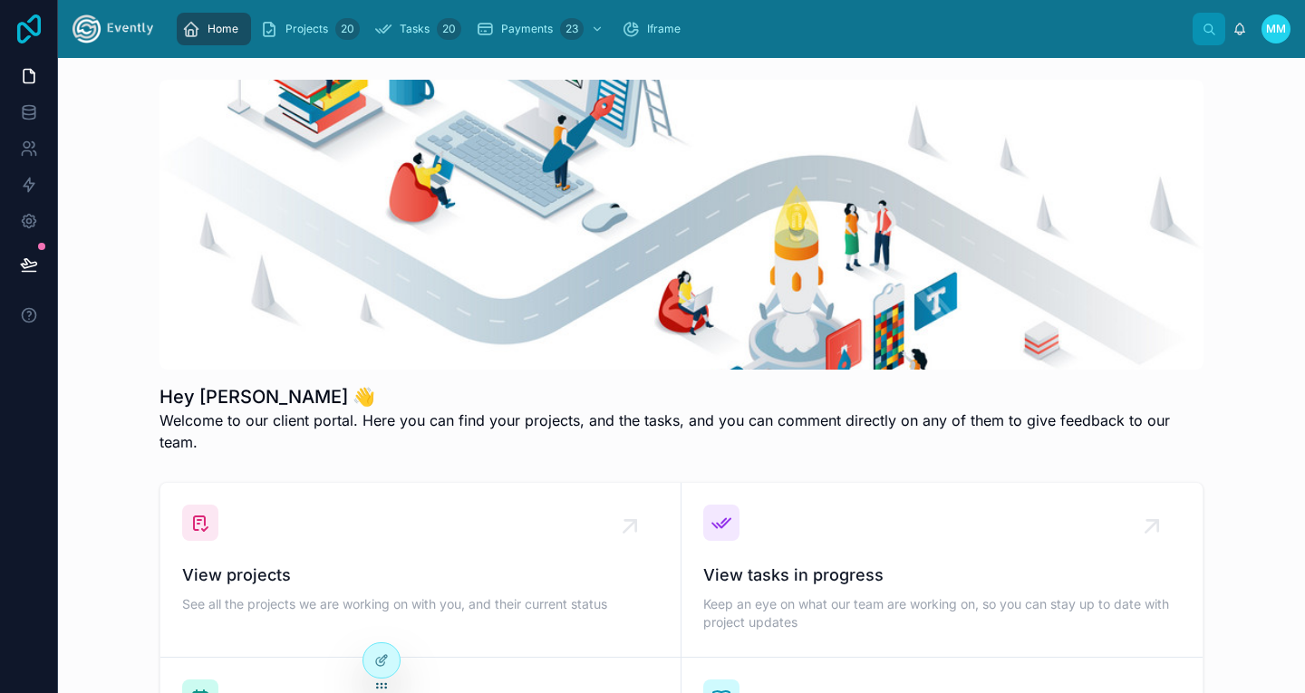
click at [27, 25] on icon at bounding box center [29, 29] width 24 height 29
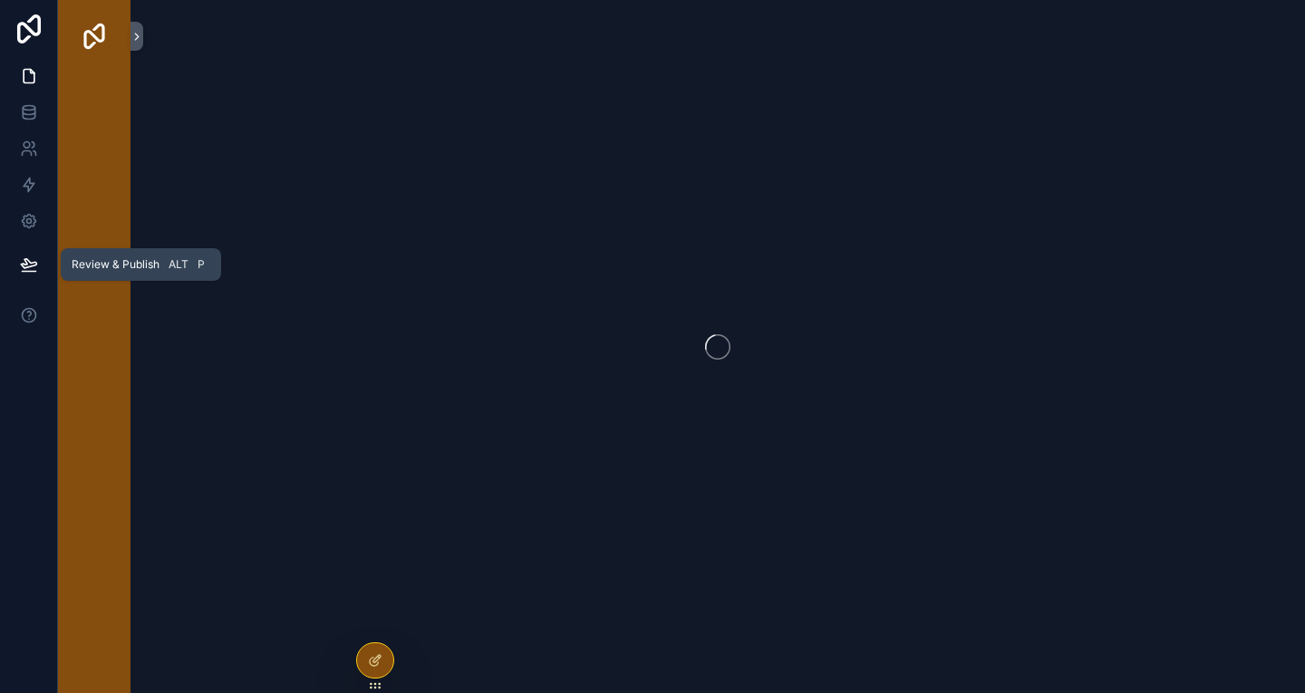
click at [20, 257] on icon at bounding box center [29, 265] width 18 height 18
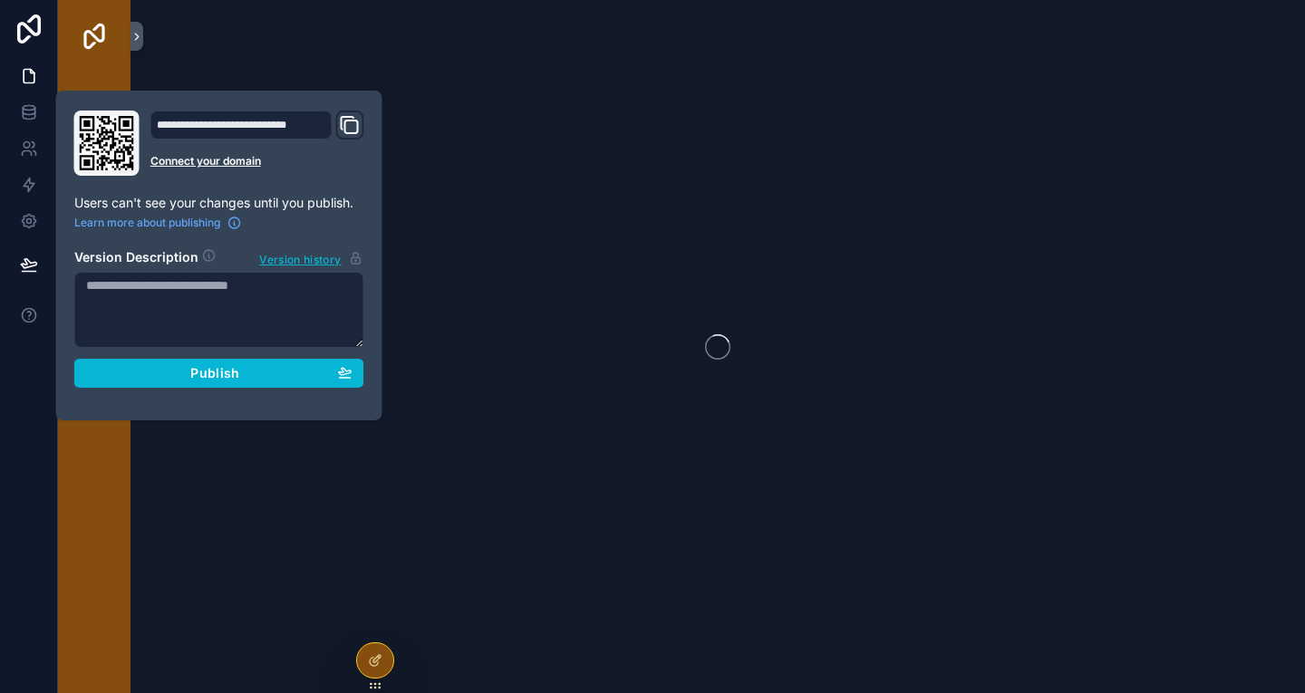
click at [349, 122] on icon "Domain and Custom Link" at bounding box center [350, 125] width 22 height 22
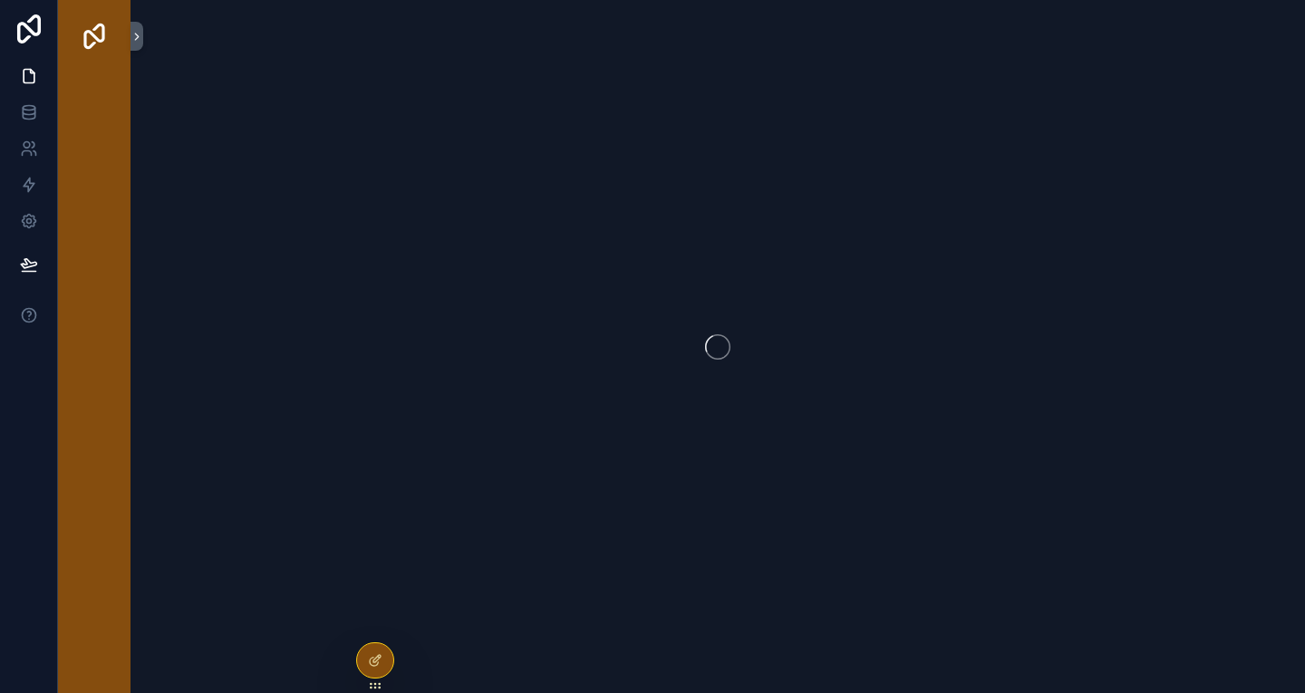
click at [205, 429] on div "scrollable content" at bounding box center [718, 346] width 1175 height 693
click at [138, 34] on icon "scrollable content" at bounding box center [137, 37] width 13 height 14
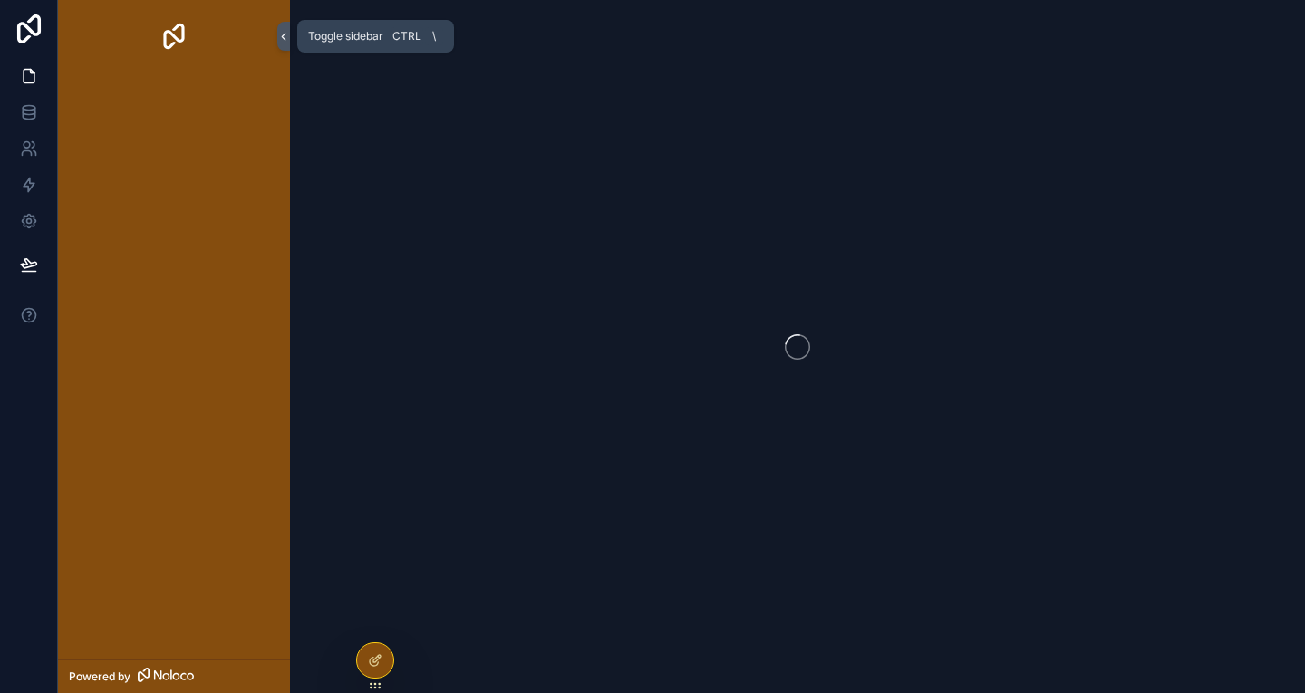
click at [282, 32] on icon "scrollable content" at bounding box center [283, 37] width 13 height 14
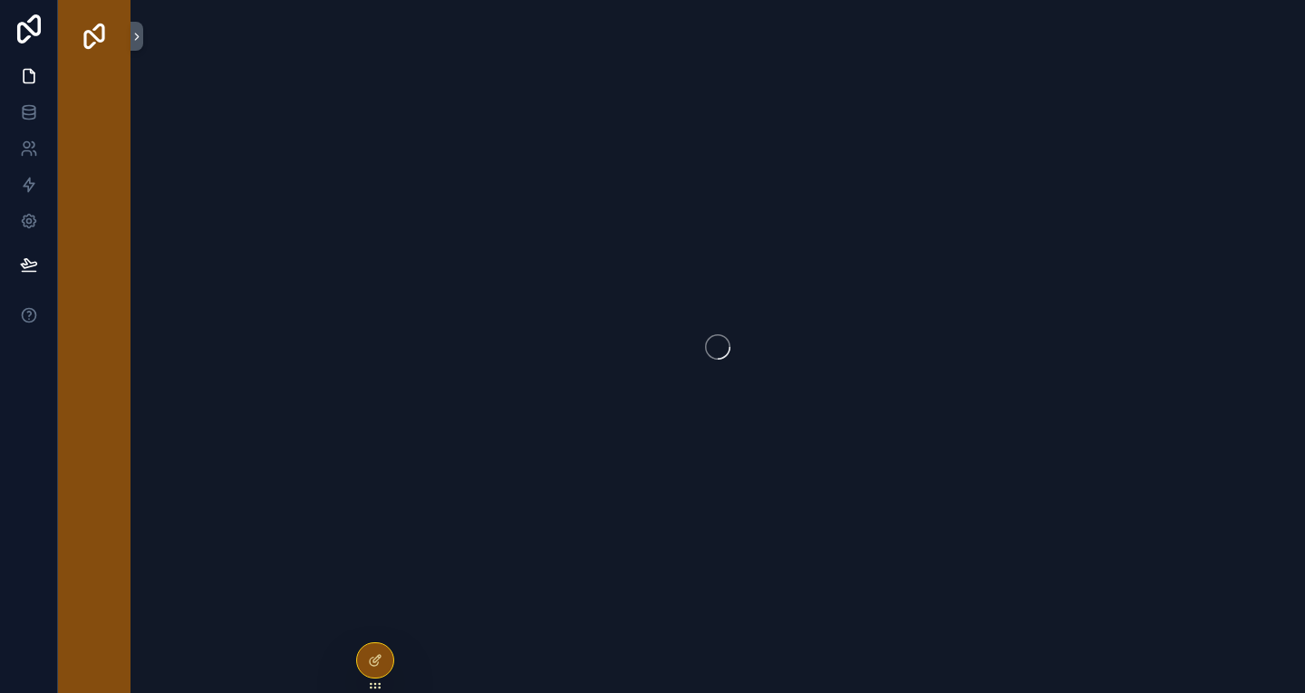
click at [423, 329] on div "scrollable content" at bounding box center [718, 346] width 1175 height 693
click at [28, 113] on icon at bounding box center [29, 112] width 18 height 18
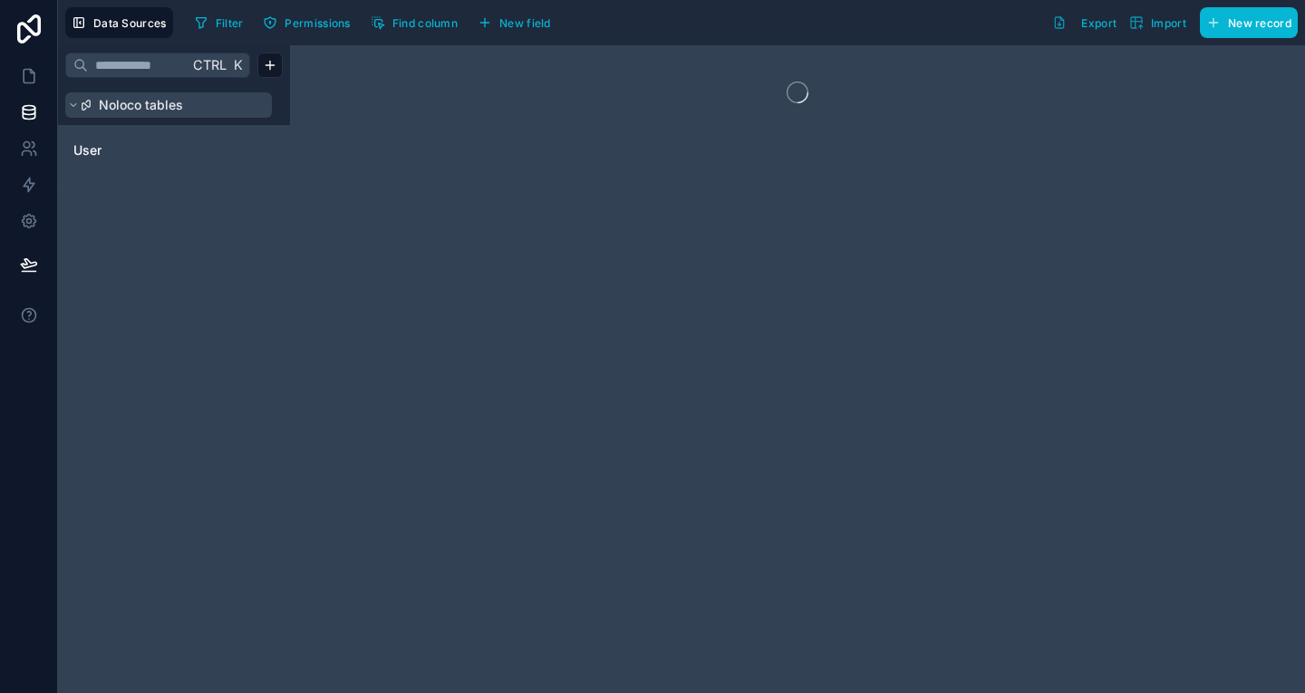
click at [145, 99] on span "Noloco tables" at bounding box center [141, 105] width 84 height 18
click at [27, 149] on icon at bounding box center [29, 149] width 18 height 18
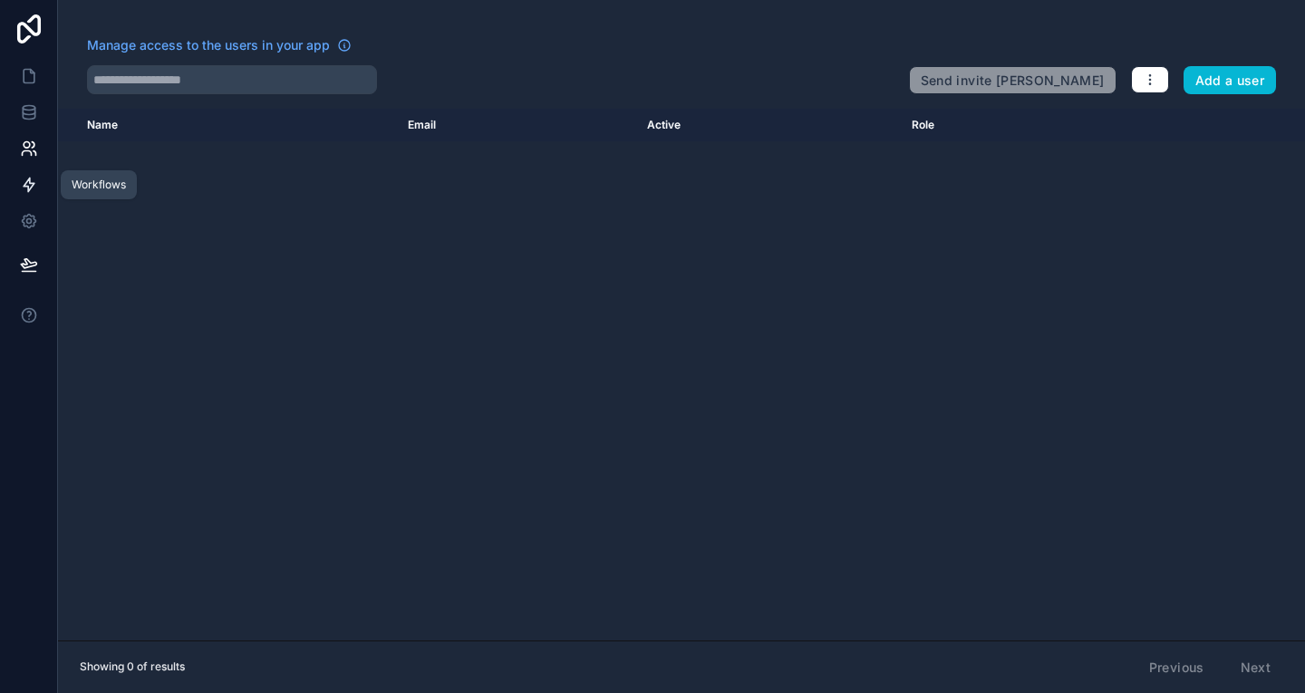
click at [24, 179] on icon at bounding box center [29, 185] width 18 height 18
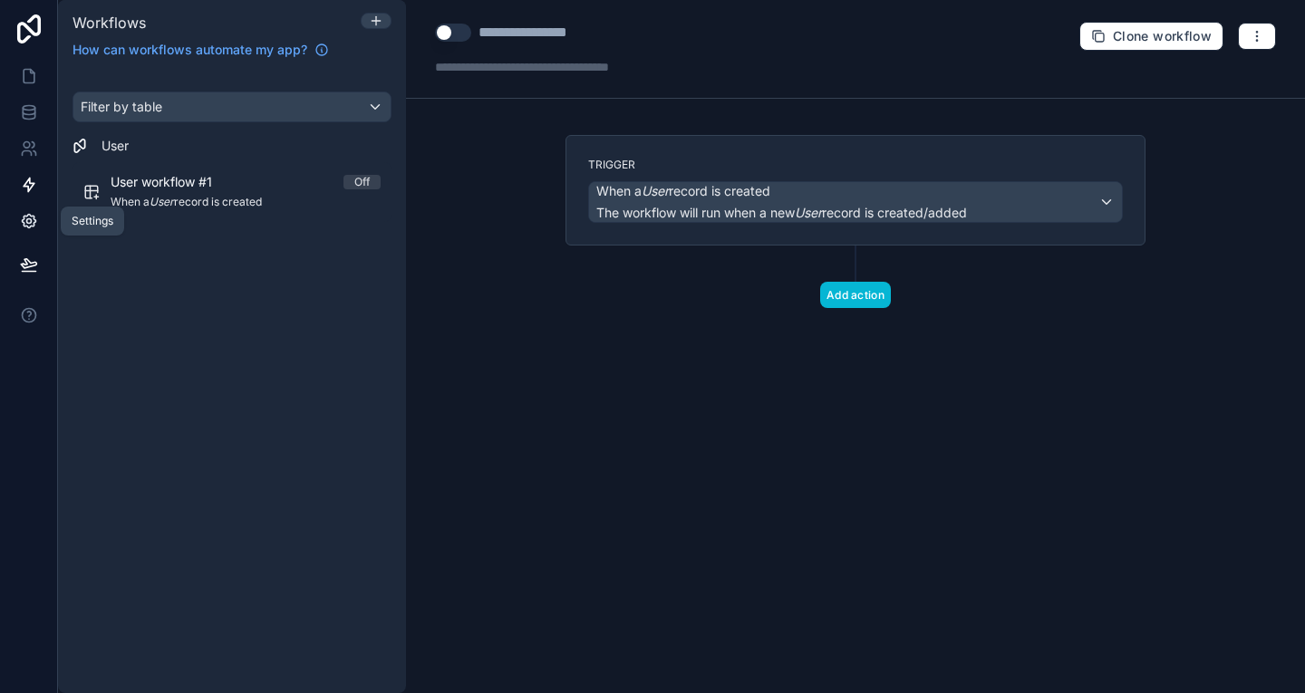
click at [23, 224] on icon at bounding box center [29, 222] width 14 height 14
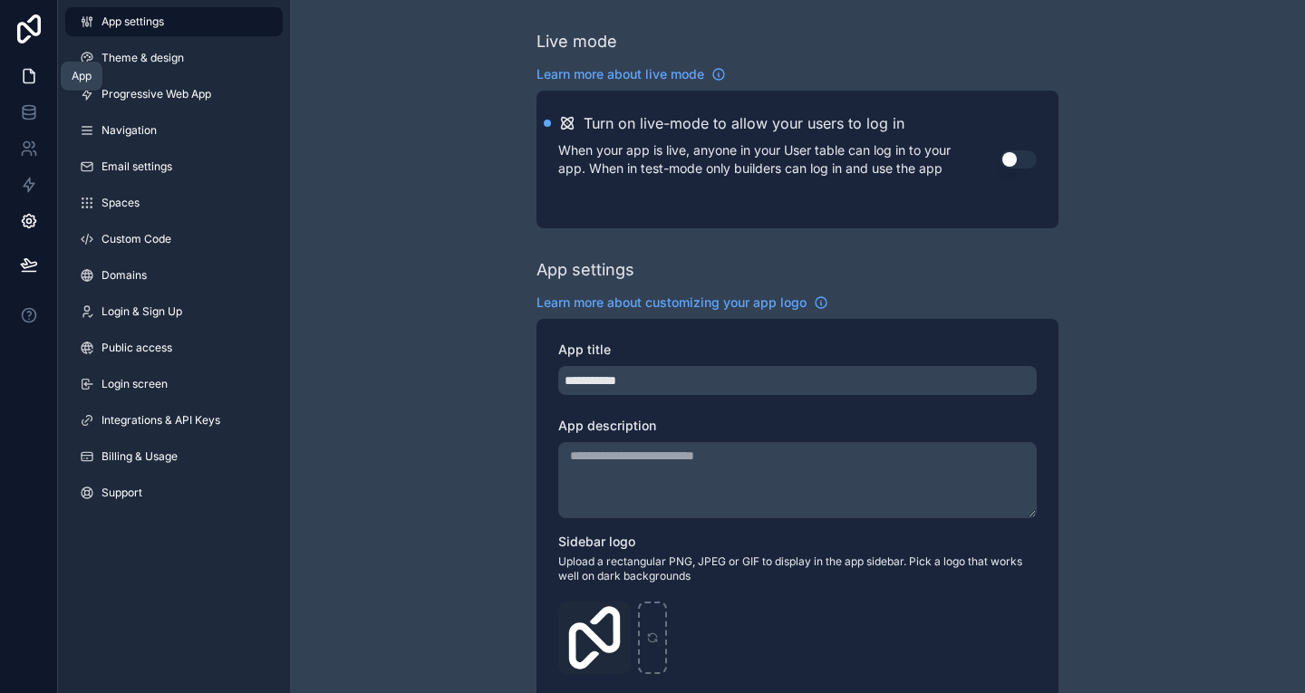
click at [21, 81] on icon at bounding box center [29, 76] width 18 height 18
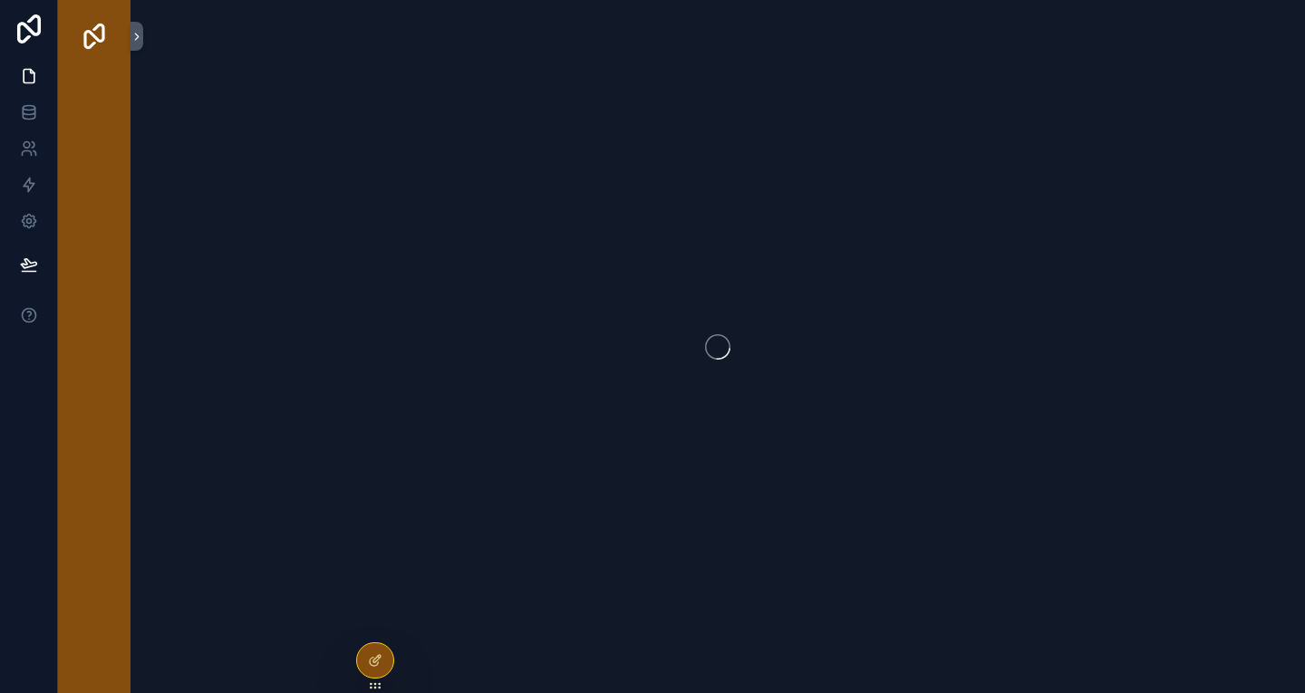
click at [713, 349] on icon "scrollable content" at bounding box center [717, 346] width 25 height 25
click at [25, 75] on icon at bounding box center [29, 76] width 18 height 18
click at [23, 34] on icon at bounding box center [29, 29] width 36 height 29
